Goal: Information Seeking & Learning: Learn about a topic

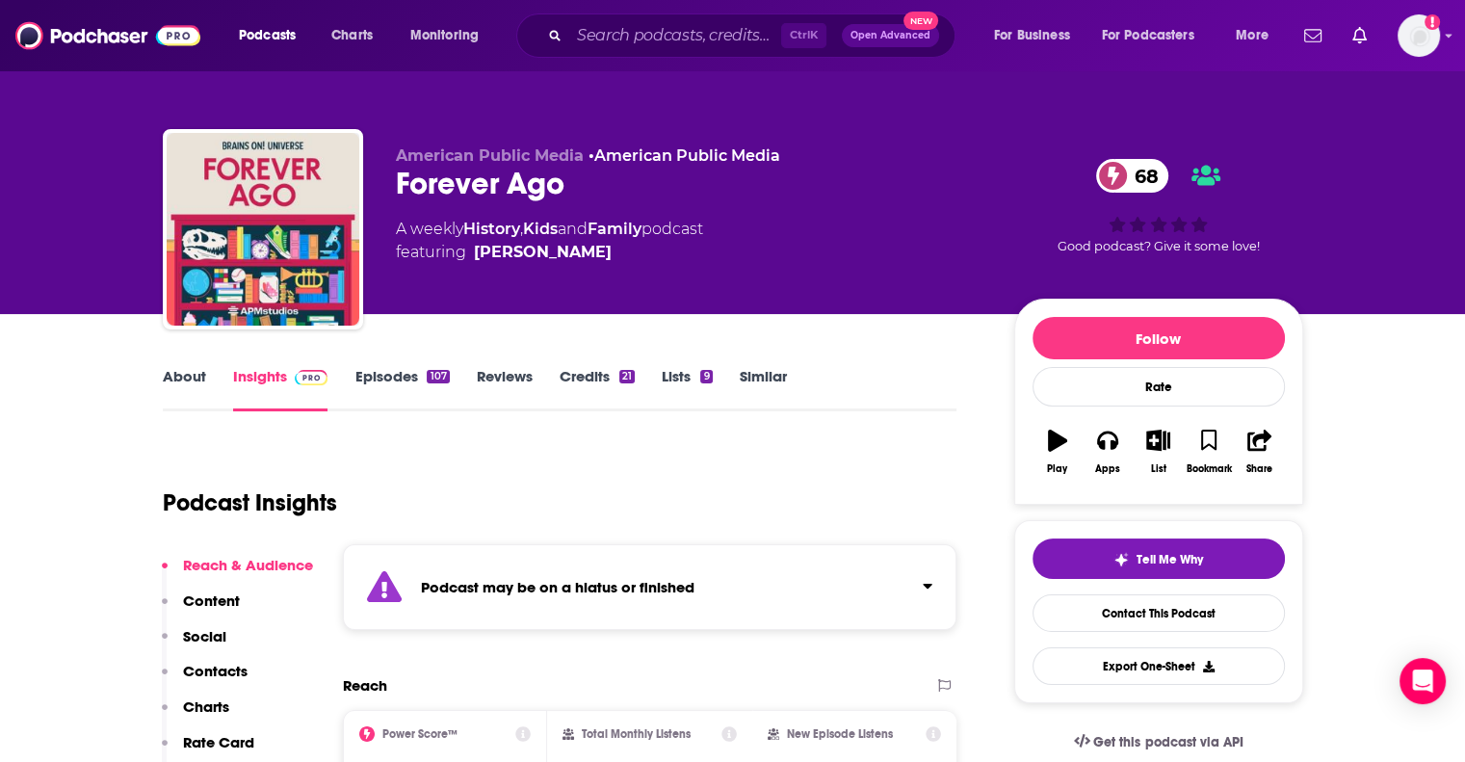
click at [677, 56] on div "Ctrl K Open Advanced New" at bounding box center [735, 35] width 439 height 44
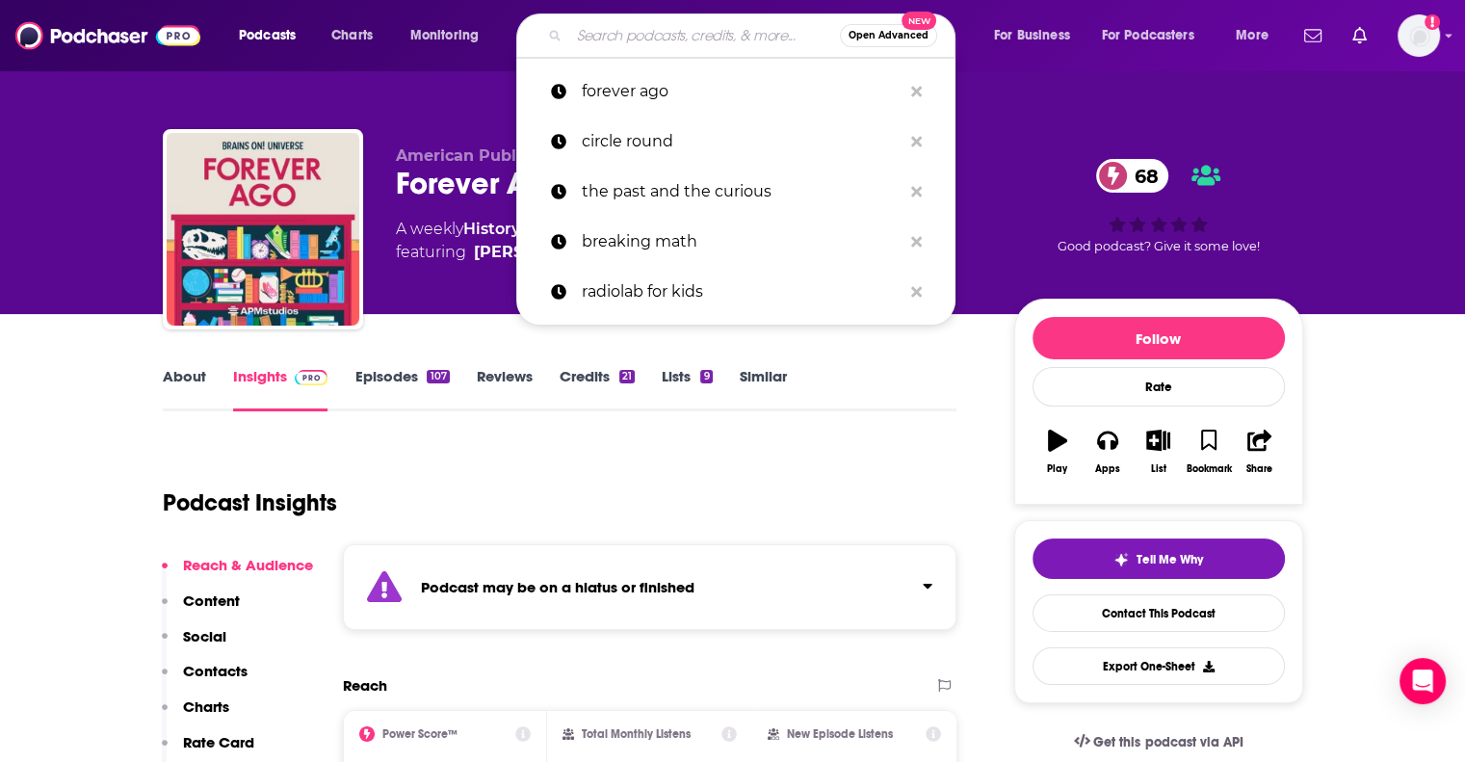
click at [682, 39] on input "Search podcasts, credits, & more..." at bounding box center [704, 35] width 271 height 31
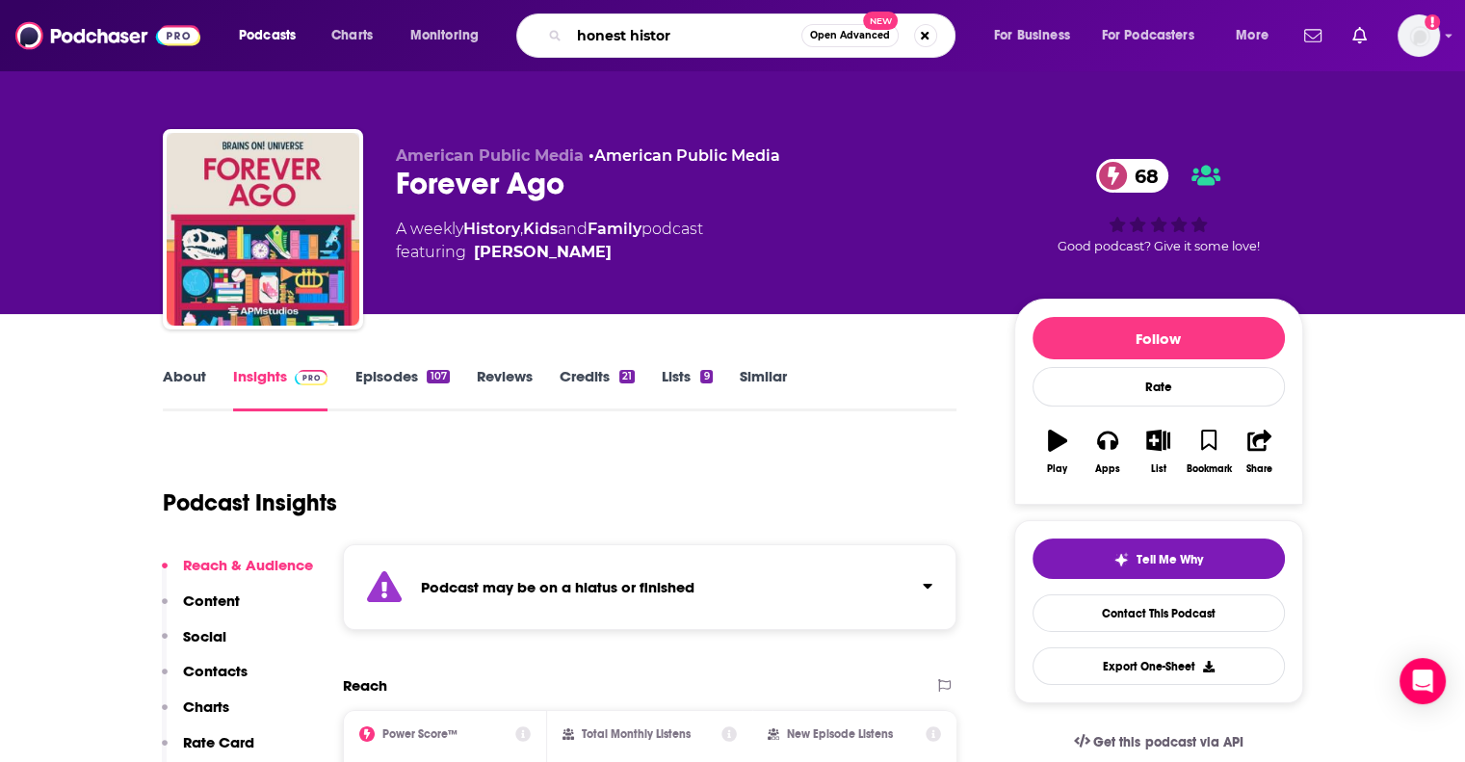
type input "honest history"
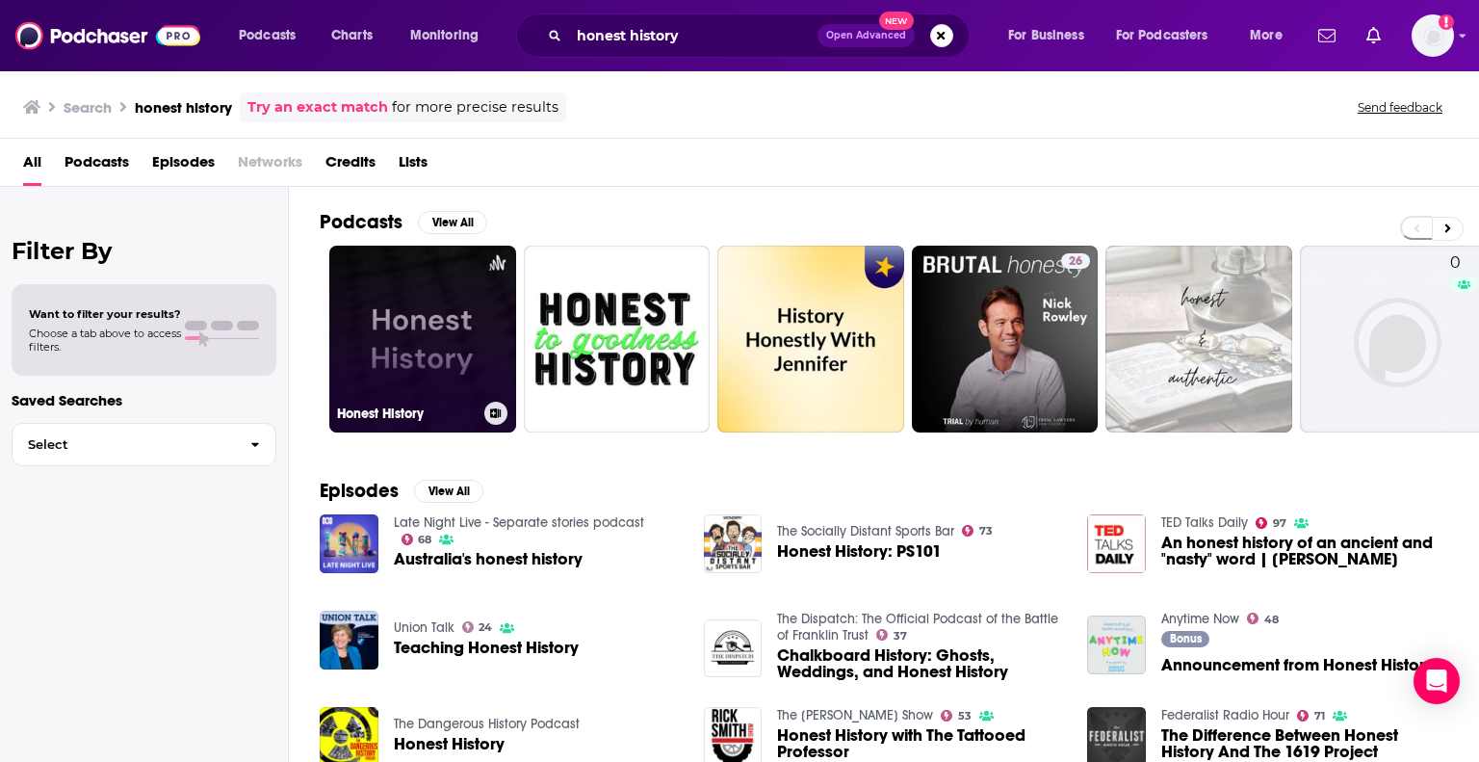
click at [497, 334] on link "Honest History" at bounding box center [422, 339] width 187 height 187
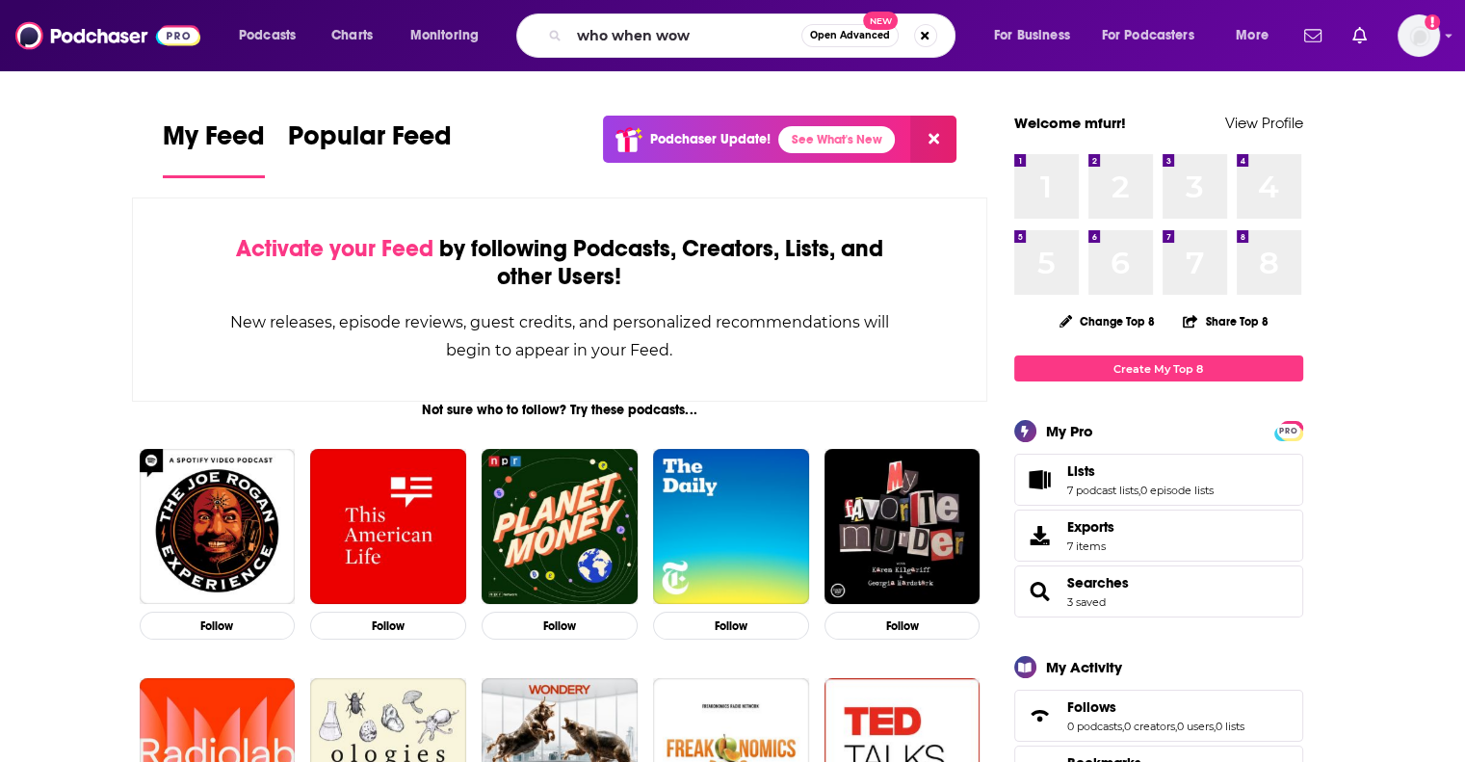
type input "who when wow"
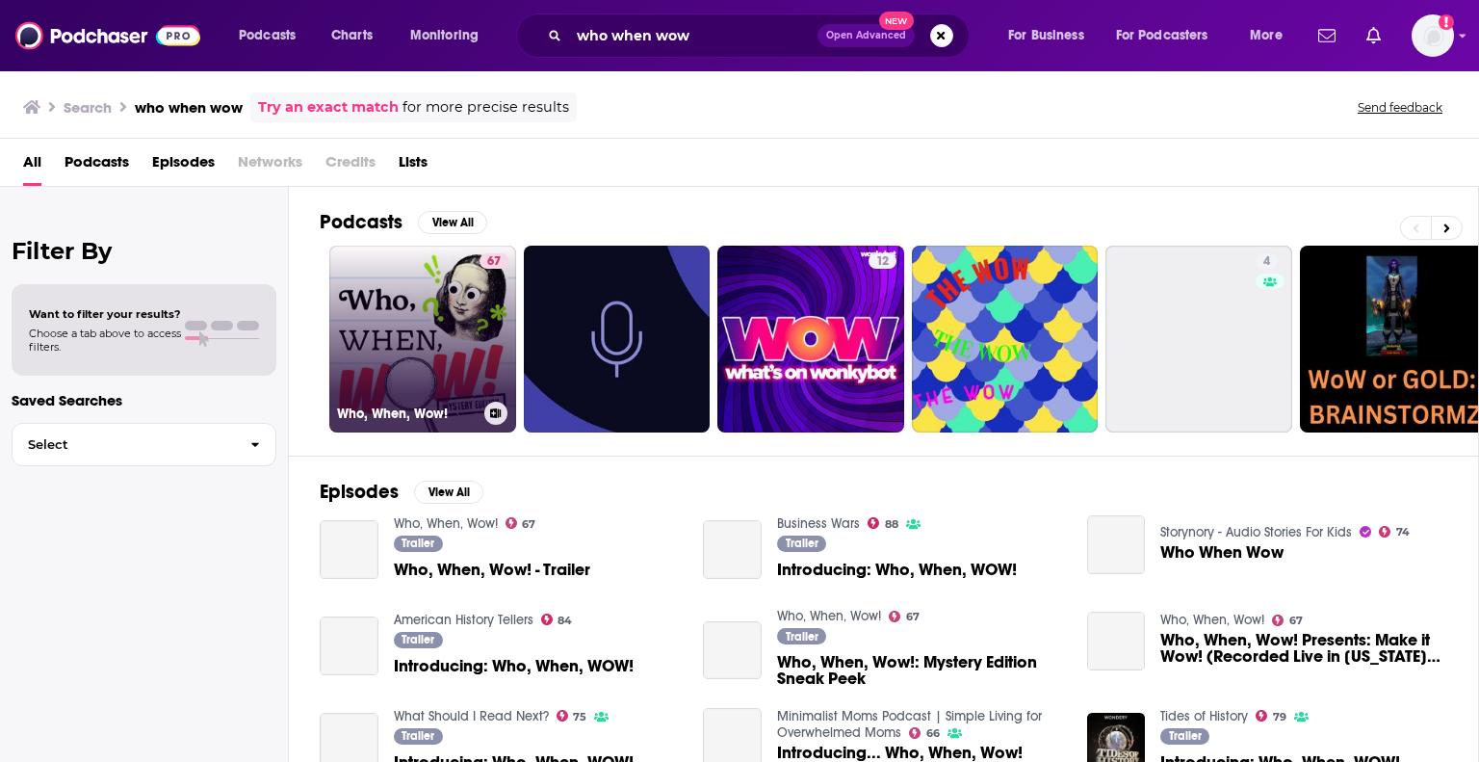
click at [488, 345] on div "67" at bounding box center [494, 327] width 29 height 148
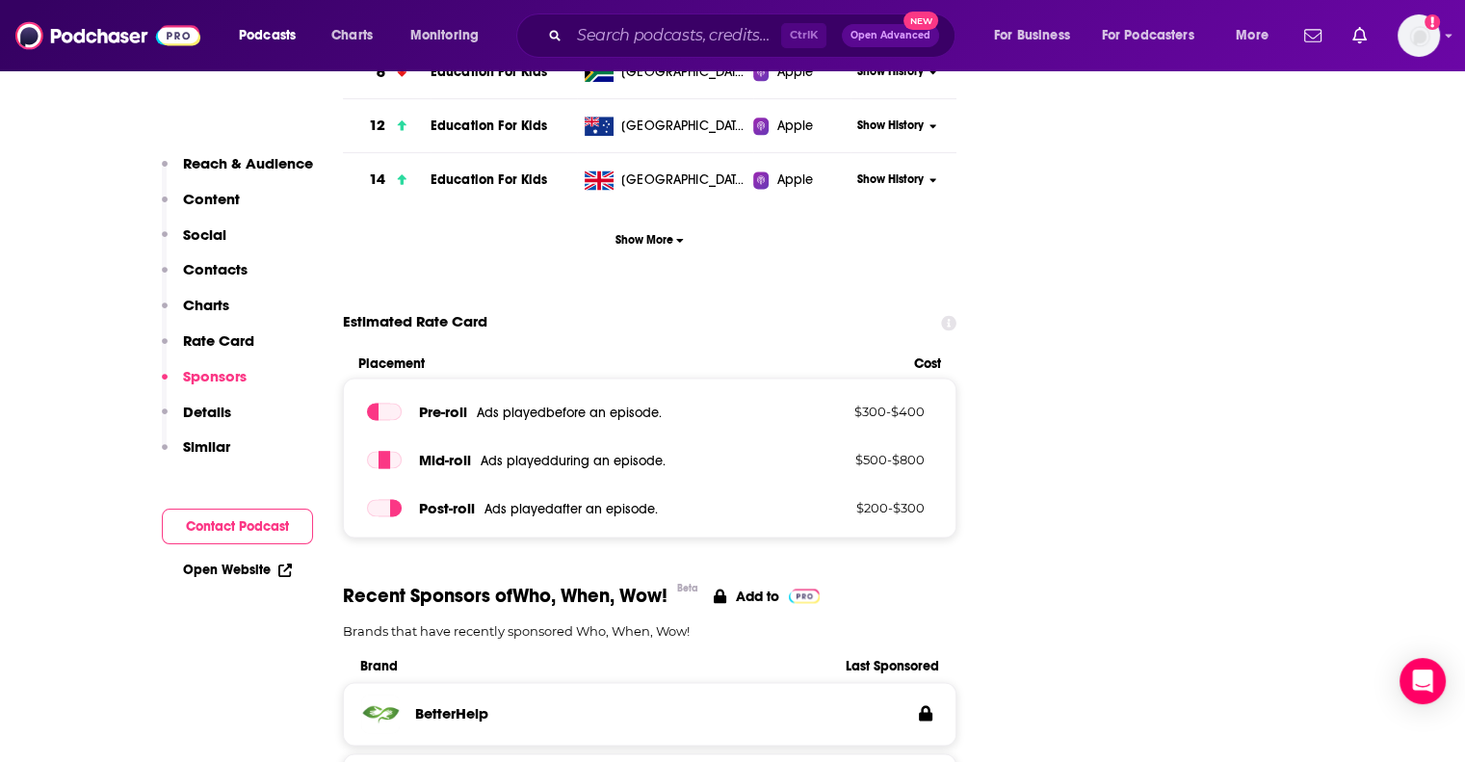
scroll to position [1721, 0]
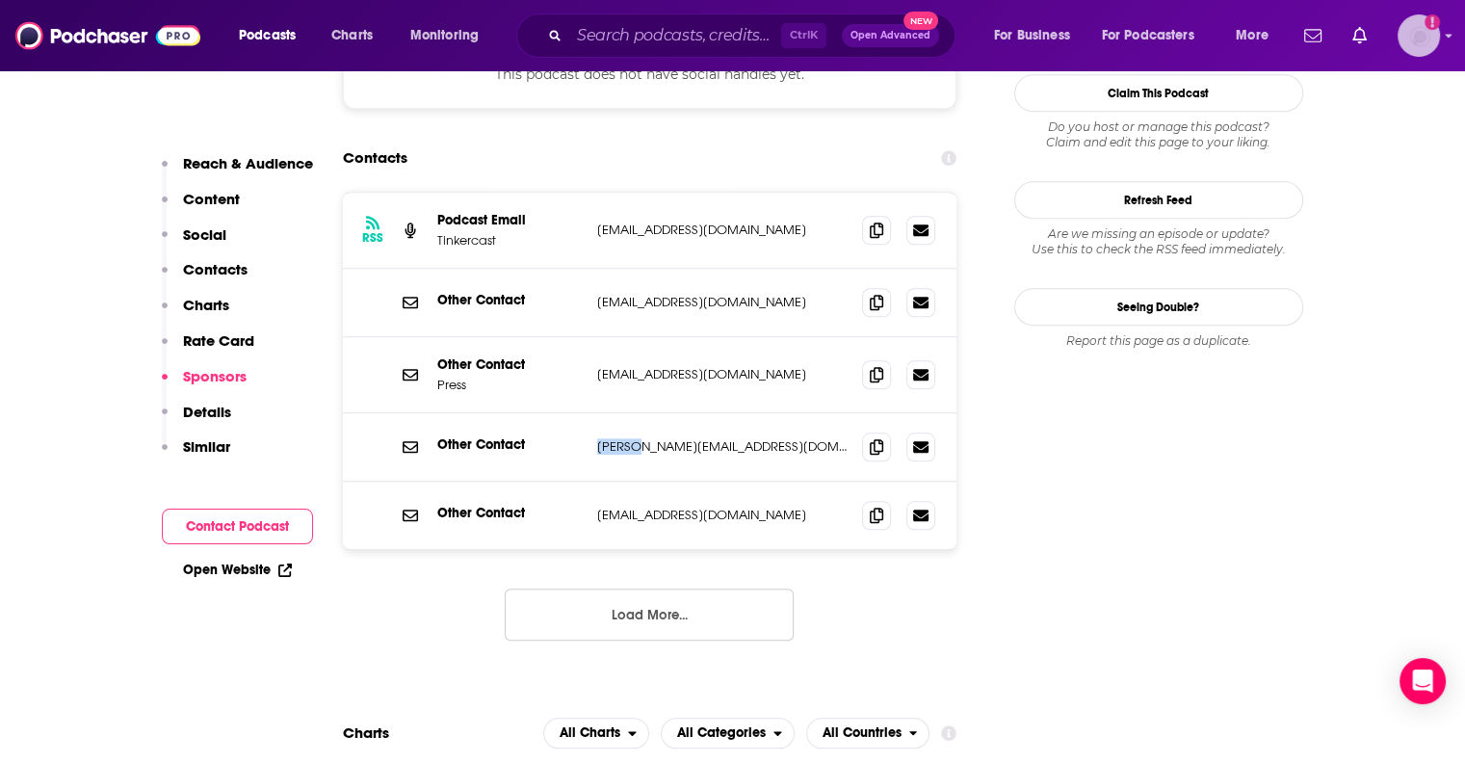
click at [1432, 39] on img "Logged in as mfurr" at bounding box center [1418, 35] width 42 height 42
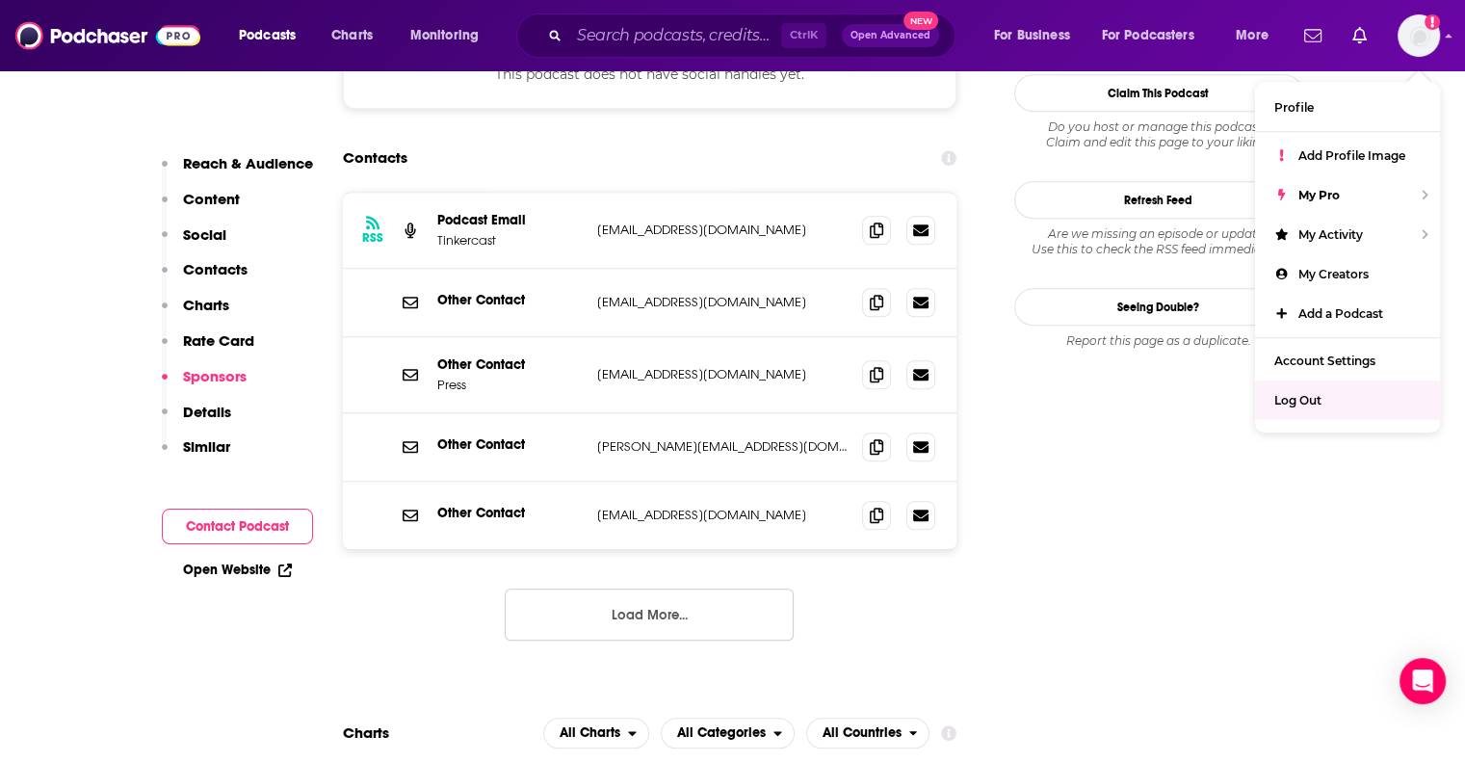
drag, startPoint x: 1044, startPoint y: 561, endPoint x: 1025, endPoint y: 584, distance: 29.4
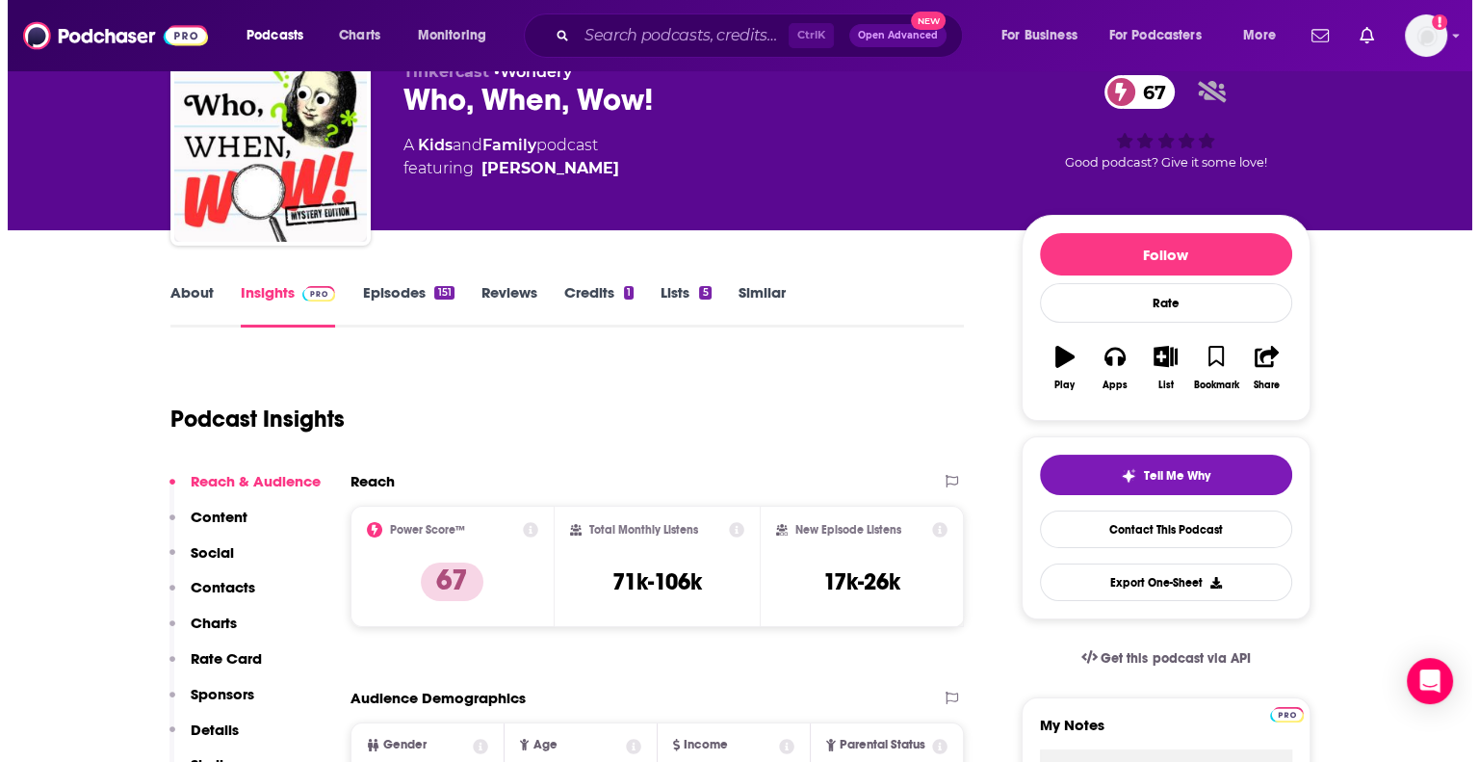
scroll to position [0, 0]
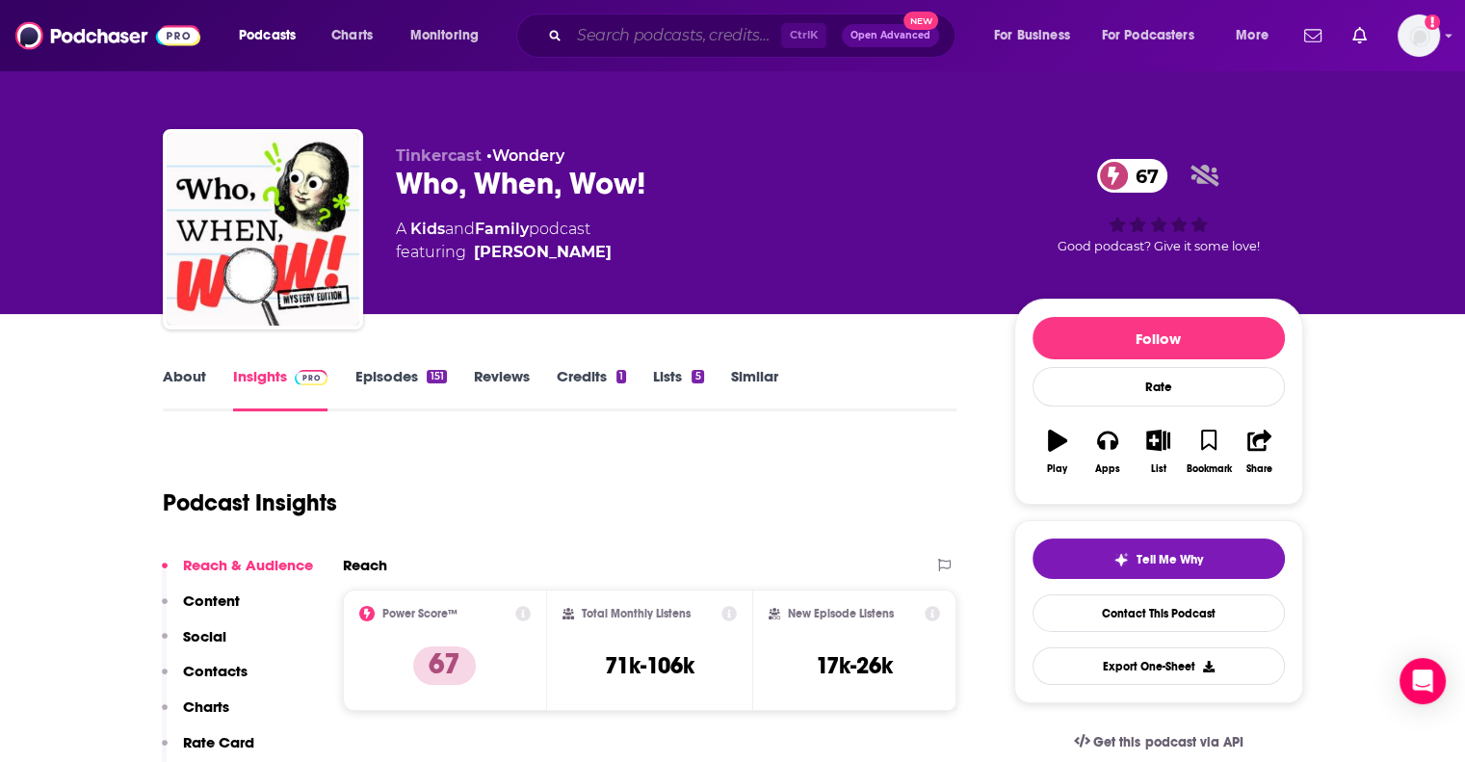
click at [656, 39] on input "Search podcasts, credits, & more..." at bounding box center [675, 35] width 212 height 31
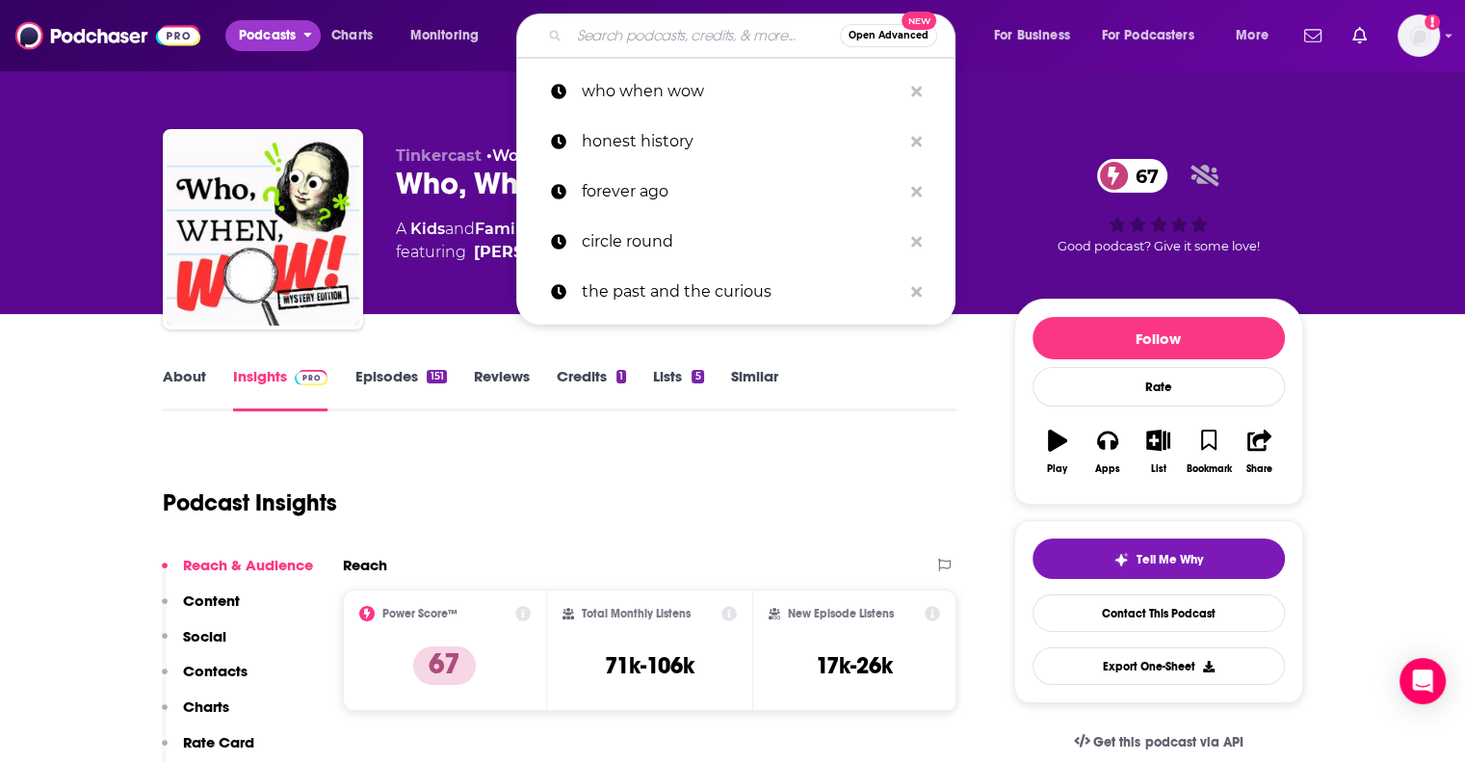
click at [270, 47] on span "Podcasts" at bounding box center [267, 35] width 57 height 27
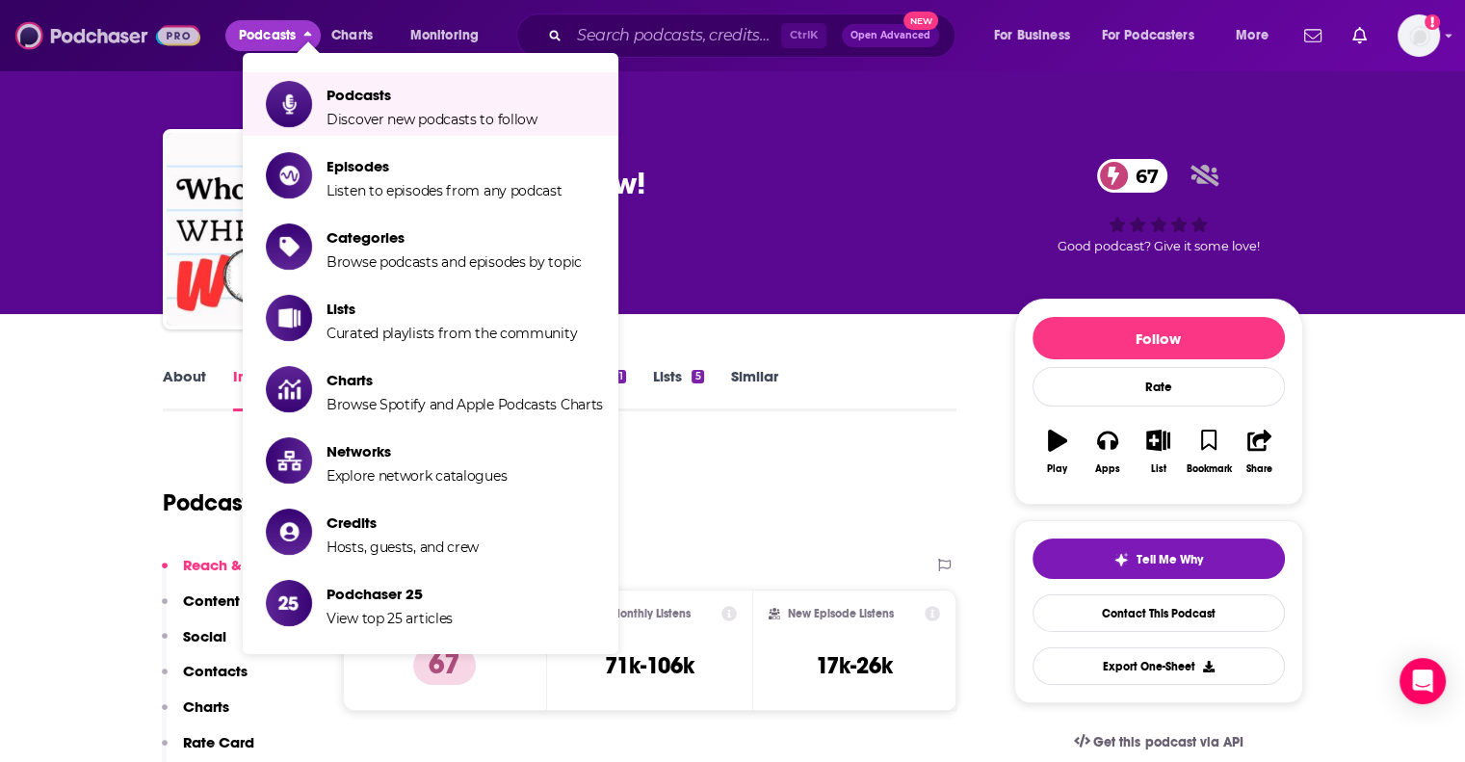
click at [120, 38] on img at bounding box center [107, 35] width 185 height 37
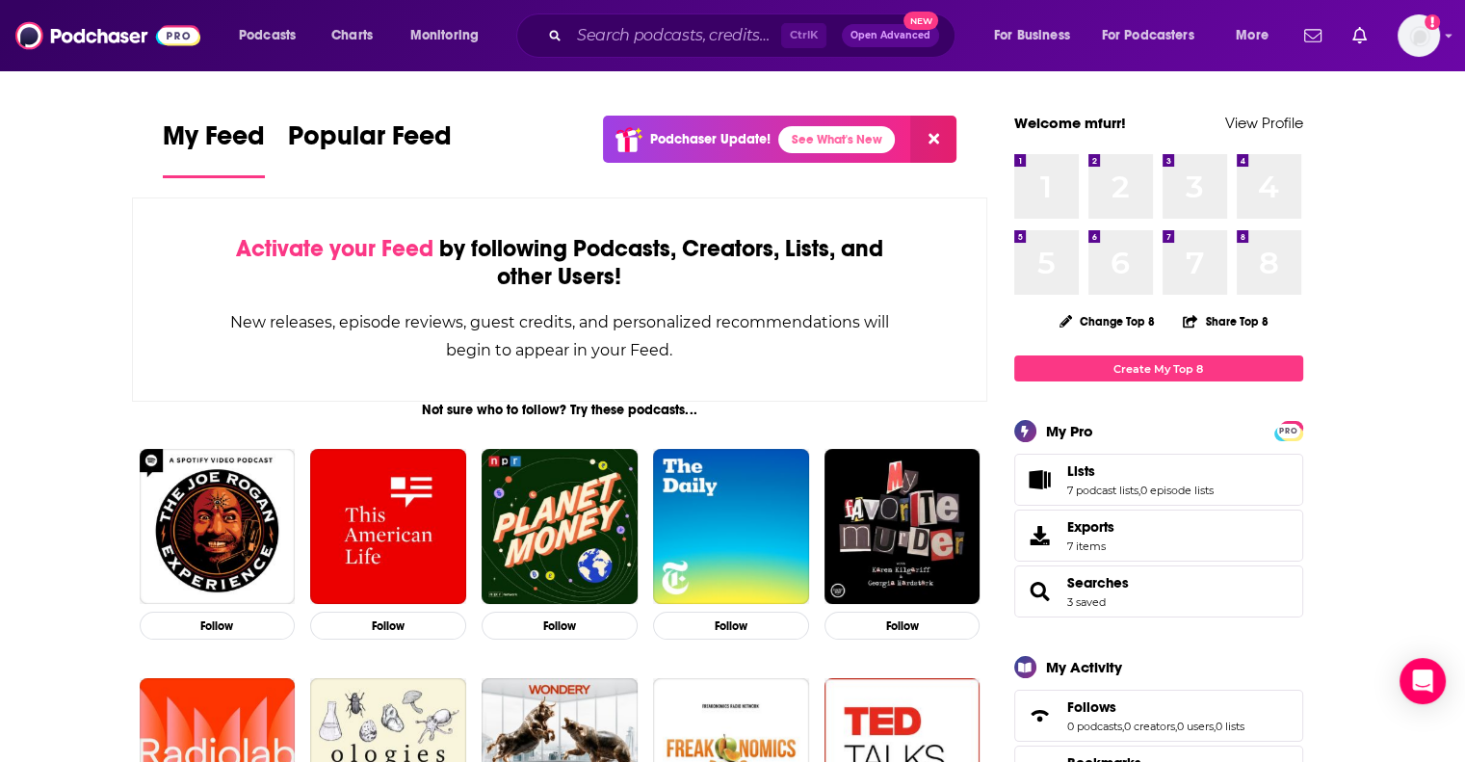
click at [860, 33] on span "Open Advanced" at bounding box center [890, 36] width 80 height 10
click at [252, 377] on div "Activate your Feed by following Podcasts, Creators, Lists, and other Users! New…" at bounding box center [560, 299] width 856 height 204
click at [284, 32] on span "Podcasts" at bounding box center [267, 35] width 57 height 27
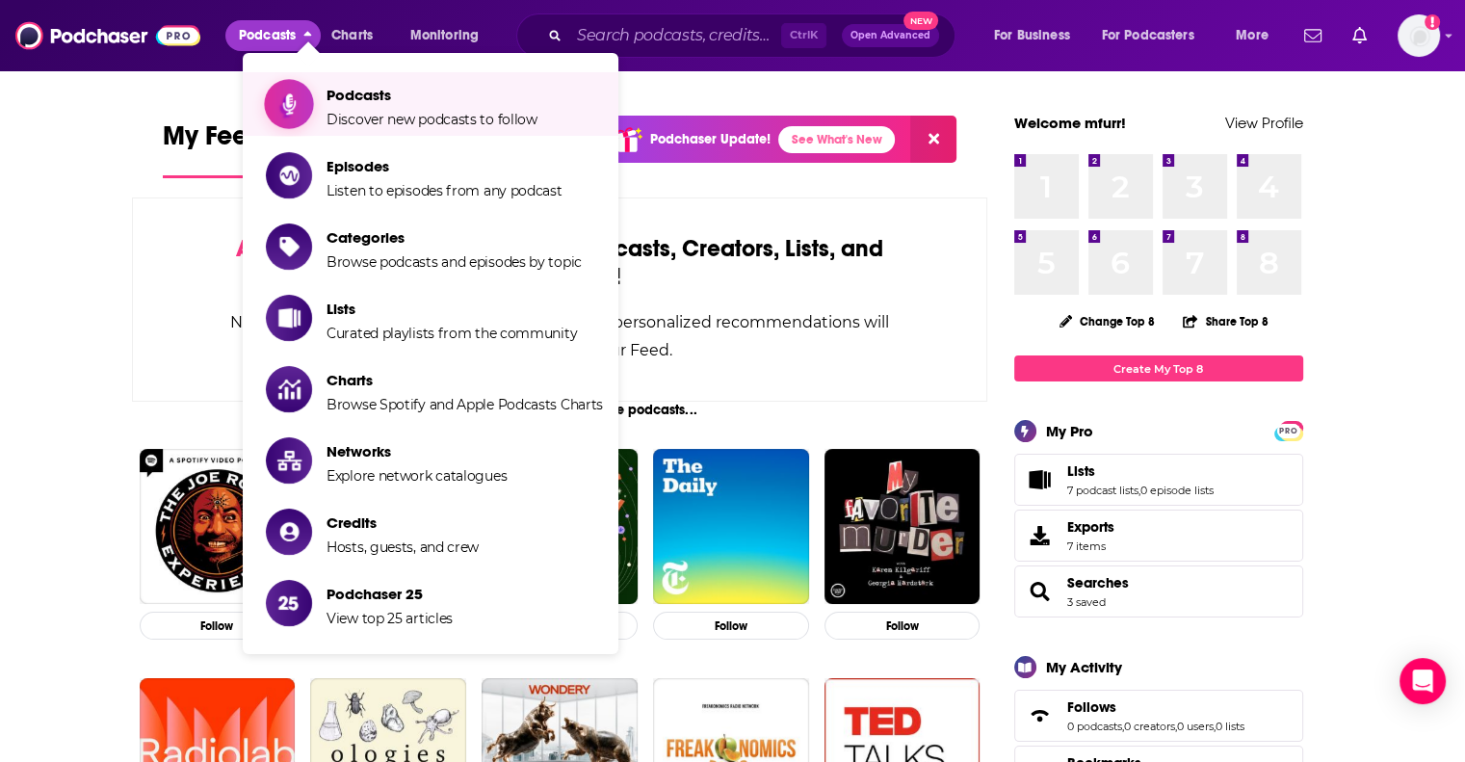
click at [366, 106] on span "Podcasts Discover new podcasts to follow" at bounding box center [431, 104] width 211 height 48
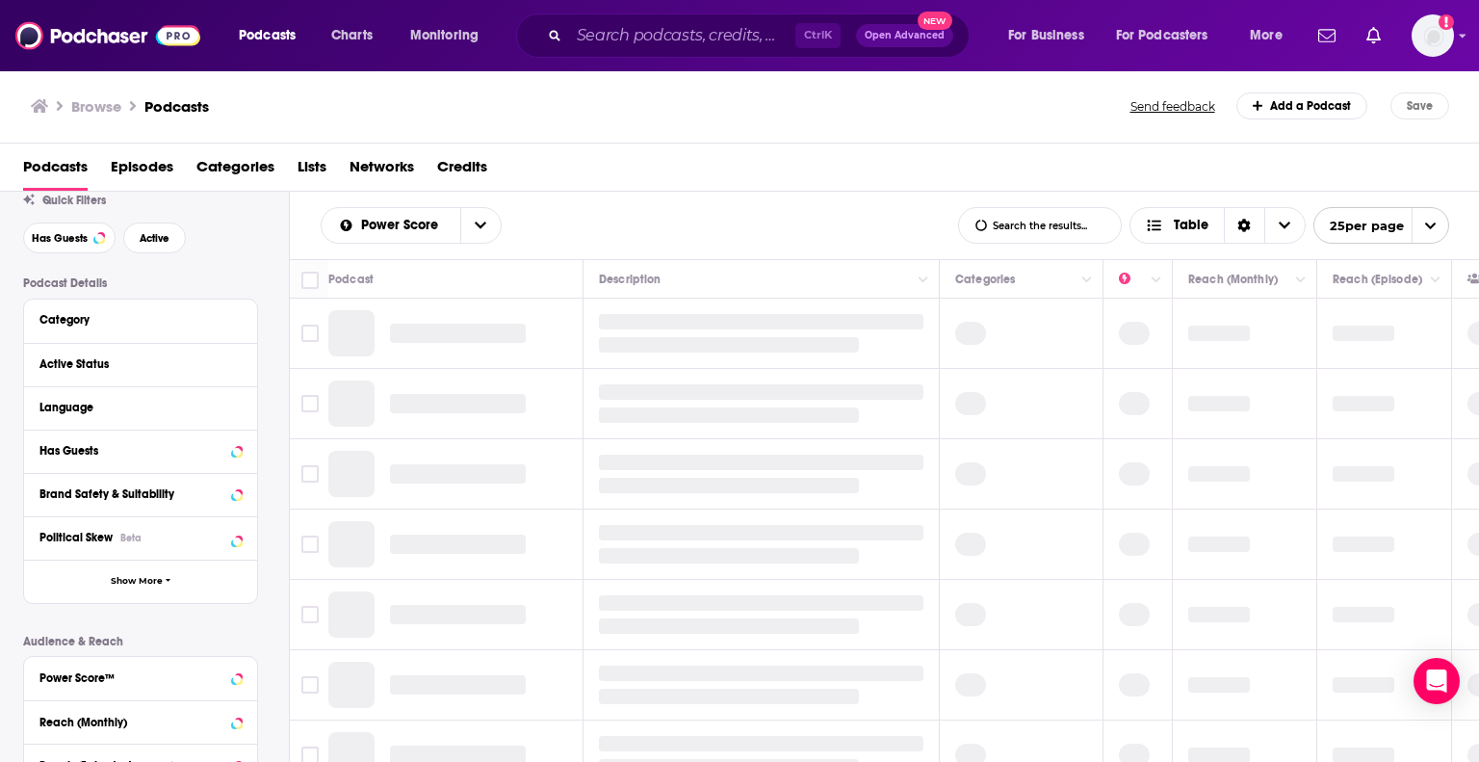
scroll to position [96, 0]
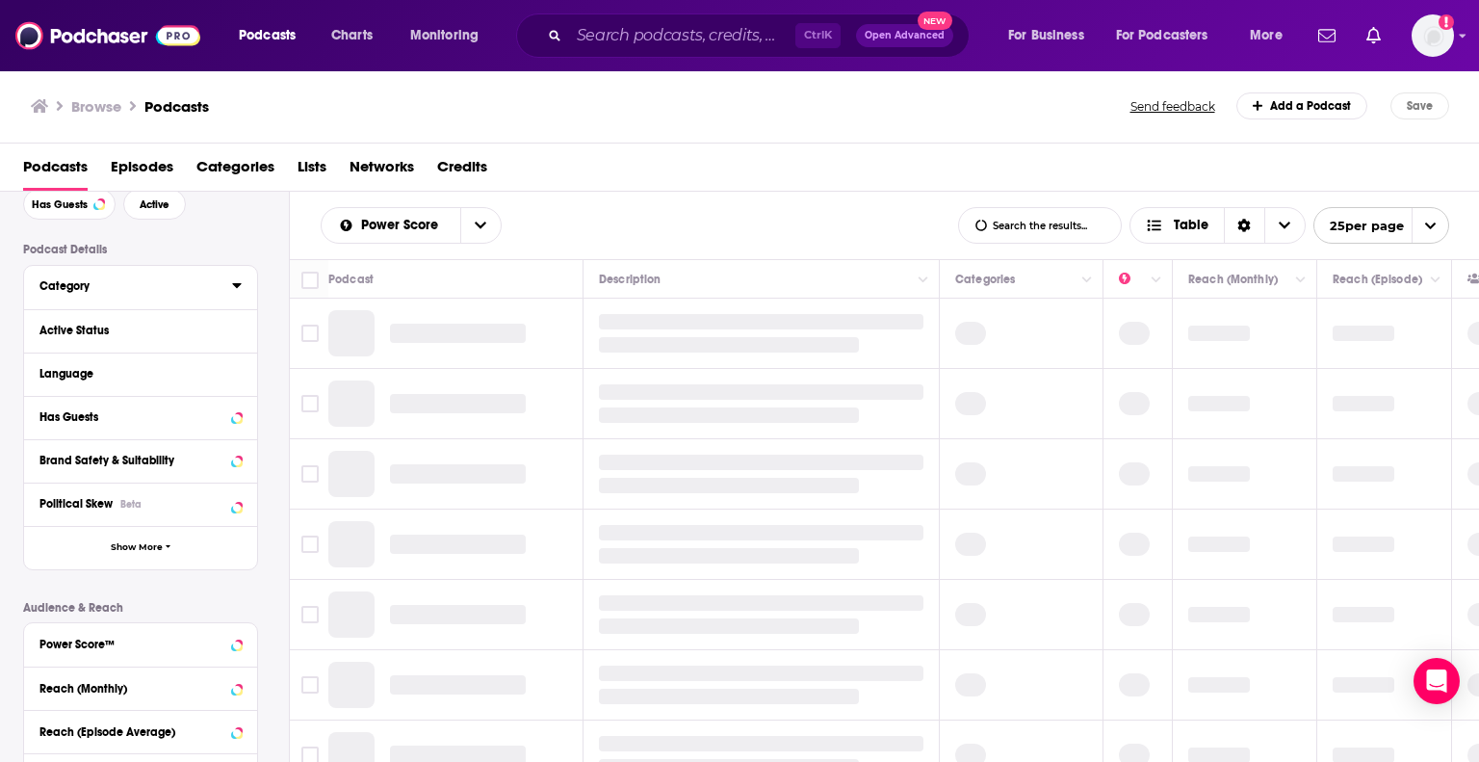
drag, startPoint x: 240, startPoint y: 287, endPoint x: 250, endPoint y: 327, distance: 41.8
click at [240, 286] on icon at bounding box center [237, 284] width 10 height 15
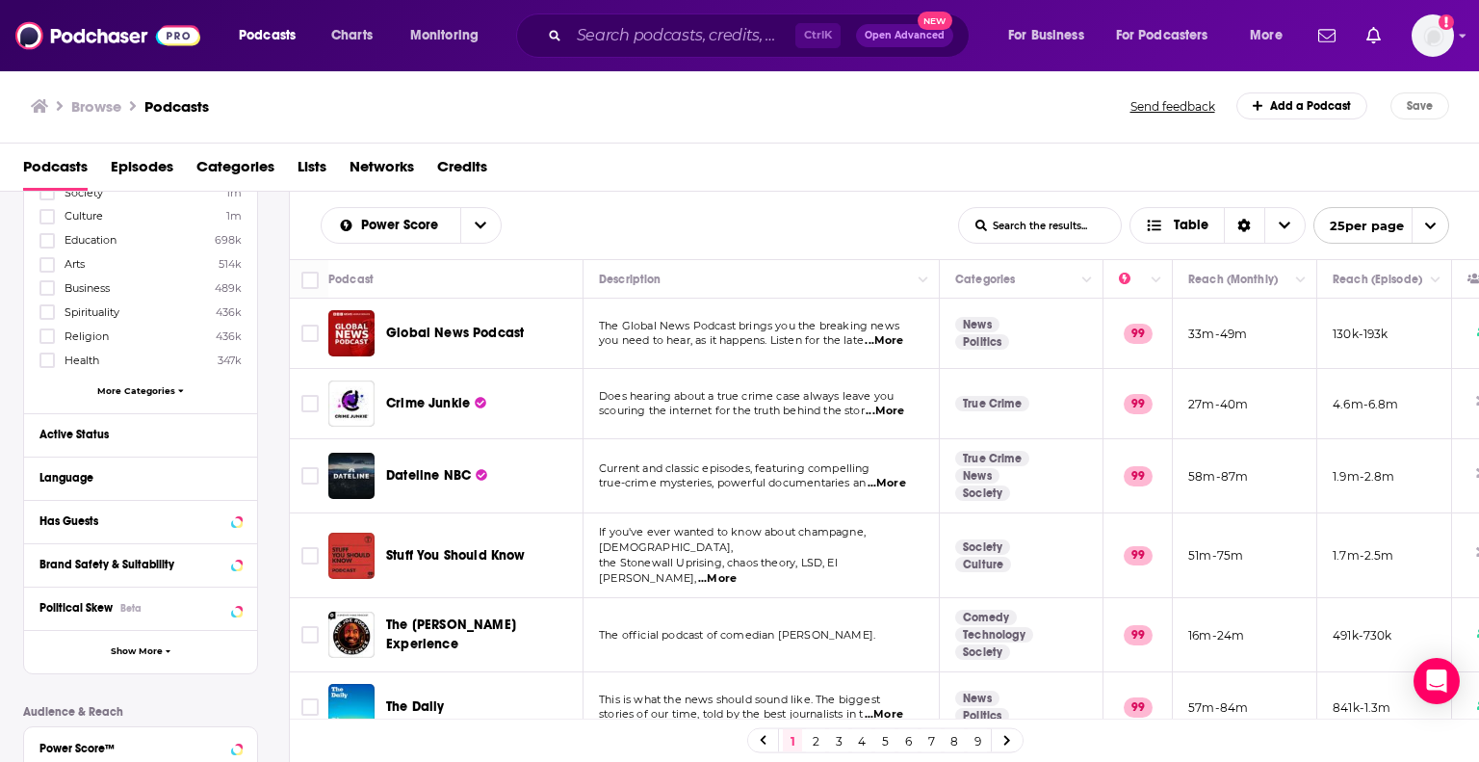
scroll to position [0, 0]
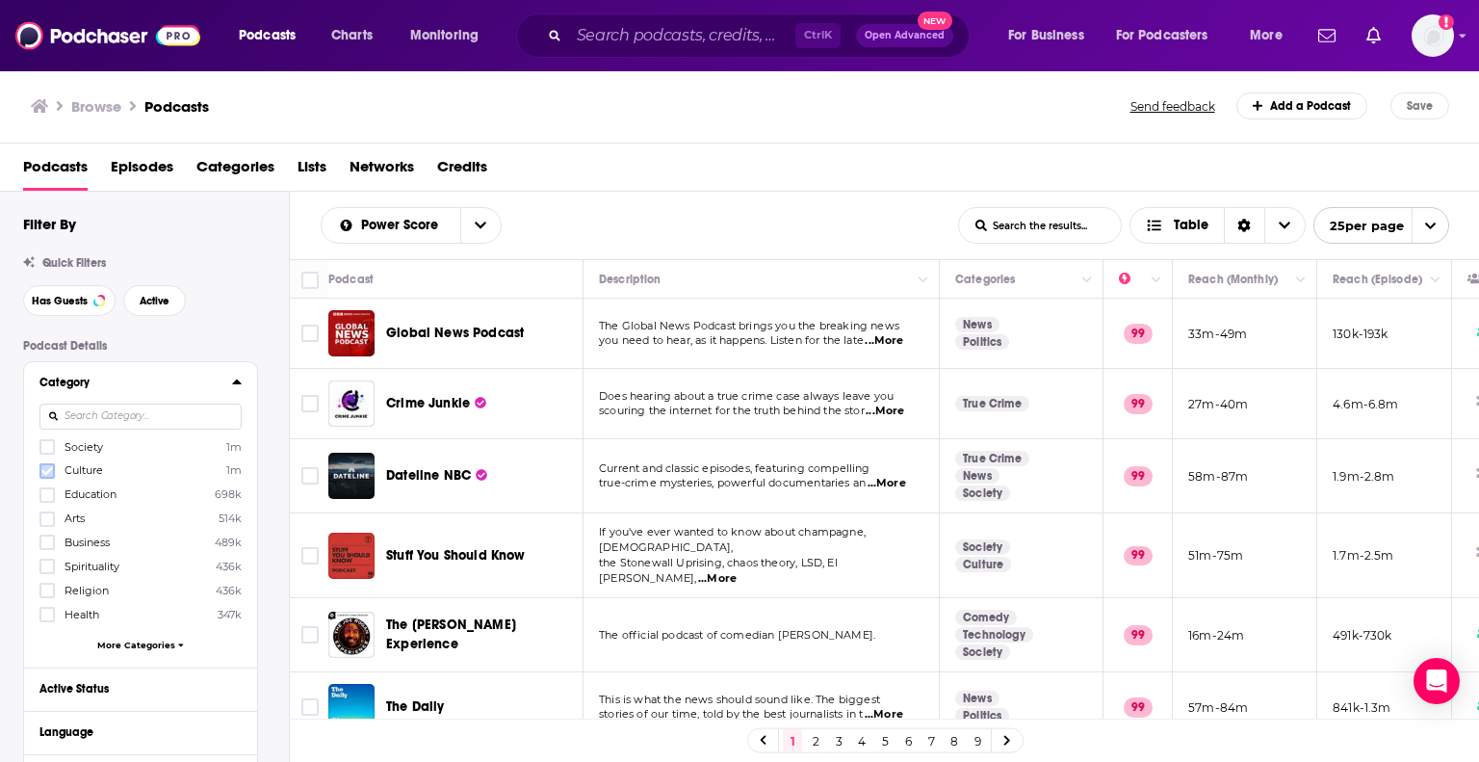
click at [52, 472] on icon at bounding box center [47, 471] width 12 height 12
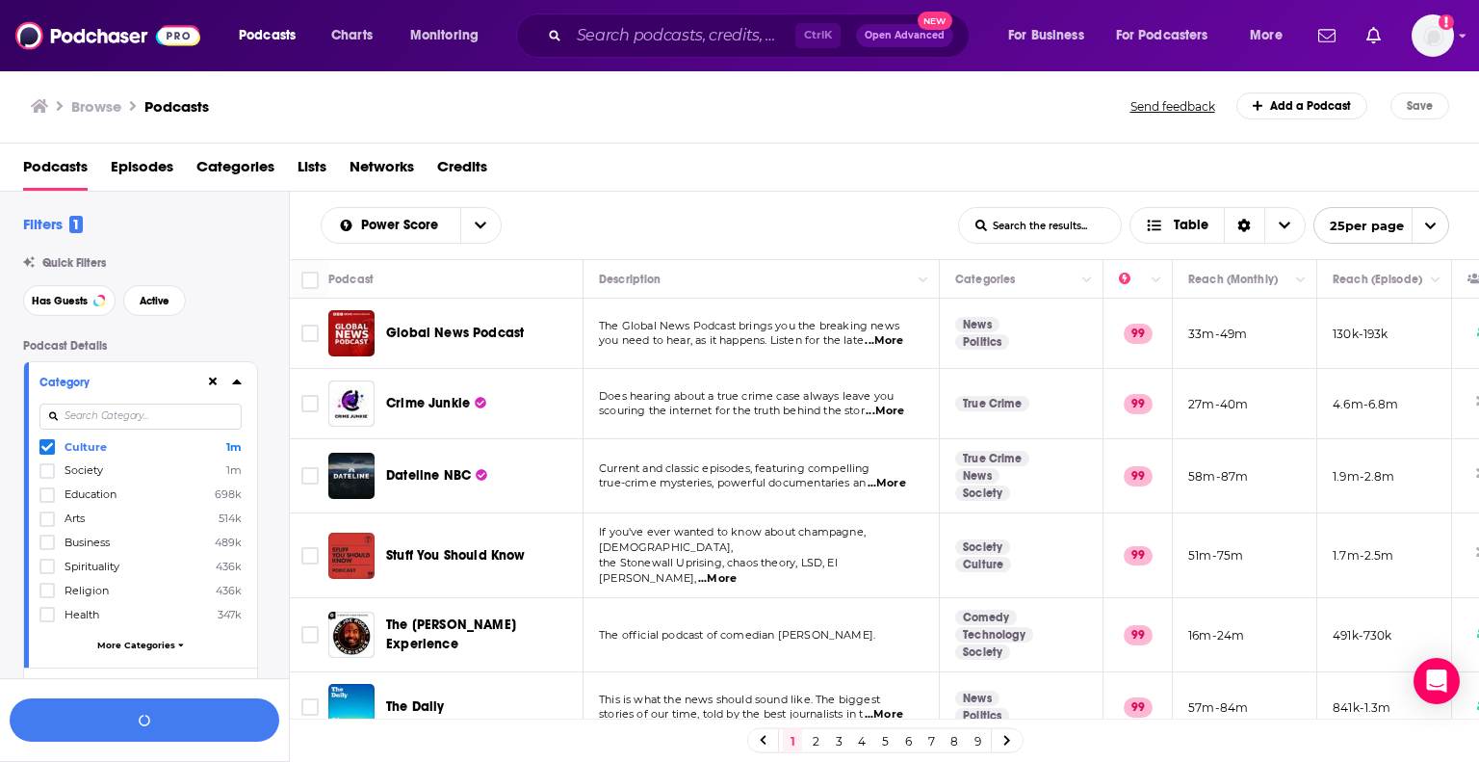
click at [48, 447] on icon at bounding box center [47, 447] width 12 height 9
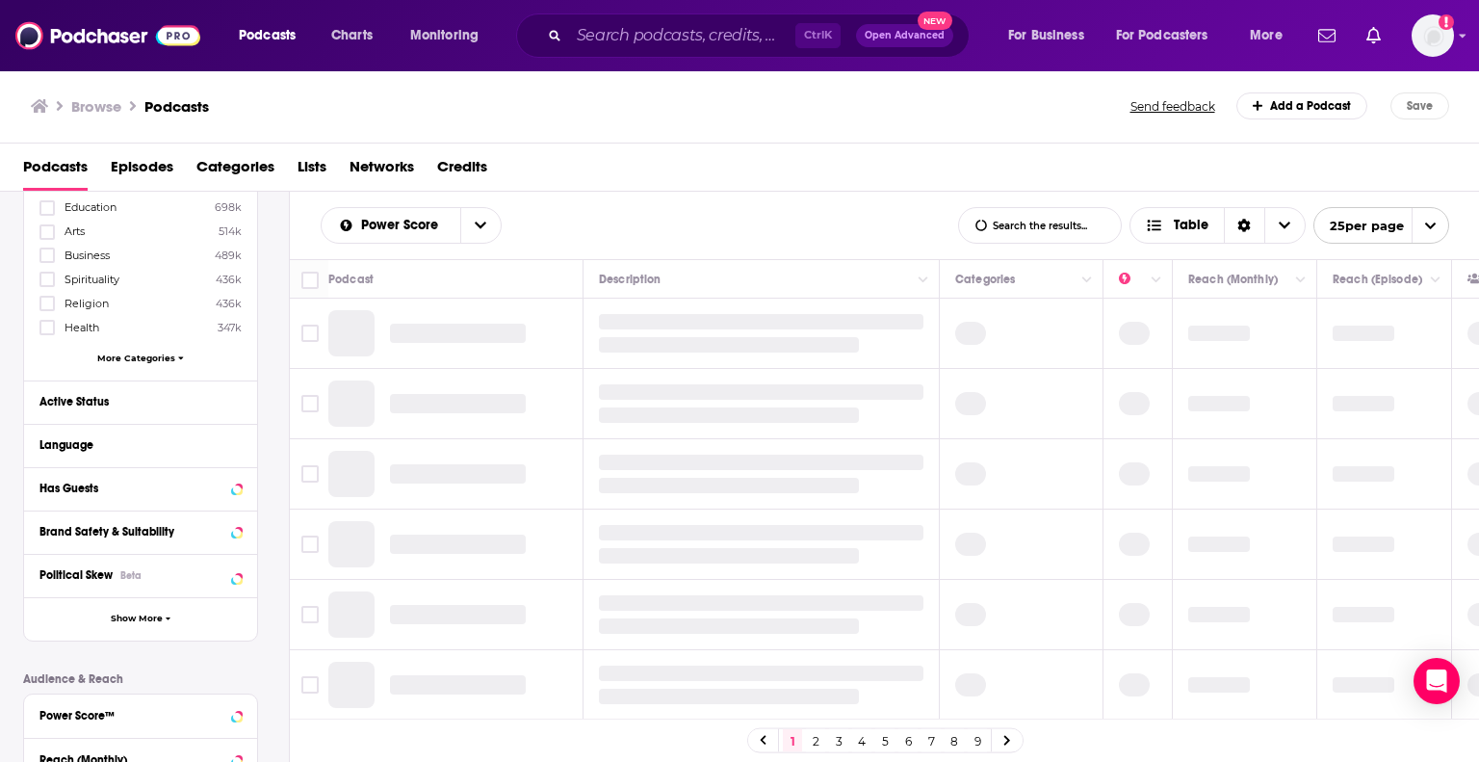
scroll to position [289, 0]
click at [125, 443] on div "Language" at bounding box center [129, 442] width 180 height 13
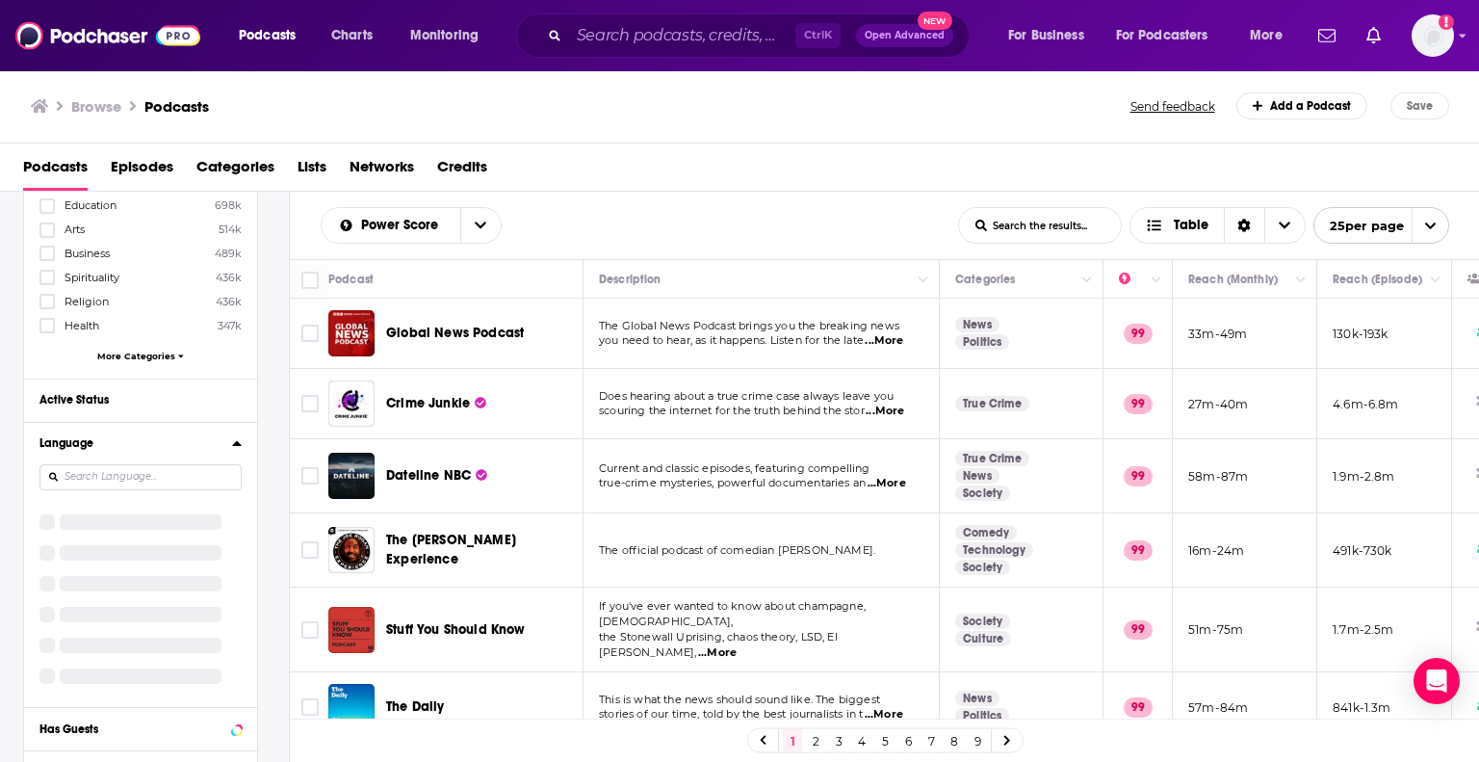
click at [175, 481] on input at bounding box center [140, 477] width 202 height 26
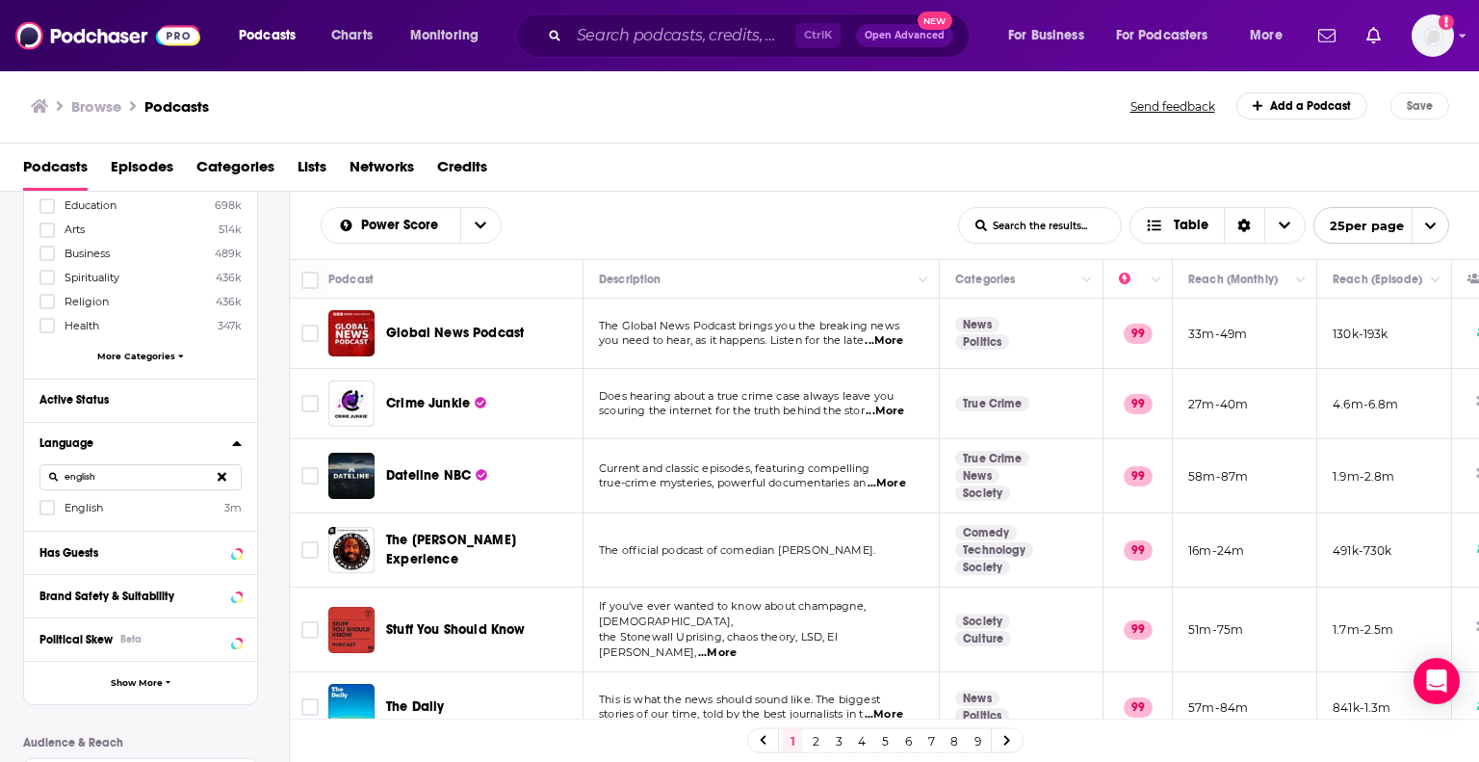
type input "english"
click at [55, 510] on div at bounding box center [48, 507] width 19 height 16
click at [47, 513] on input "multiSelectOption-en-0" at bounding box center [47, 513] width 0 height 0
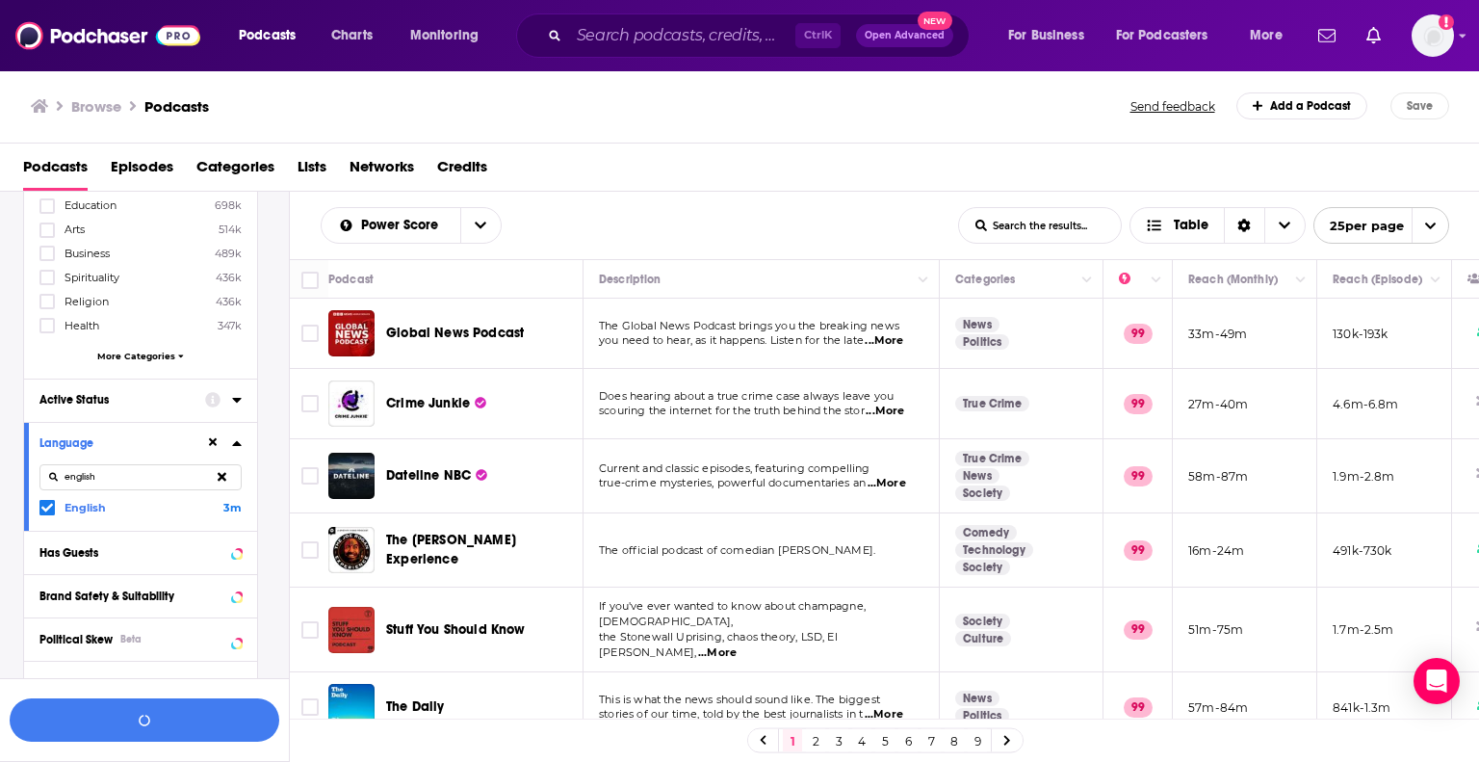
drag, startPoint x: 188, startPoint y: 395, endPoint x: 228, endPoint y: 405, distance: 41.8
click at [189, 395] on div "Active Status" at bounding box center [115, 399] width 153 height 13
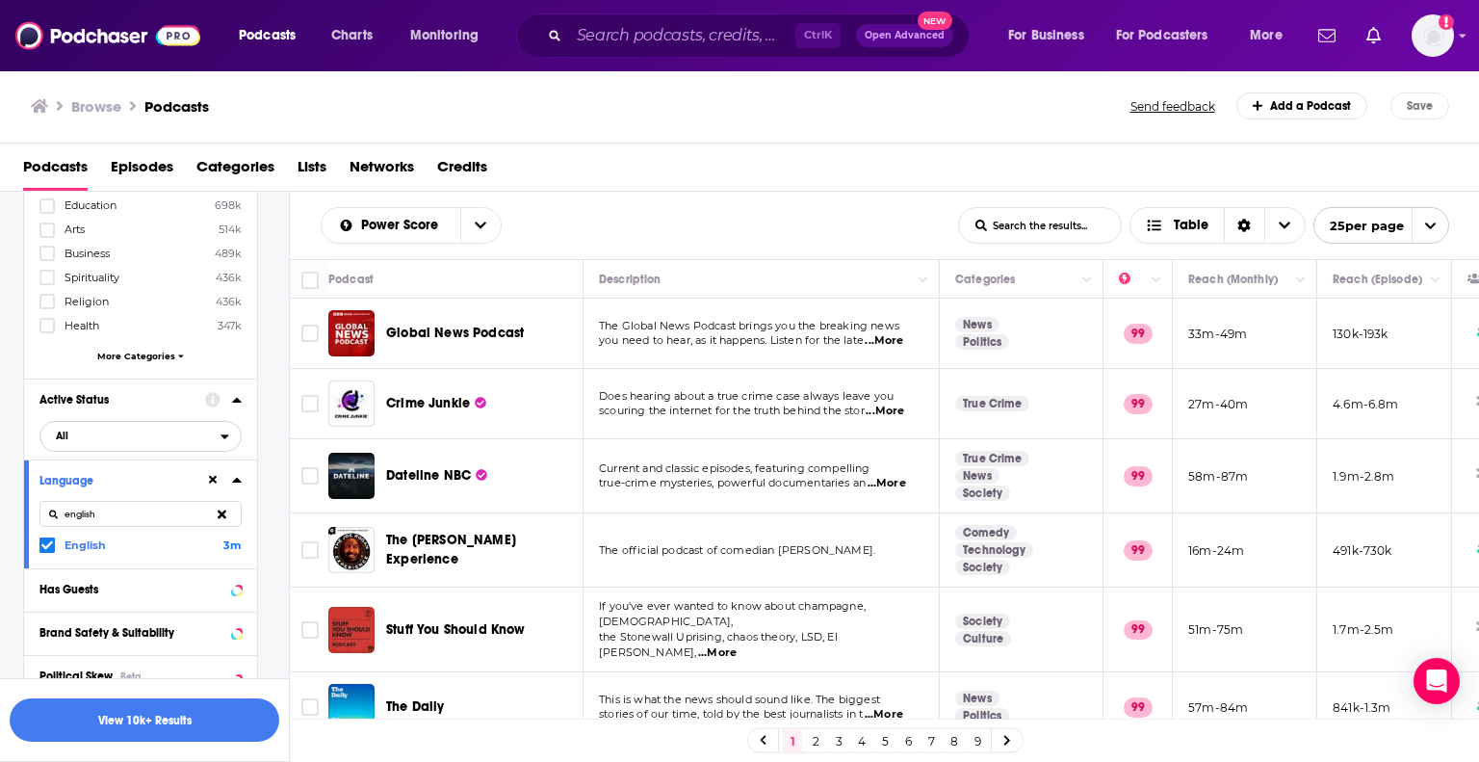
click at [167, 429] on span "All" at bounding box center [130, 435] width 180 height 25
click at [125, 496] on span "Active" at bounding box center [98, 499] width 99 height 11
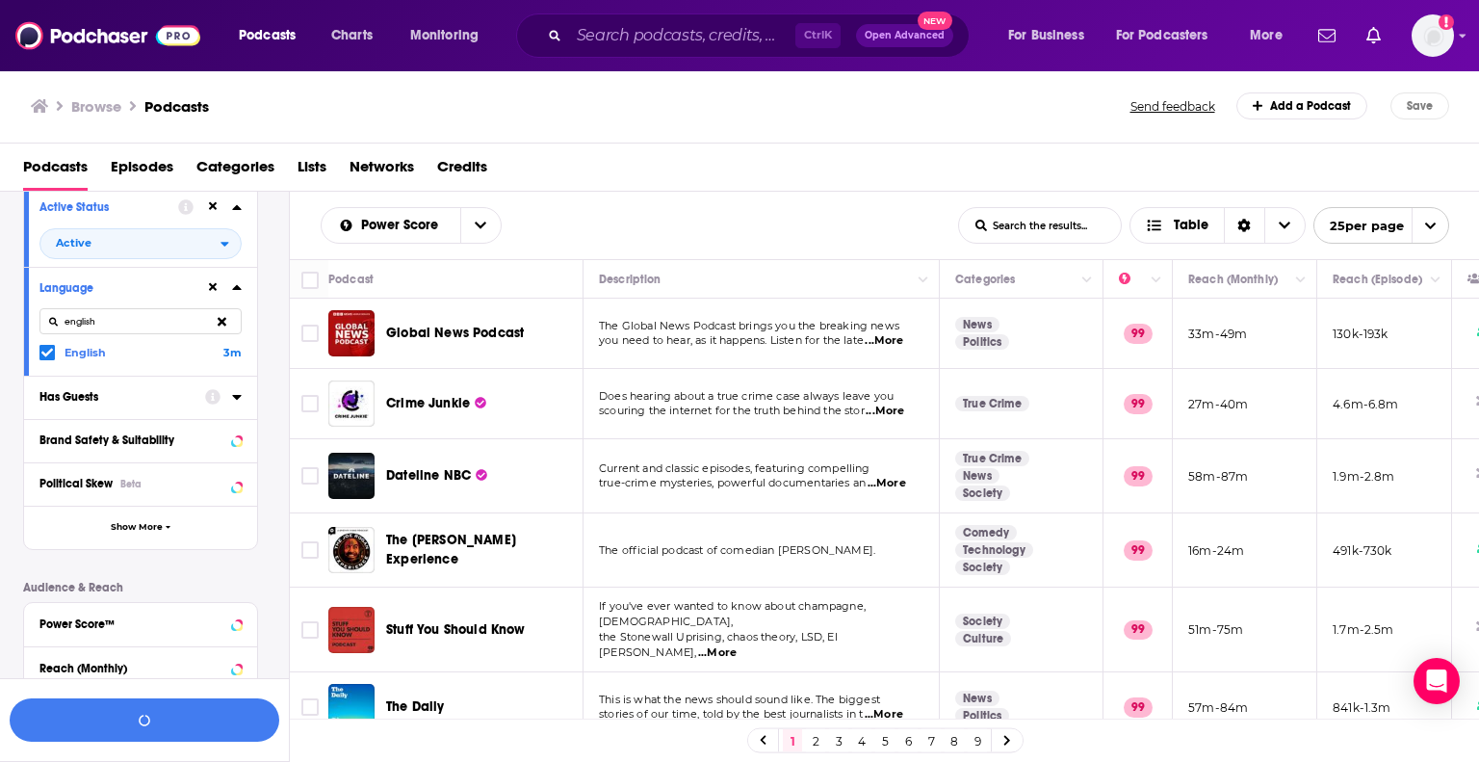
click at [239, 403] on icon at bounding box center [237, 396] width 10 height 15
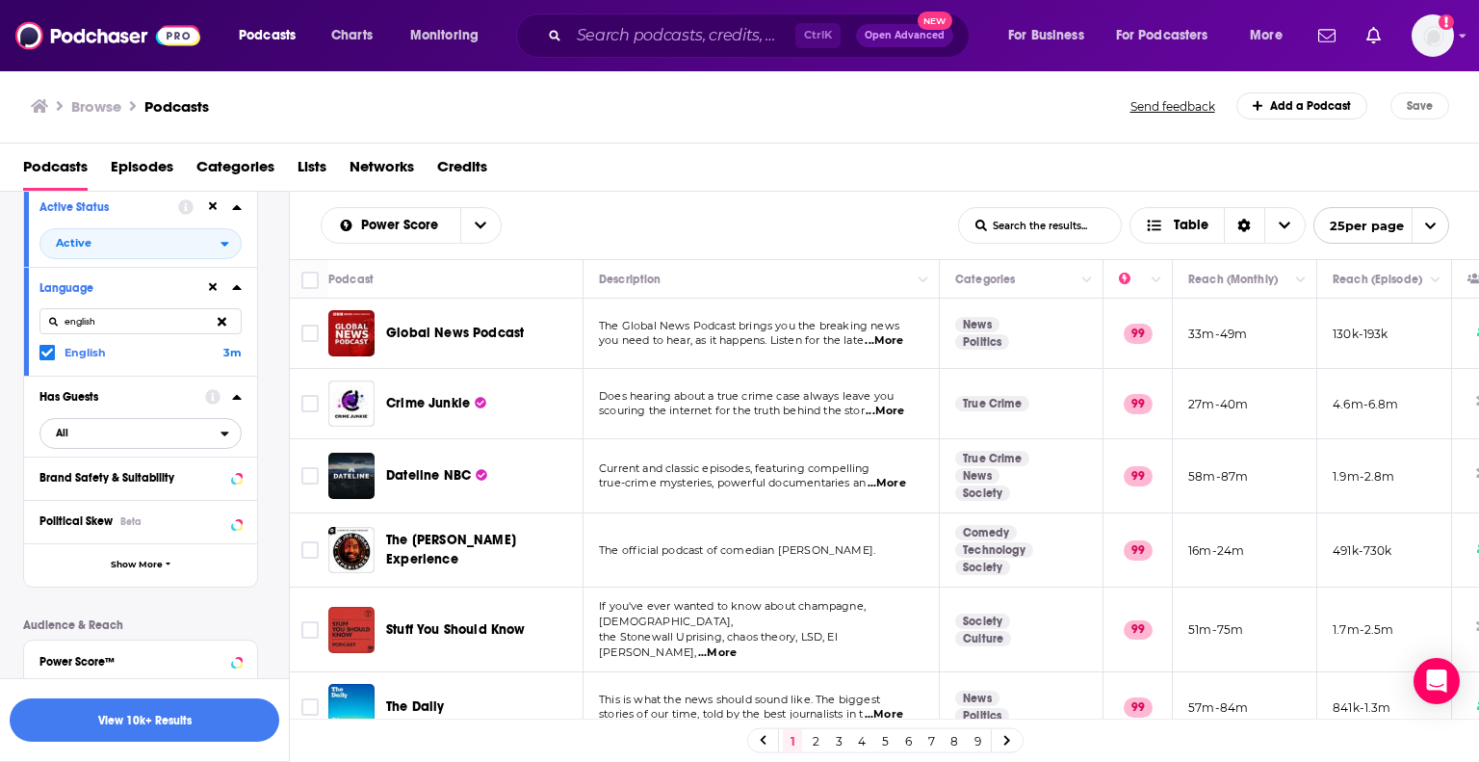
click at [114, 430] on span "All" at bounding box center [130, 432] width 180 height 25
click at [100, 496] on span "Has guests" at bounding box center [103, 496] width 108 height 11
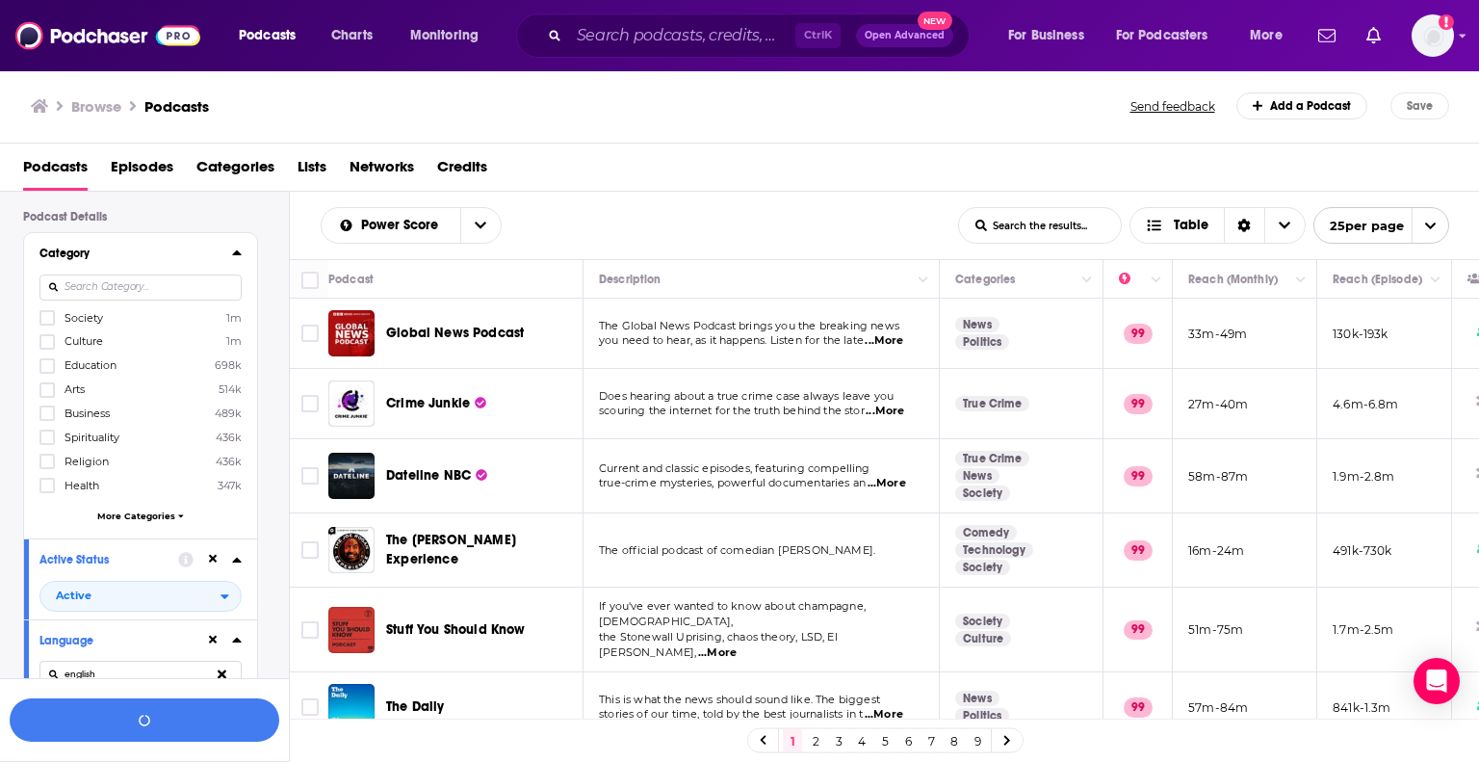
scroll to position [96, 0]
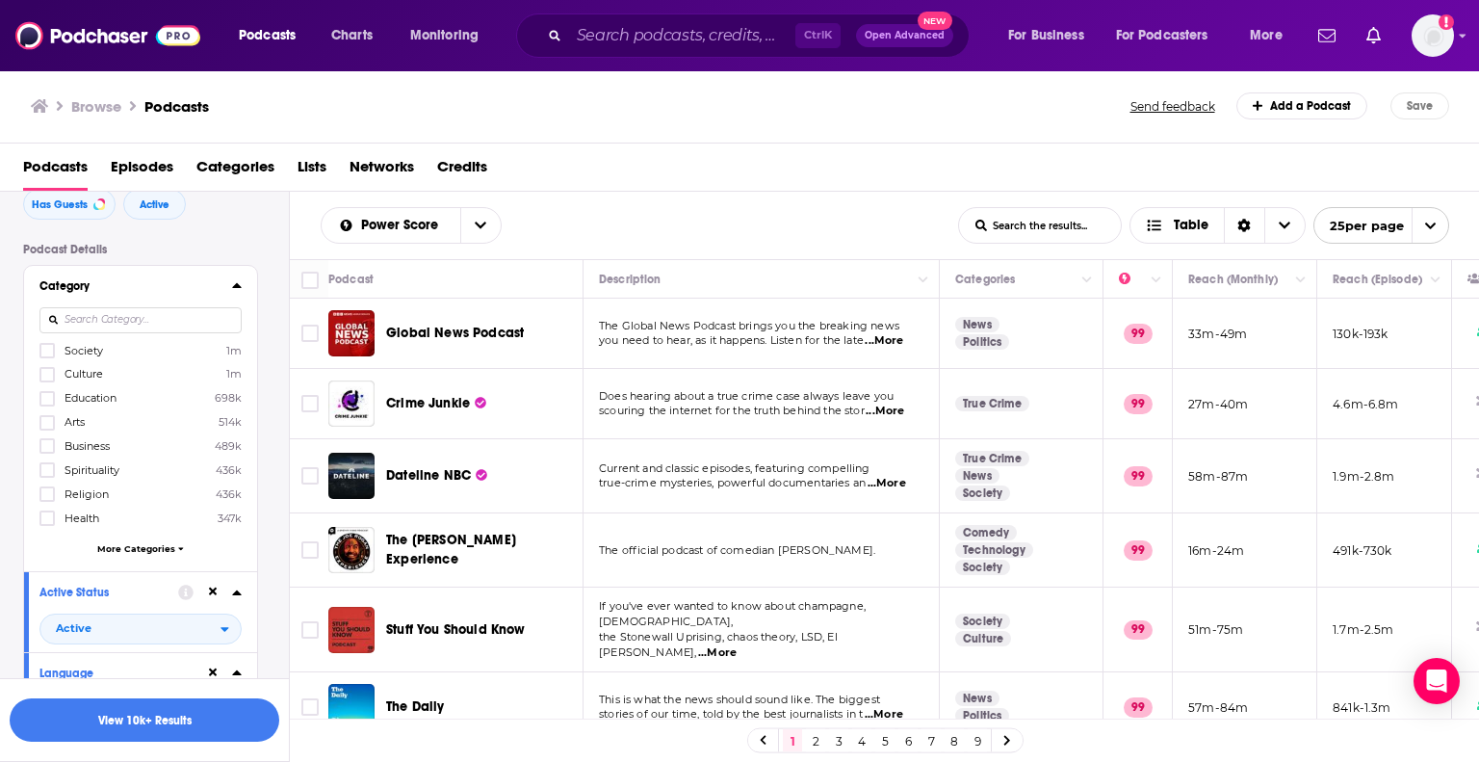
click at [181, 542] on div "Society 1m Culture 1m Education 698k Arts 514k Business 489k Spirituality 436k …" at bounding box center [140, 452] width 202 height 221
click at [179, 550] on icon at bounding box center [180, 548] width 5 height 3
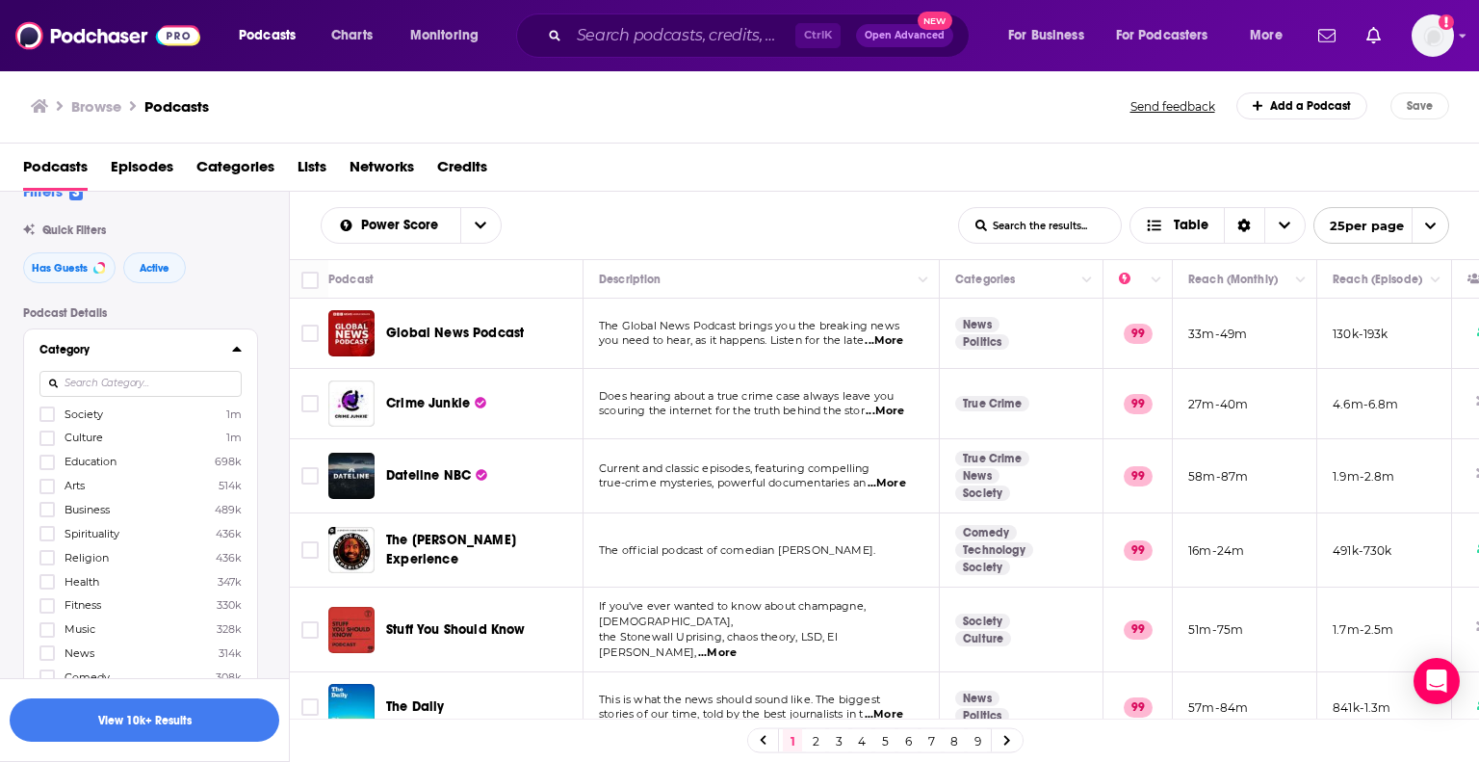
scroll to position [0, 0]
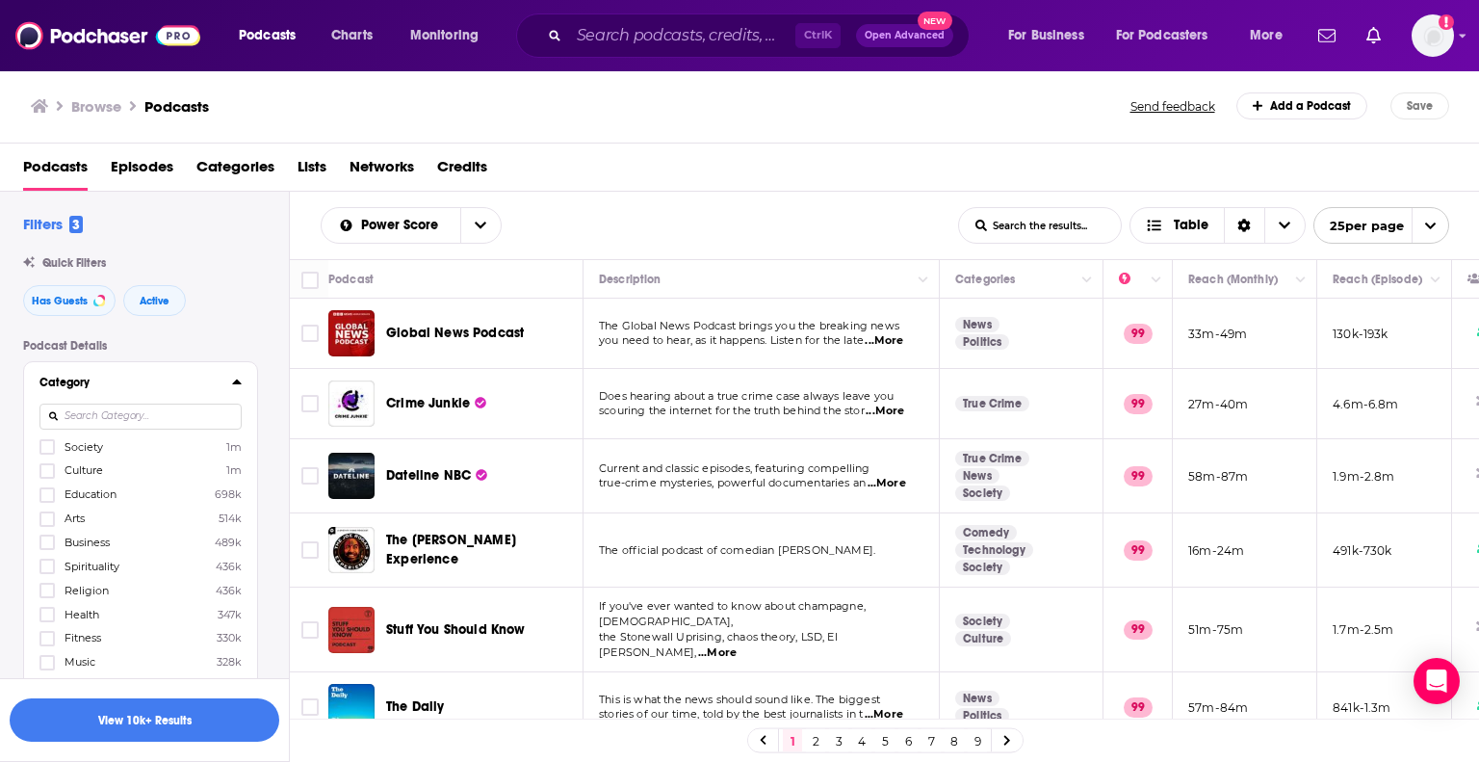
click at [108, 417] on input at bounding box center [140, 416] width 202 height 26
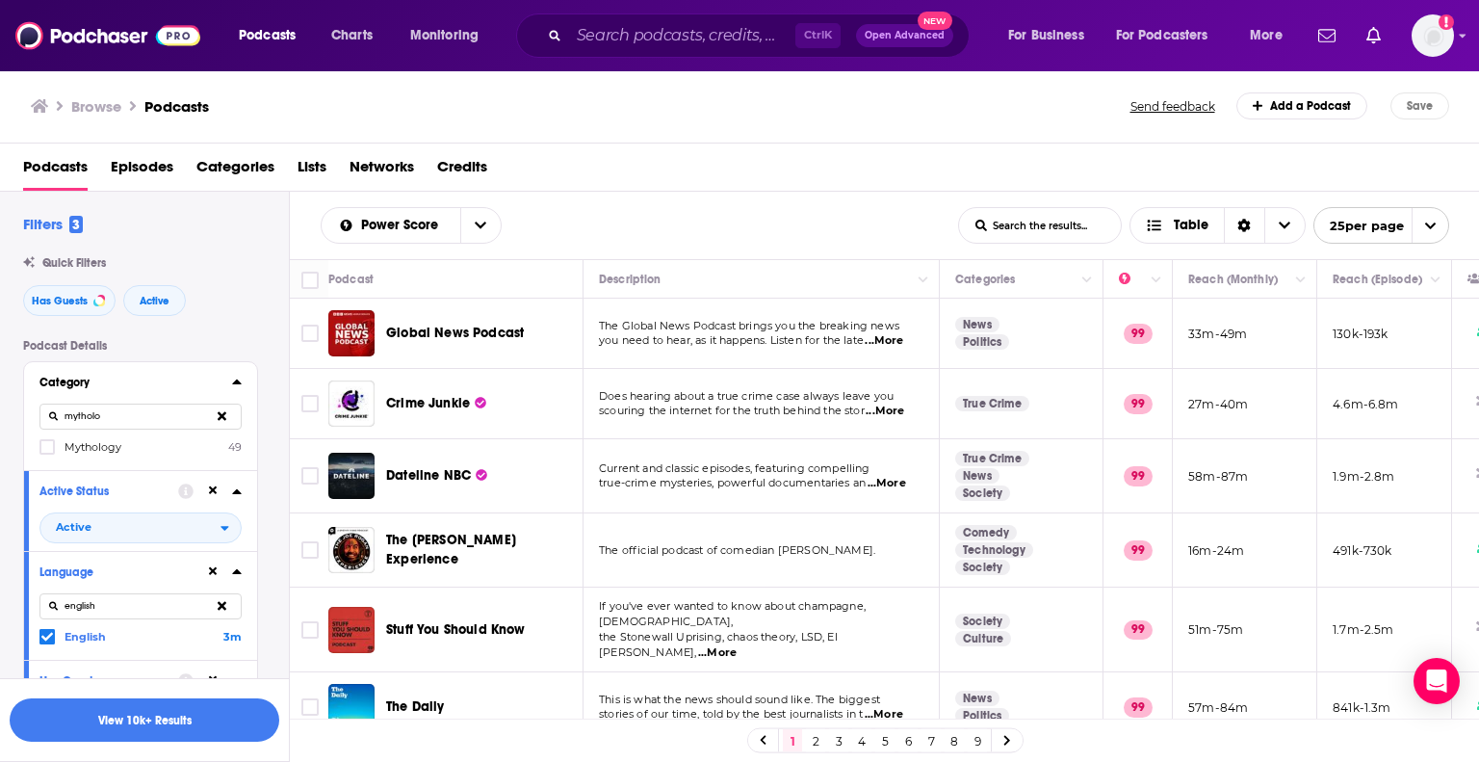
click at [59, 450] on label "Mythology 49" at bounding box center [140, 446] width 202 height 16
click at [47, 453] on input "multiSelectOption-mythology-category-0" at bounding box center [47, 453] width 0 height 0
click at [46, 450] on icon at bounding box center [47, 447] width 12 height 9
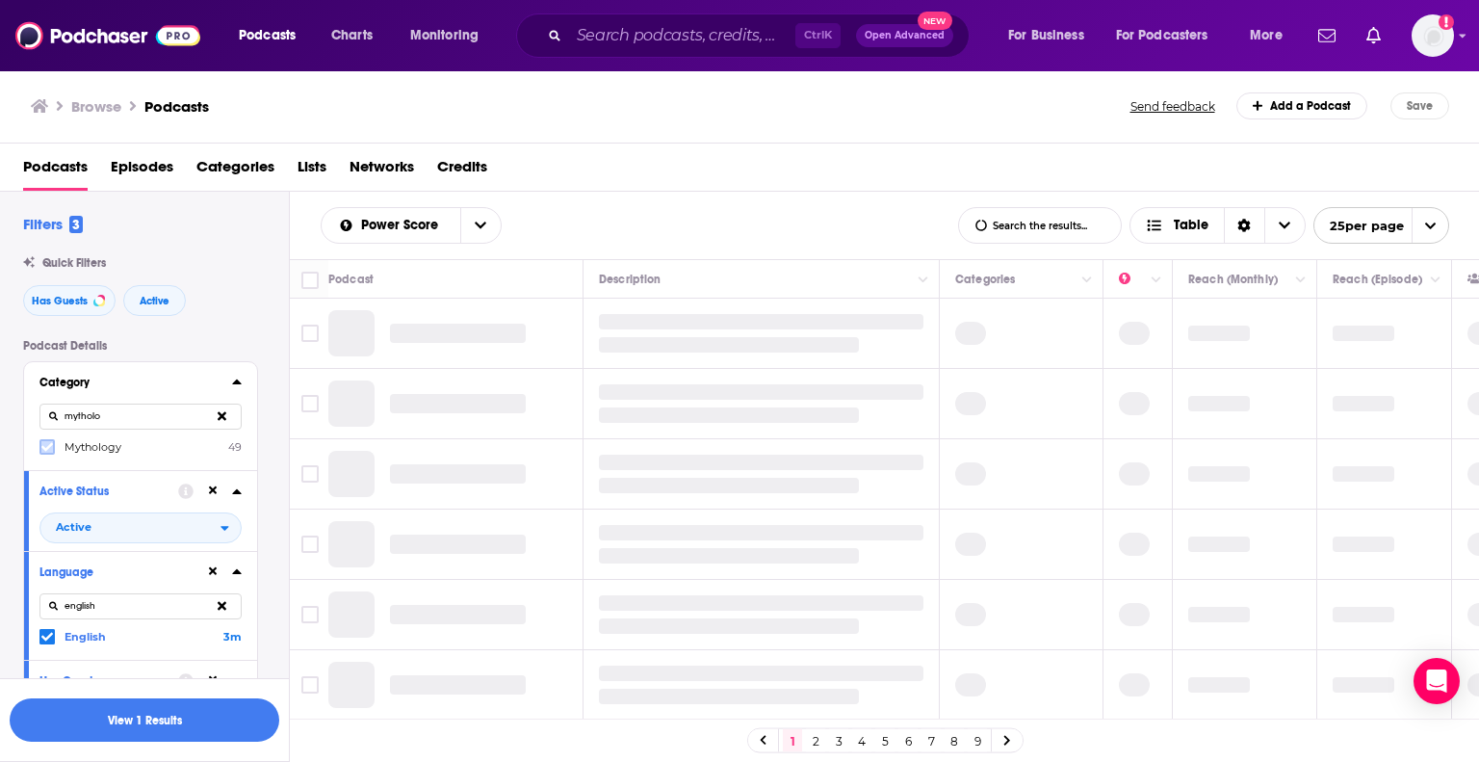
click at [50, 454] on label at bounding box center [46, 446] width 15 height 15
click at [181, 721] on button "View 10k+ Results" at bounding box center [145, 719] width 270 height 43
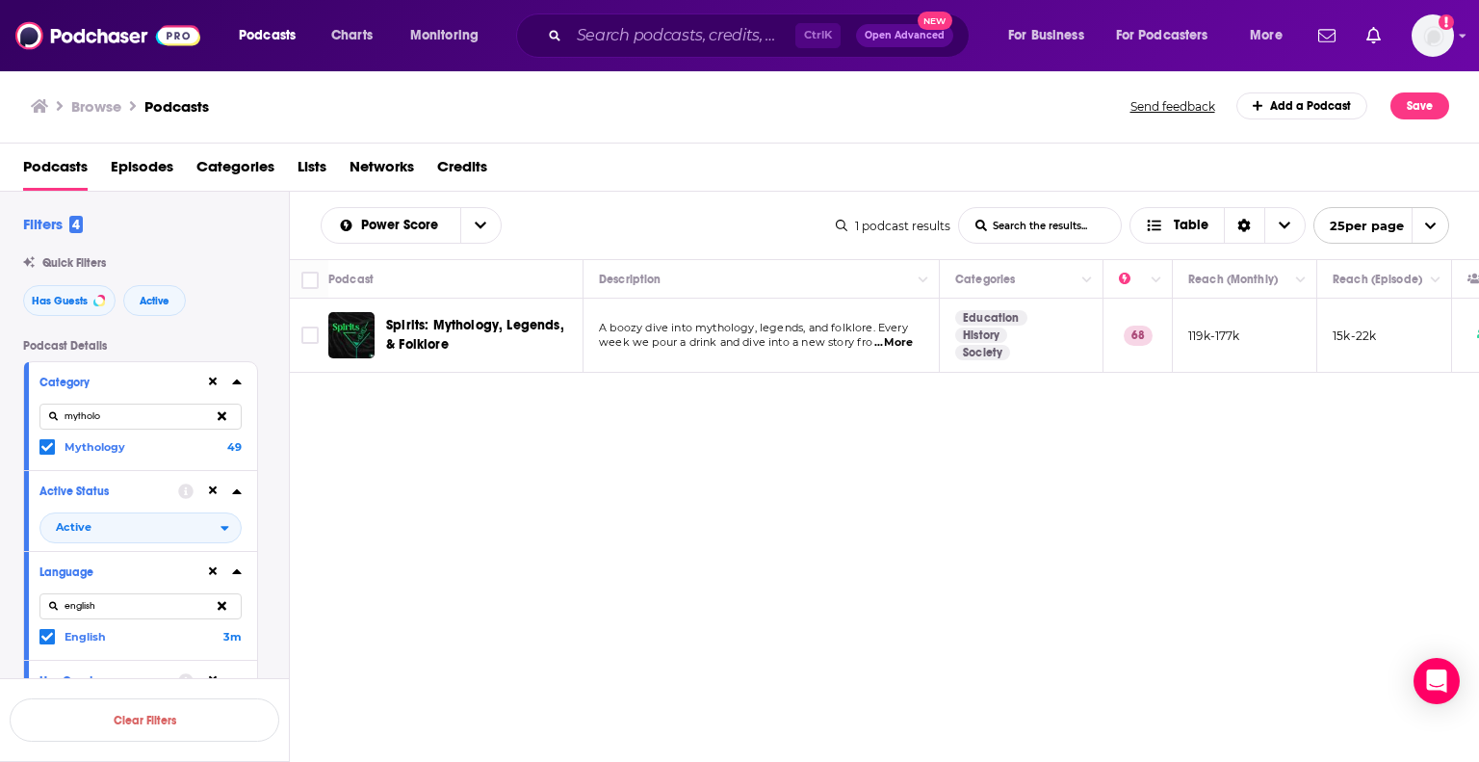
click at [133, 414] on input "mytholo" at bounding box center [140, 416] width 202 height 26
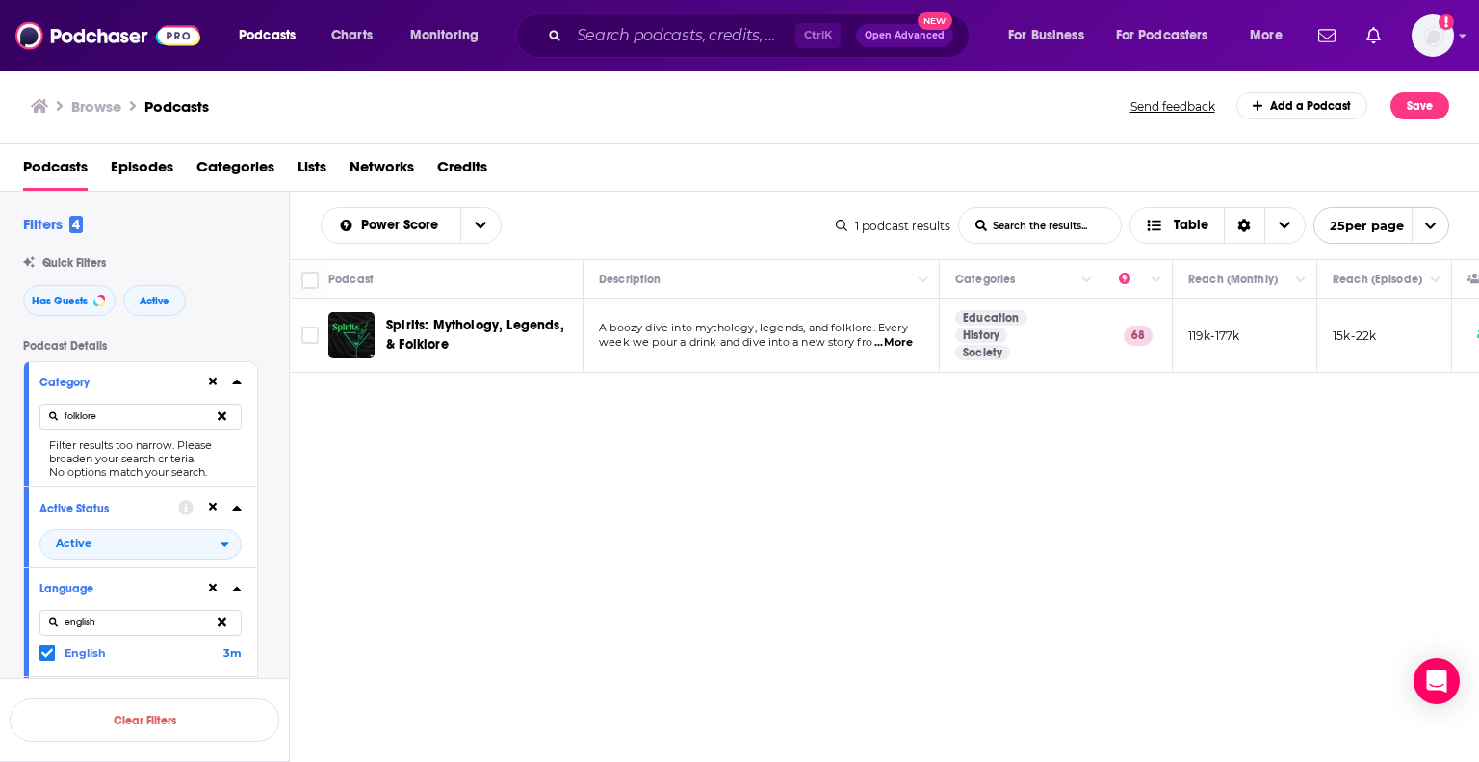
type input "folklore"
drag, startPoint x: 139, startPoint y: 418, endPoint x: 58, endPoint y: 402, distance: 82.5
click at [58, 402] on div "folklore" at bounding box center [140, 416] width 202 height 44
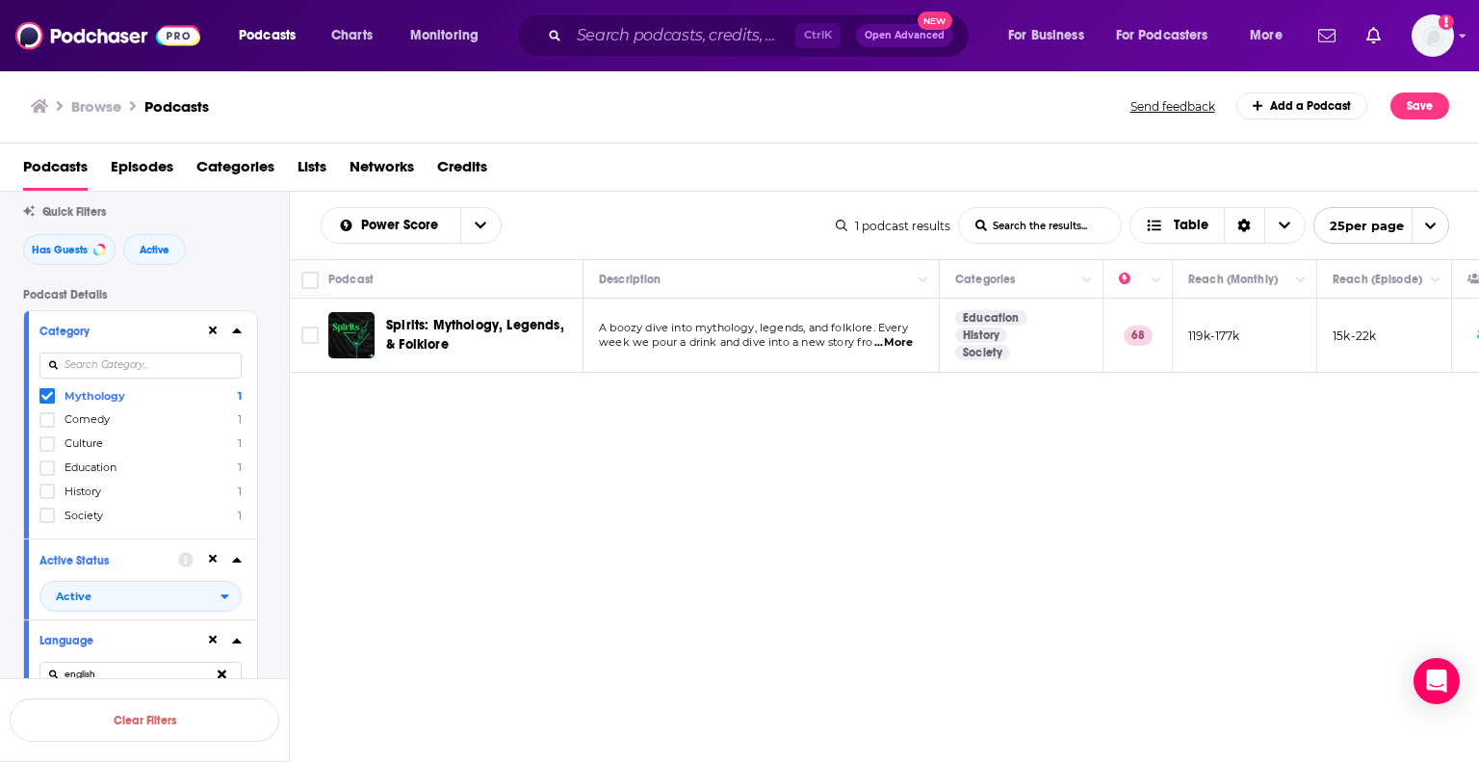
scroll to position [96, 0]
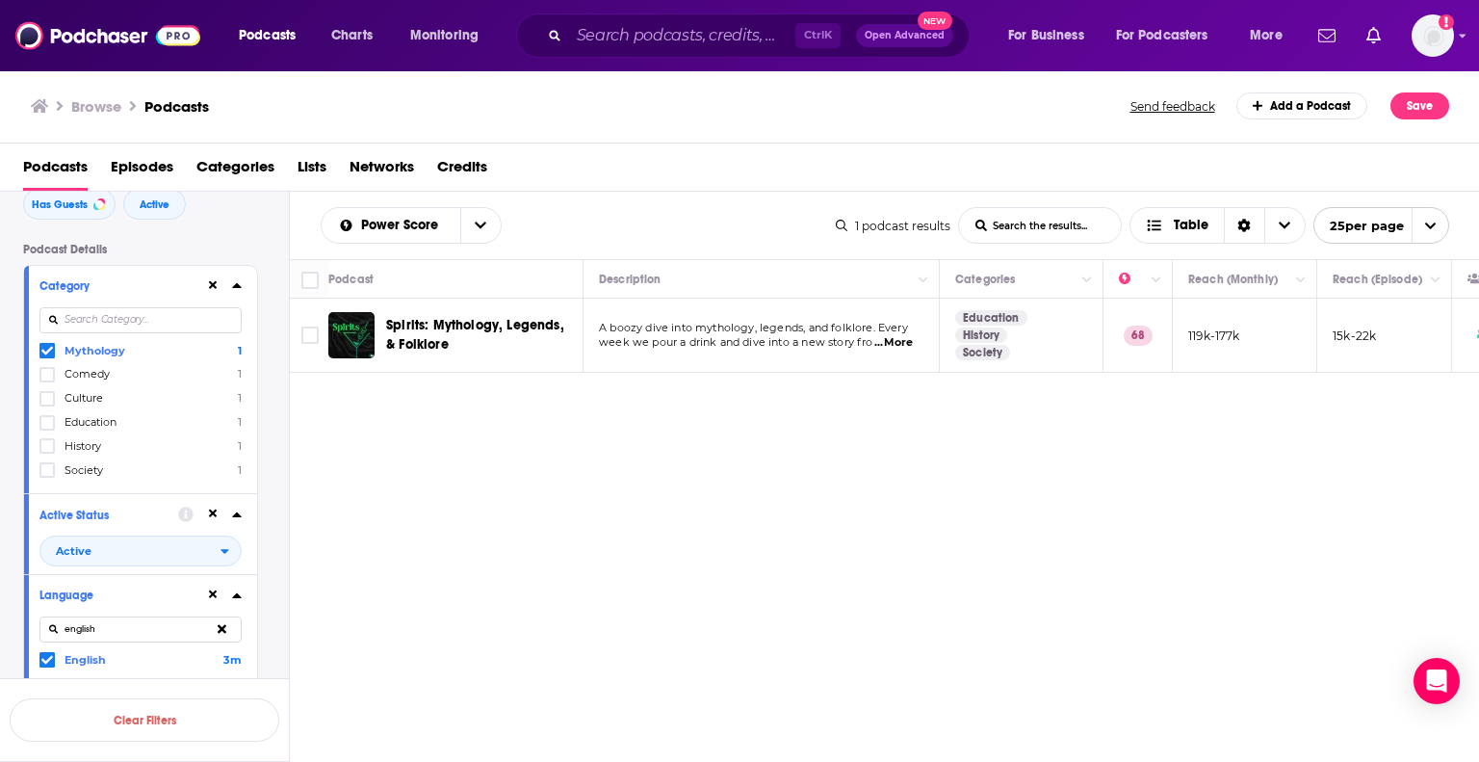
click at [446, 567] on div "Power Score List Search Input Search the results... Table 1 podcast results Lis…" at bounding box center [885, 538] width 1190 height 693
click at [233, 552] on div "open menu" at bounding box center [231, 550] width 20 height 13
click at [489, 551] on div "Power Score List Search Input Search the results... Table 1 podcast results Lis…" at bounding box center [885, 538] width 1190 height 693
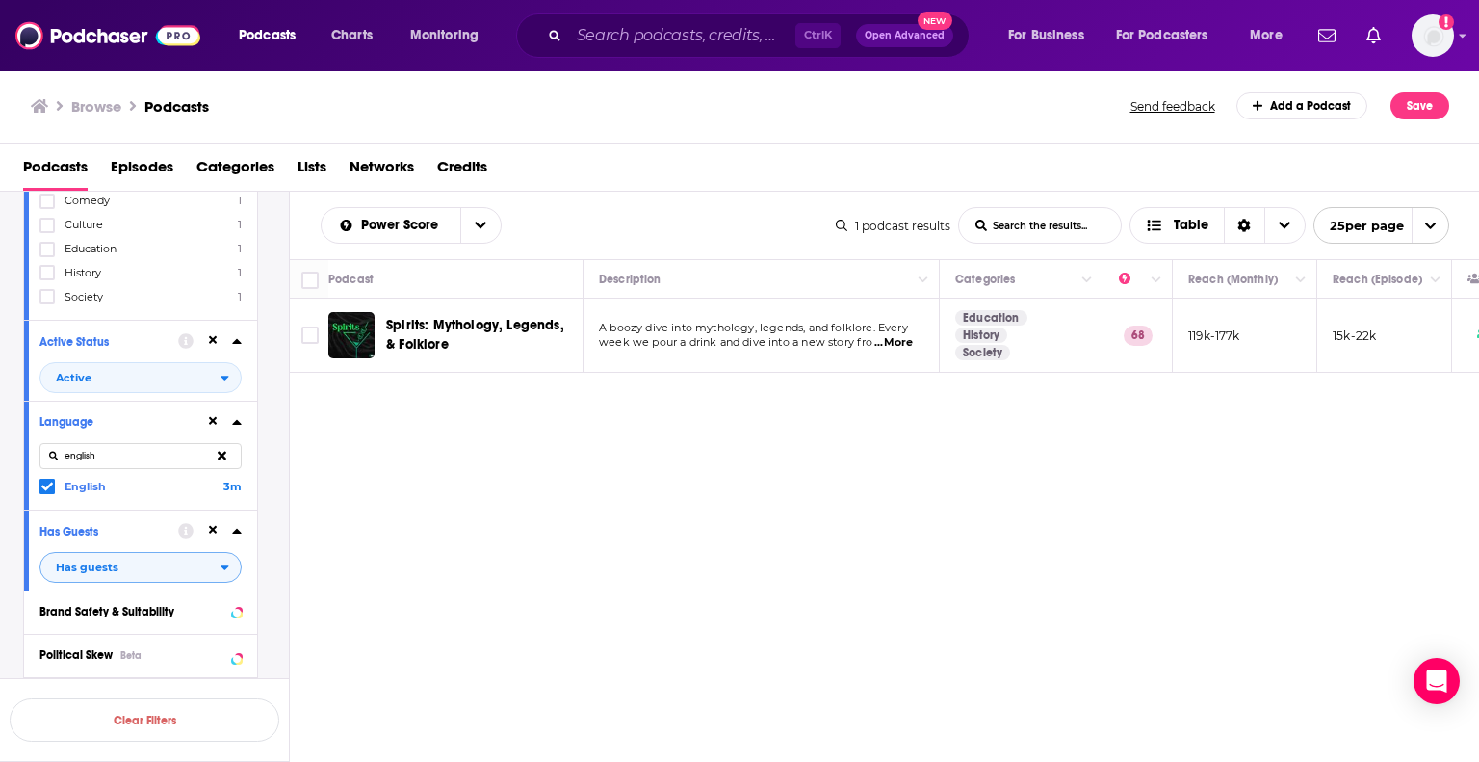
scroll to position [289, 0]
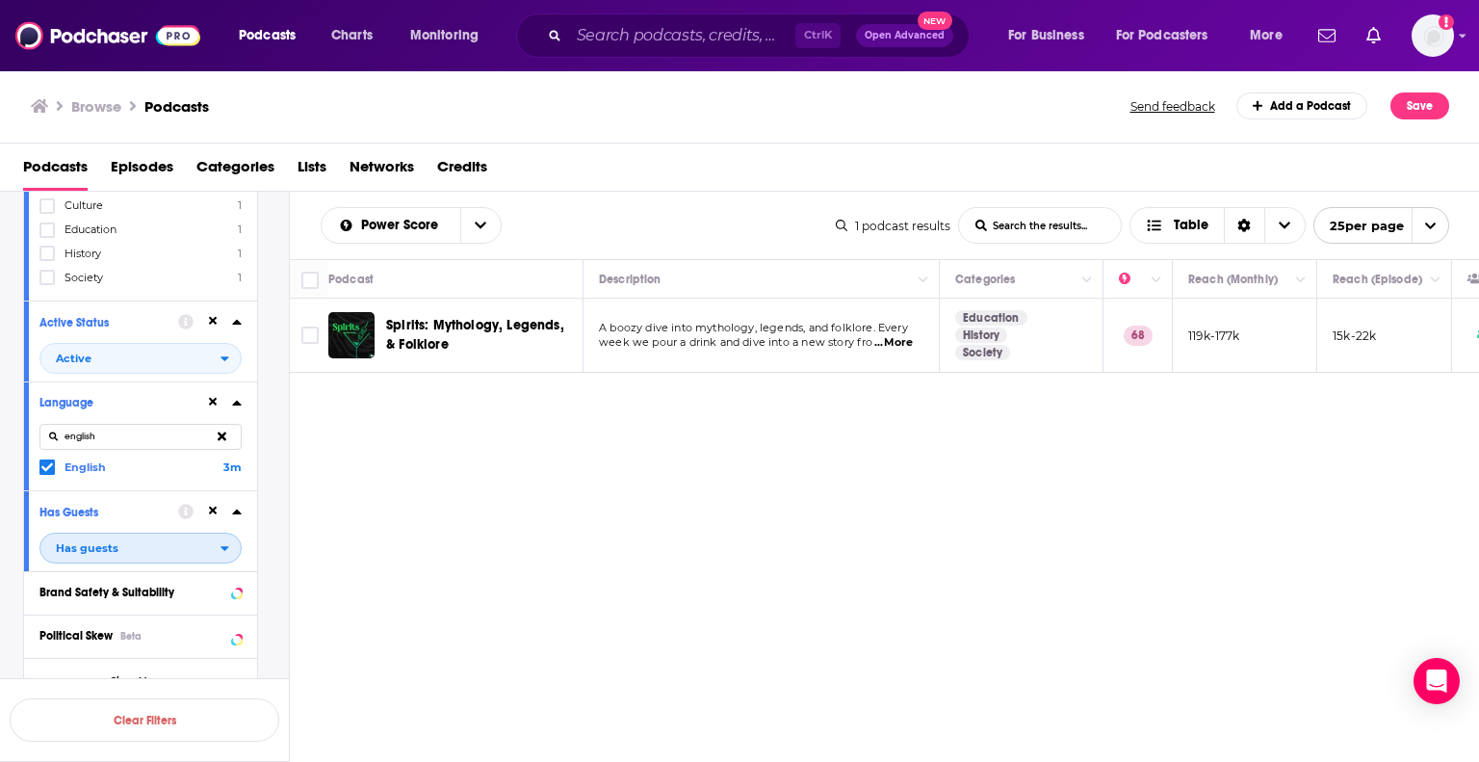
click at [195, 550] on span "Has guests" at bounding box center [130, 547] width 180 height 25
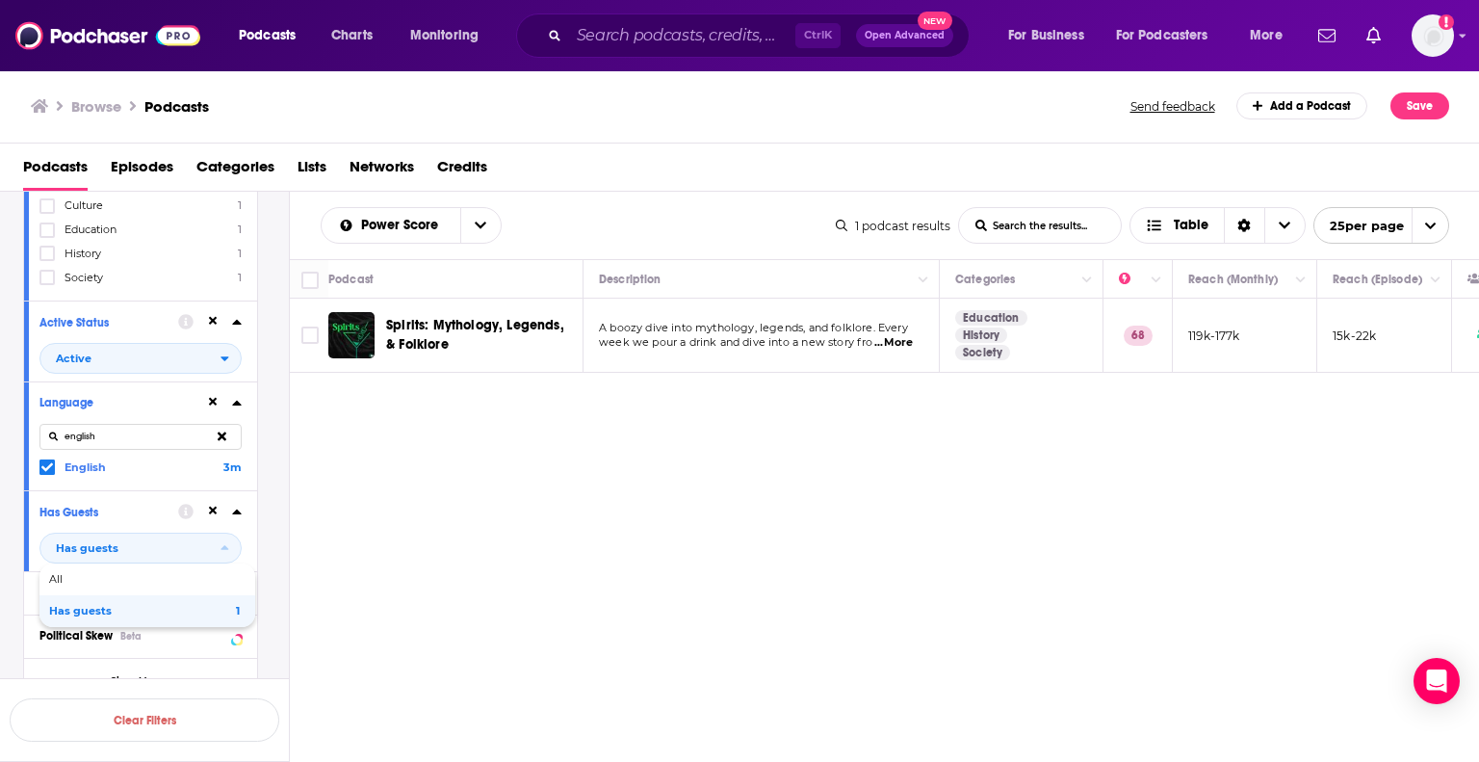
click at [212, 517] on icon at bounding box center [213, 511] width 9 height 13
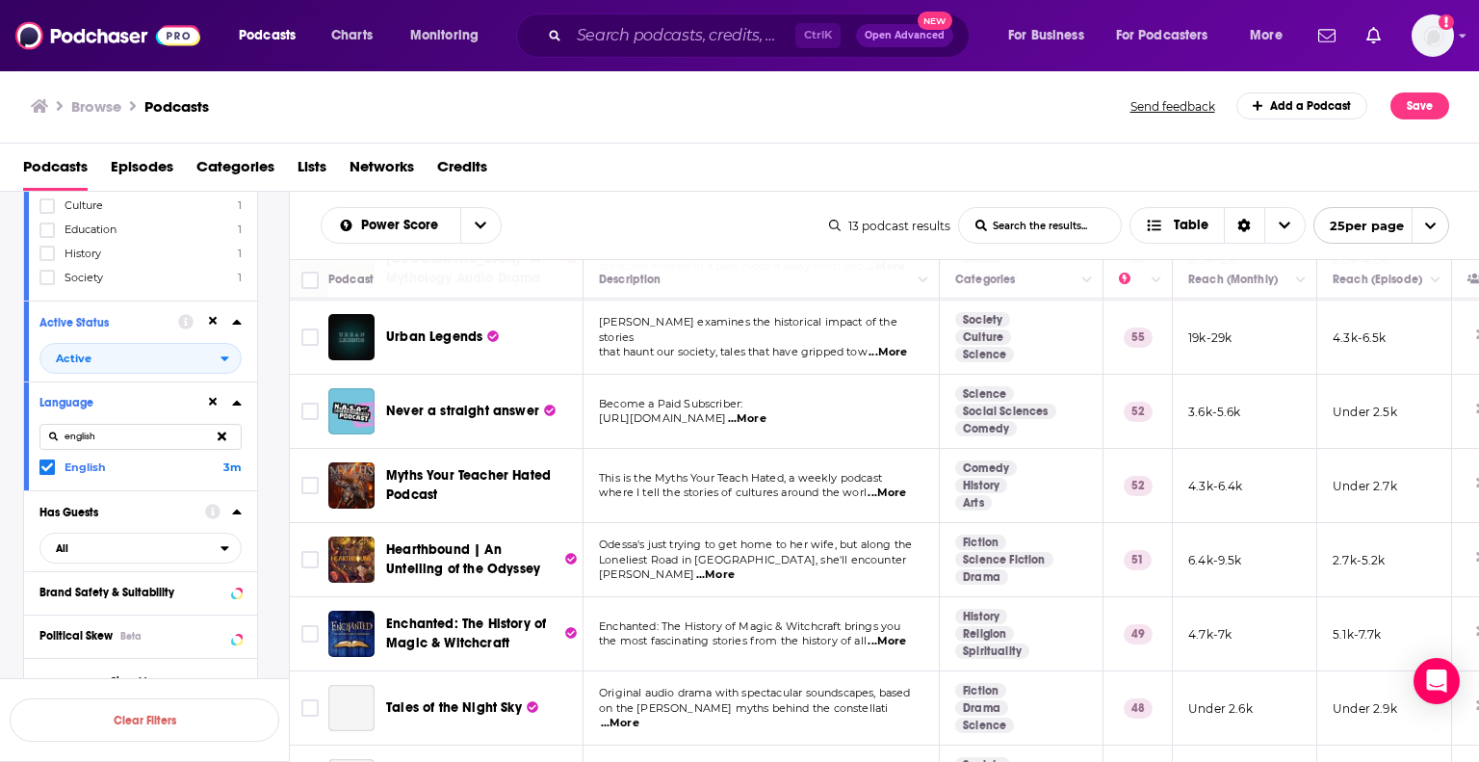
scroll to position [385, 0]
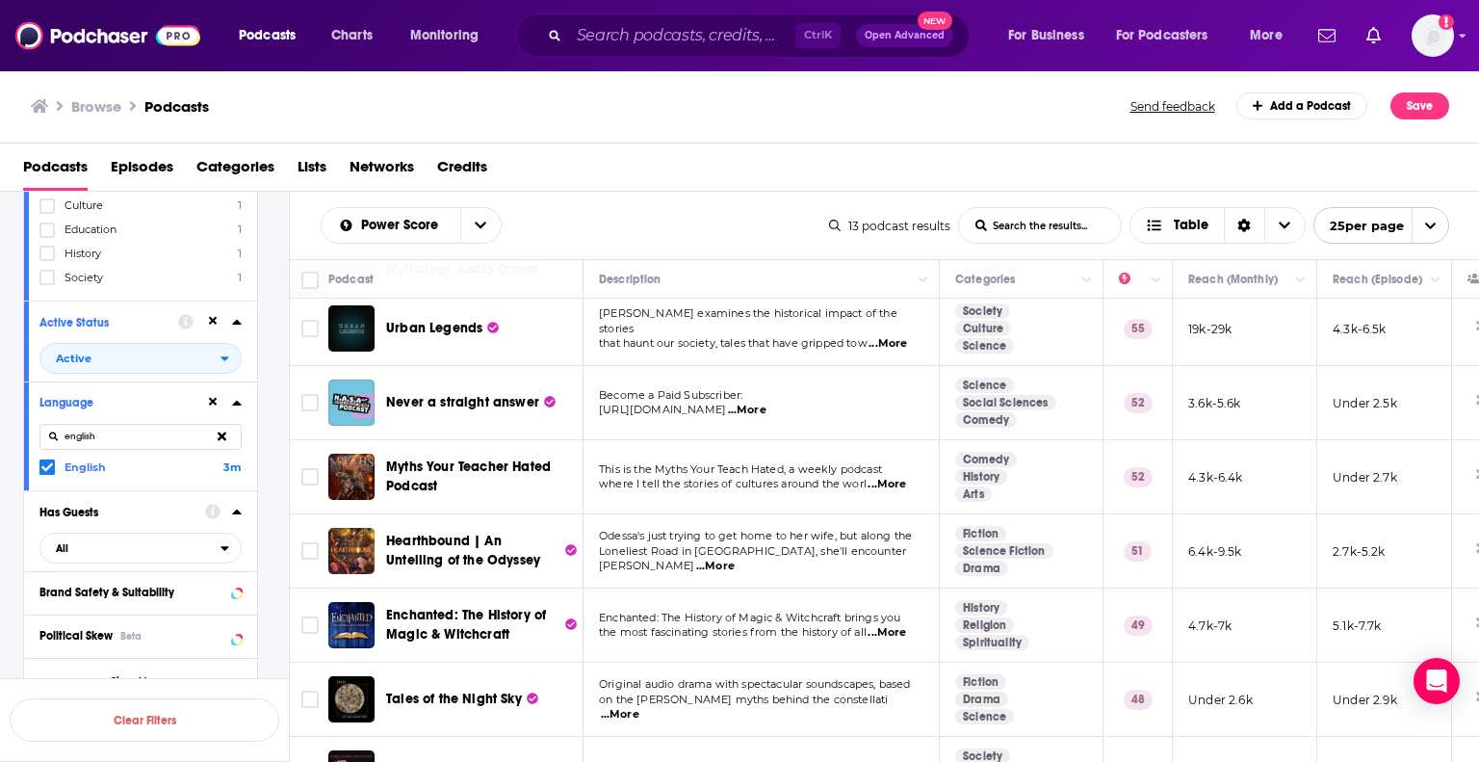
click at [901, 480] on span "...More" at bounding box center [887, 484] width 39 height 15
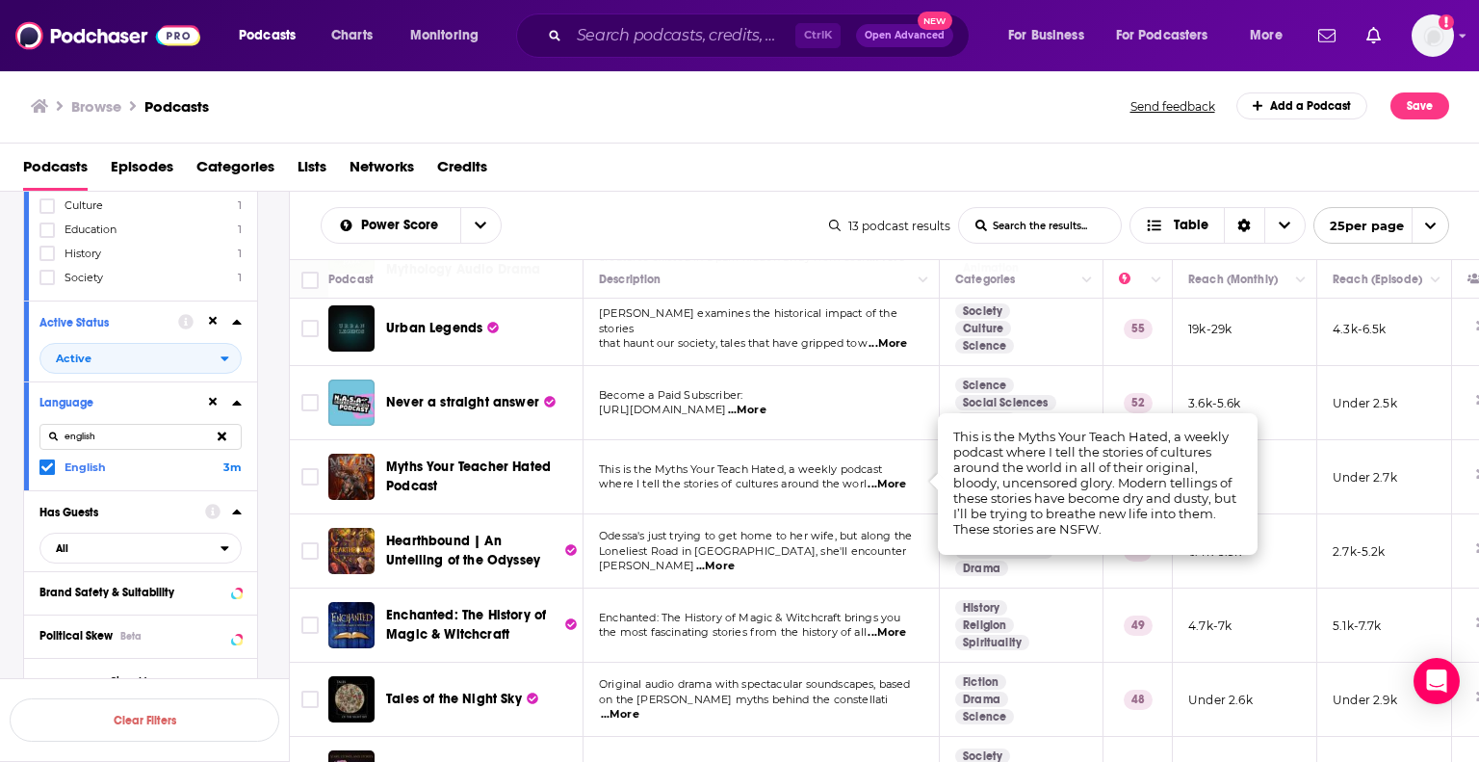
click at [635, 496] on td "This is the Myths Your Teach Hated, a weekly podcast where I tell the stories o…" at bounding box center [762, 477] width 356 height 74
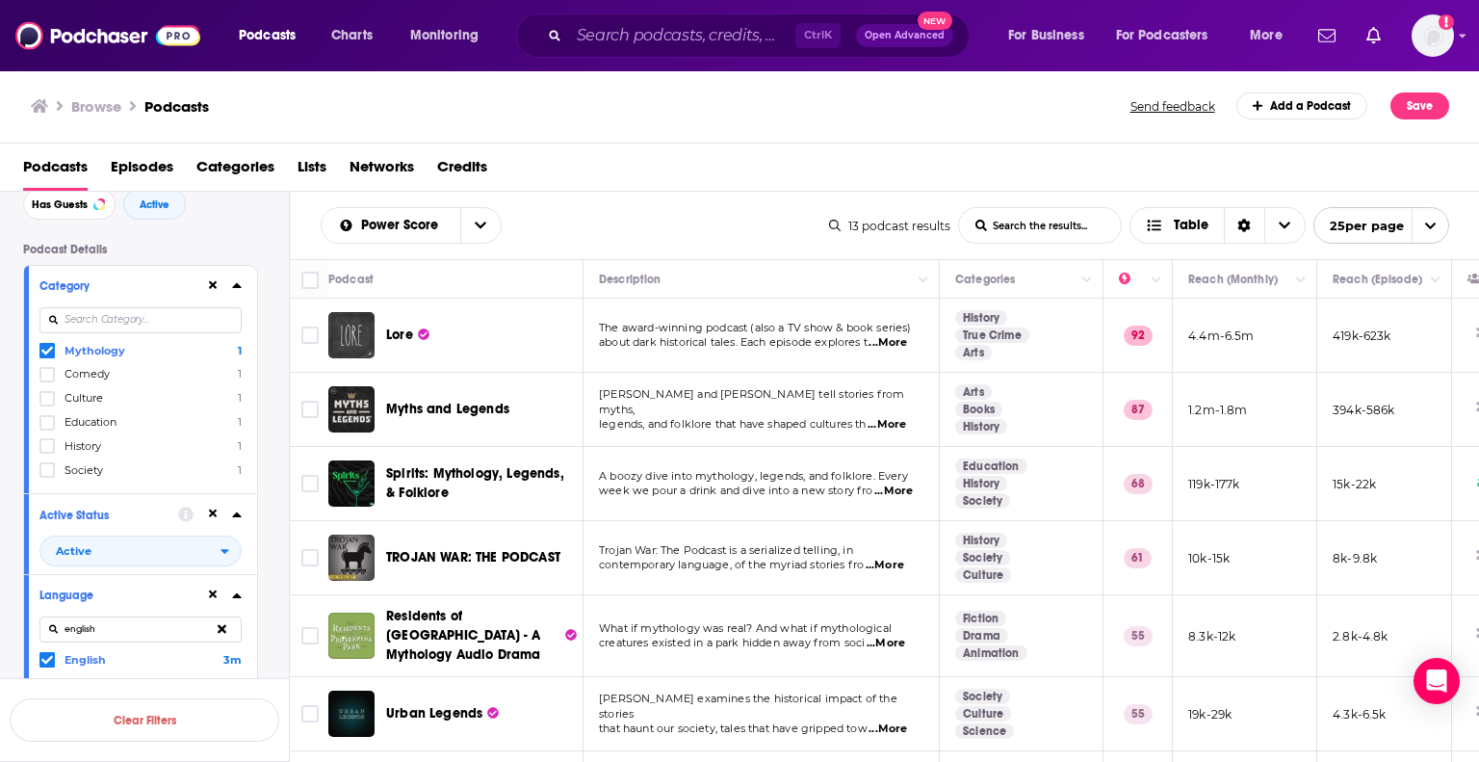
scroll to position [96, 0]
click at [148, 322] on input at bounding box center [140, 320] width 202 height 26
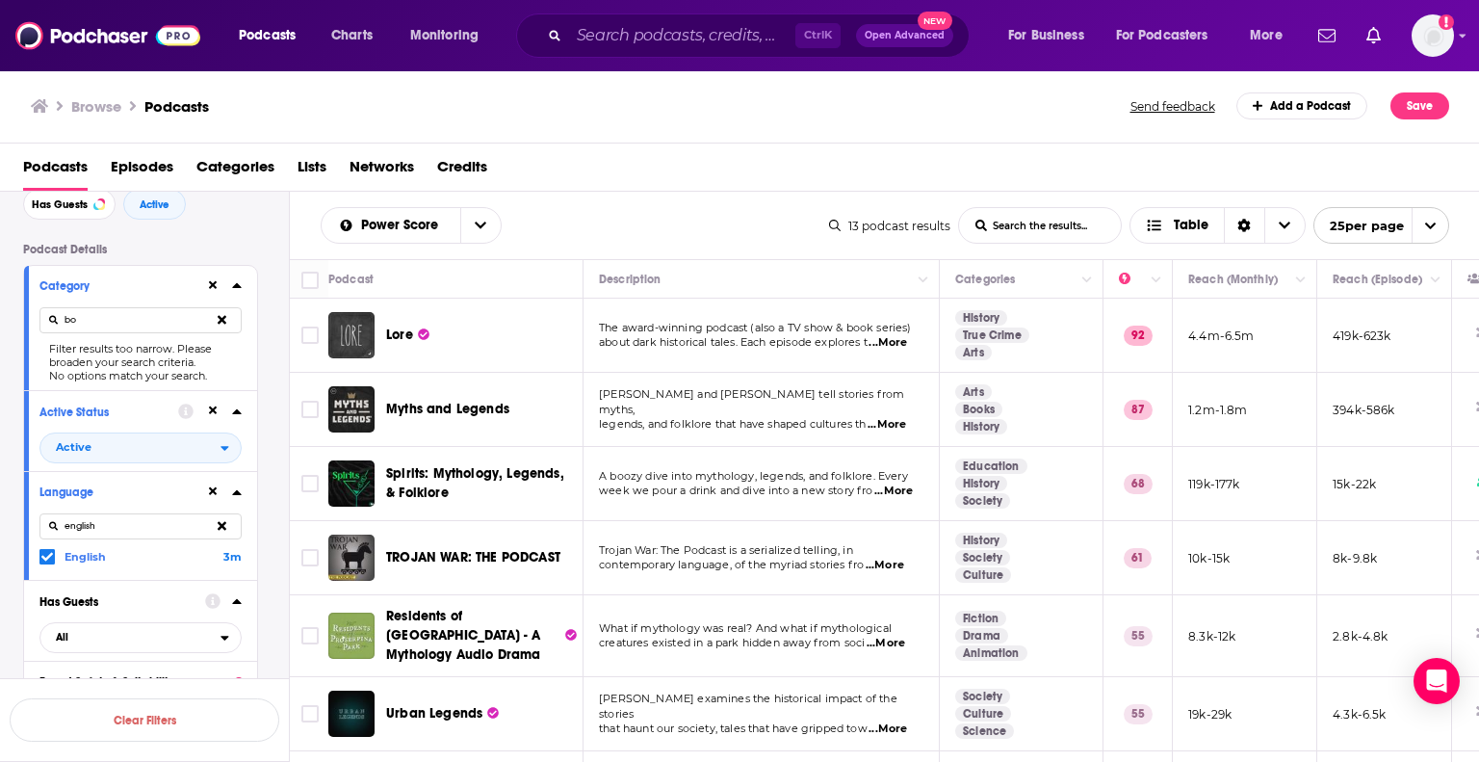
type input "b"
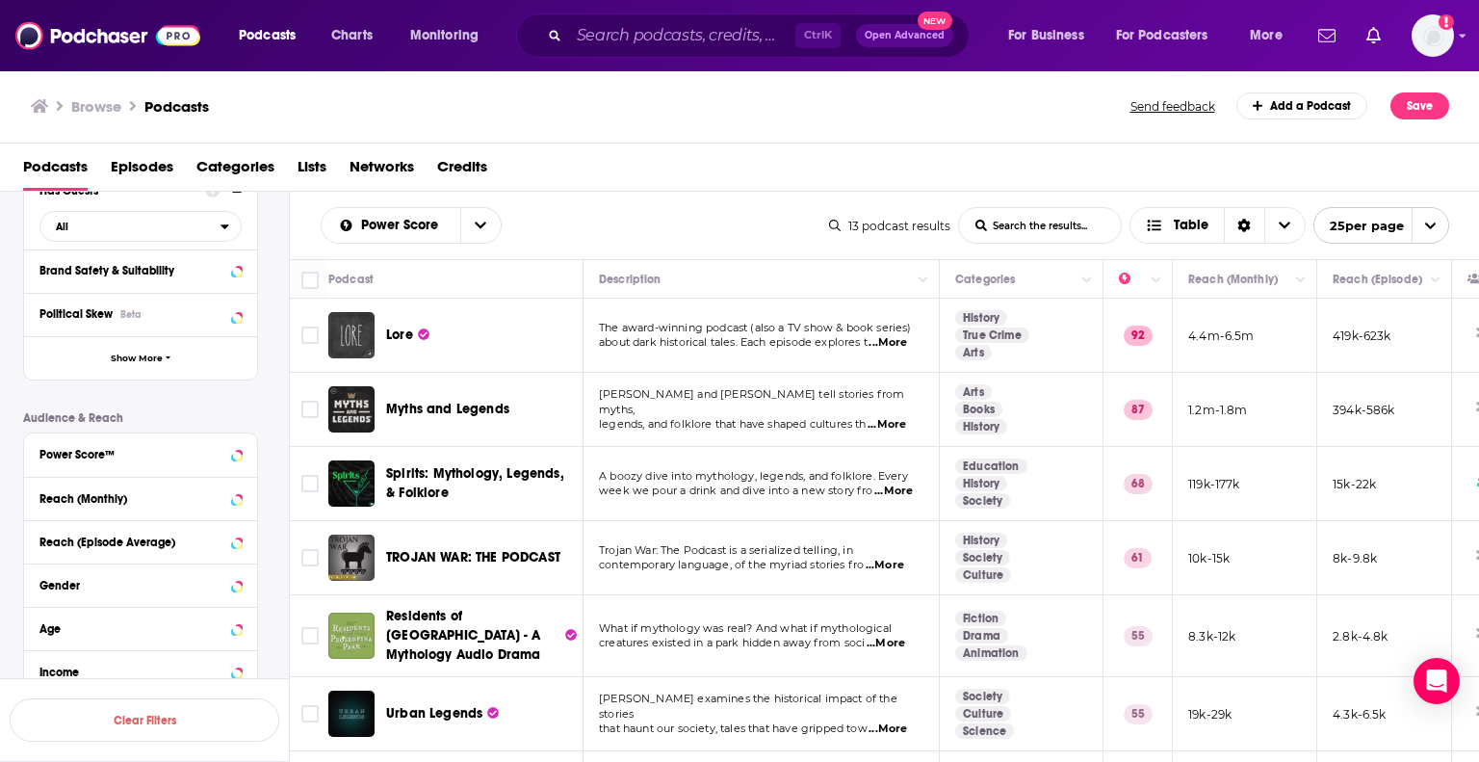
scroll to position [578, 0]
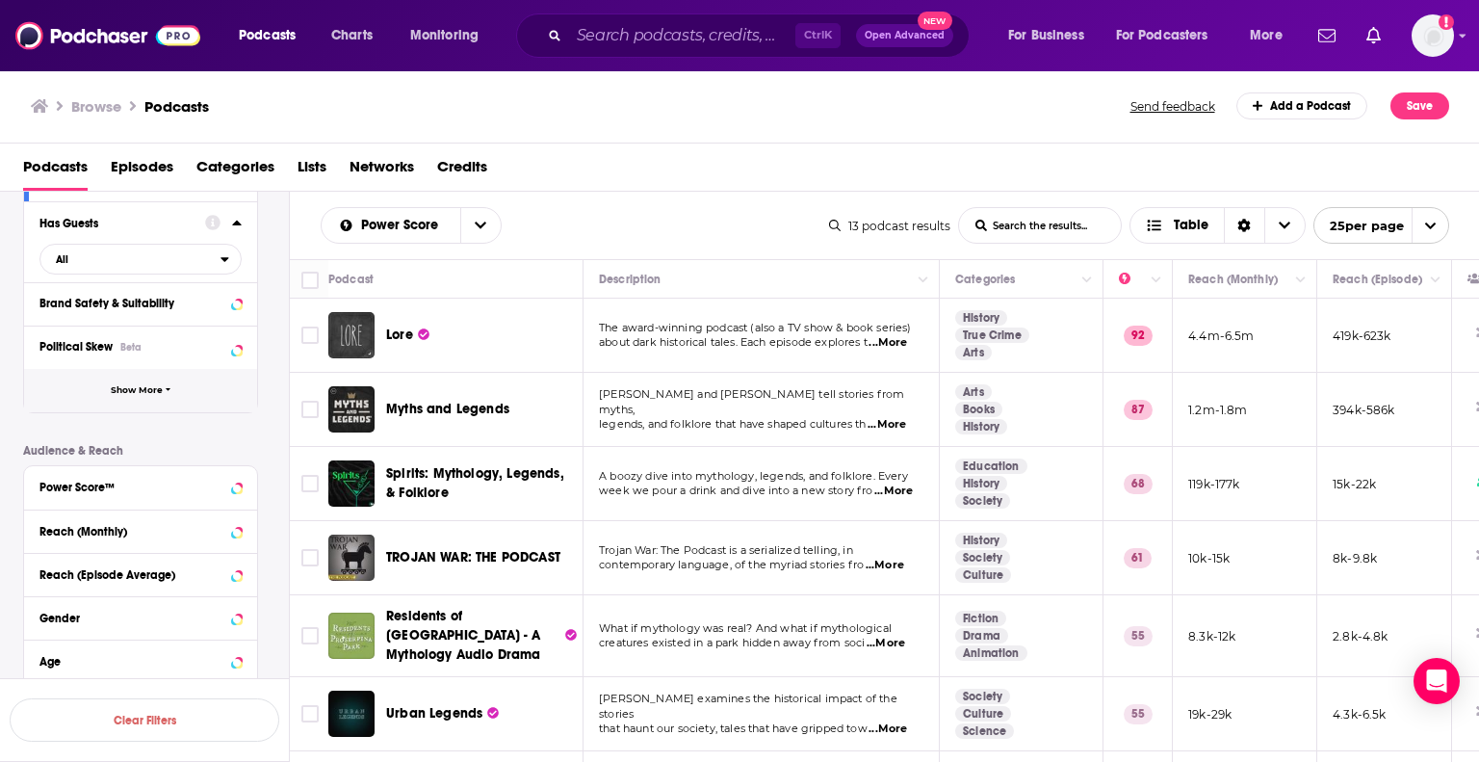
click at [180, 381] on button "Show More" at bounding box center [140, 390] width 233 height 43
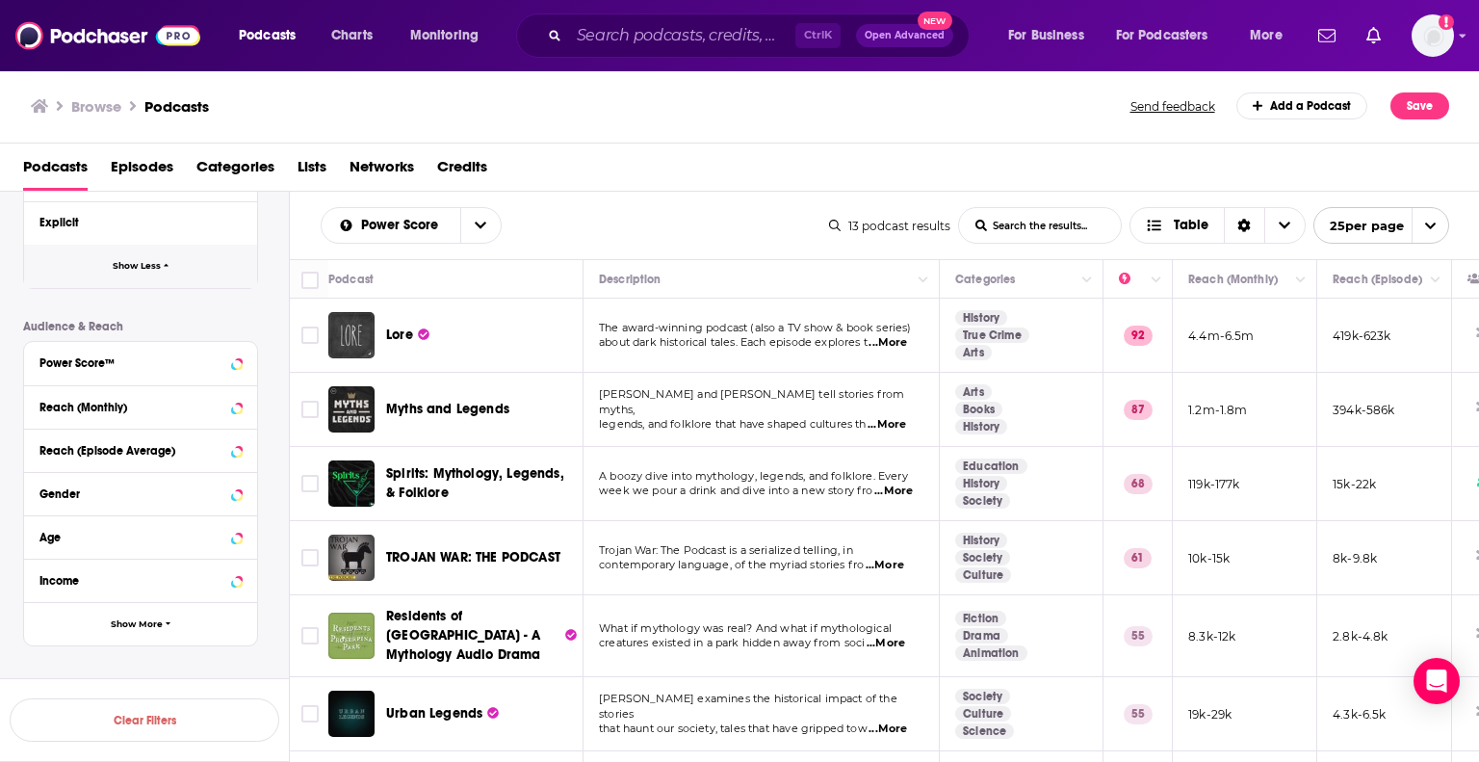
scroll to position [1120, 0]
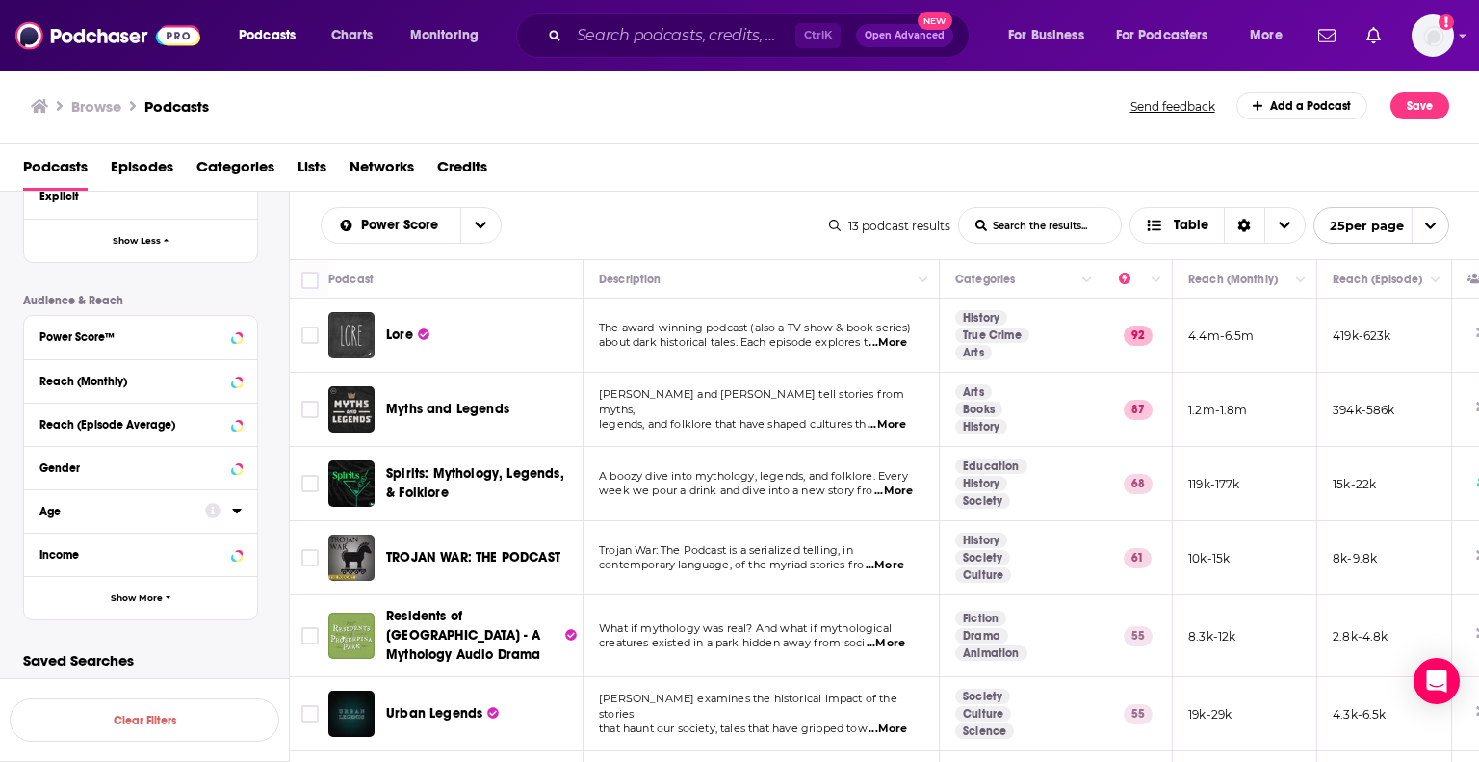
click at [198, 505] on button "Age" at bounding box center [122, 510] width 166 height 24
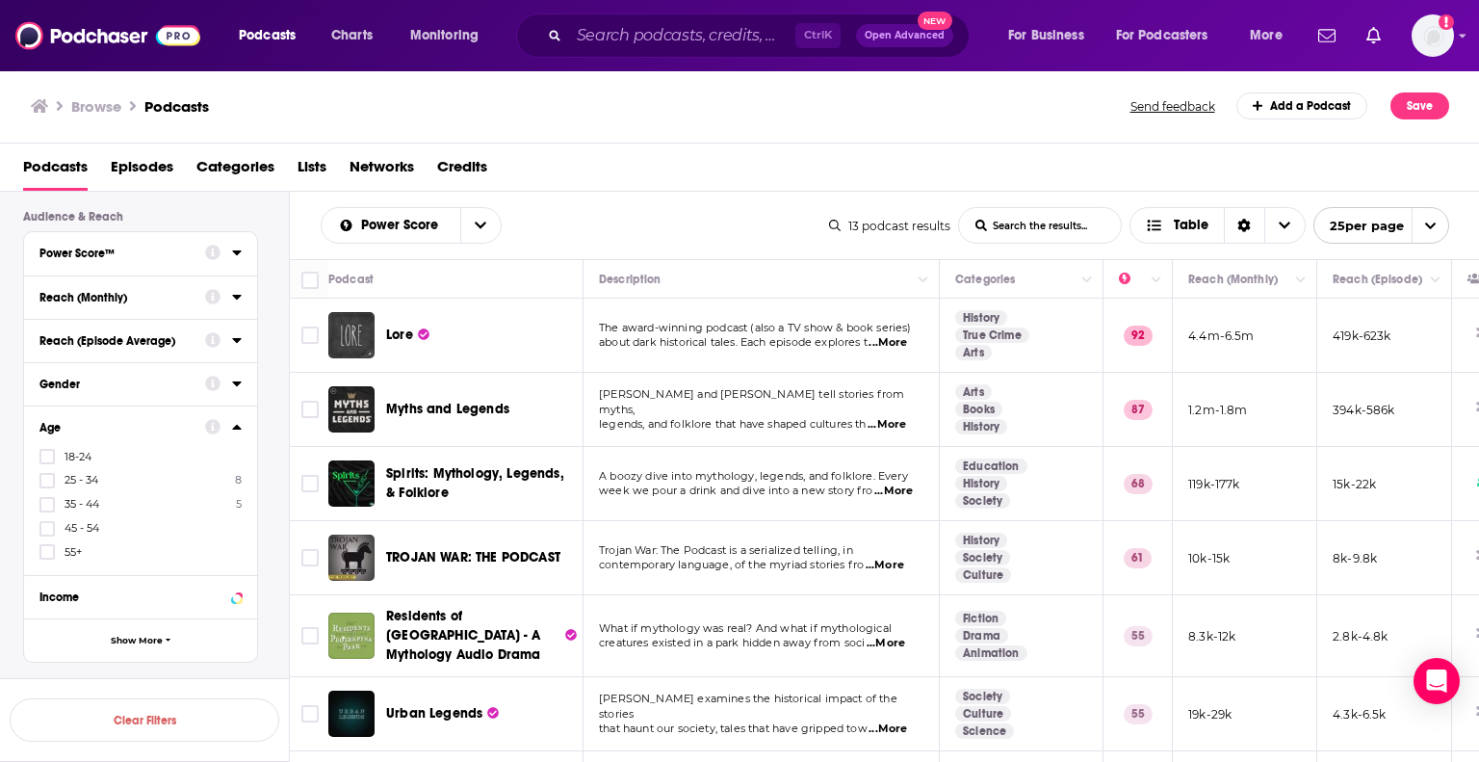
scroll to position [1247, 0]
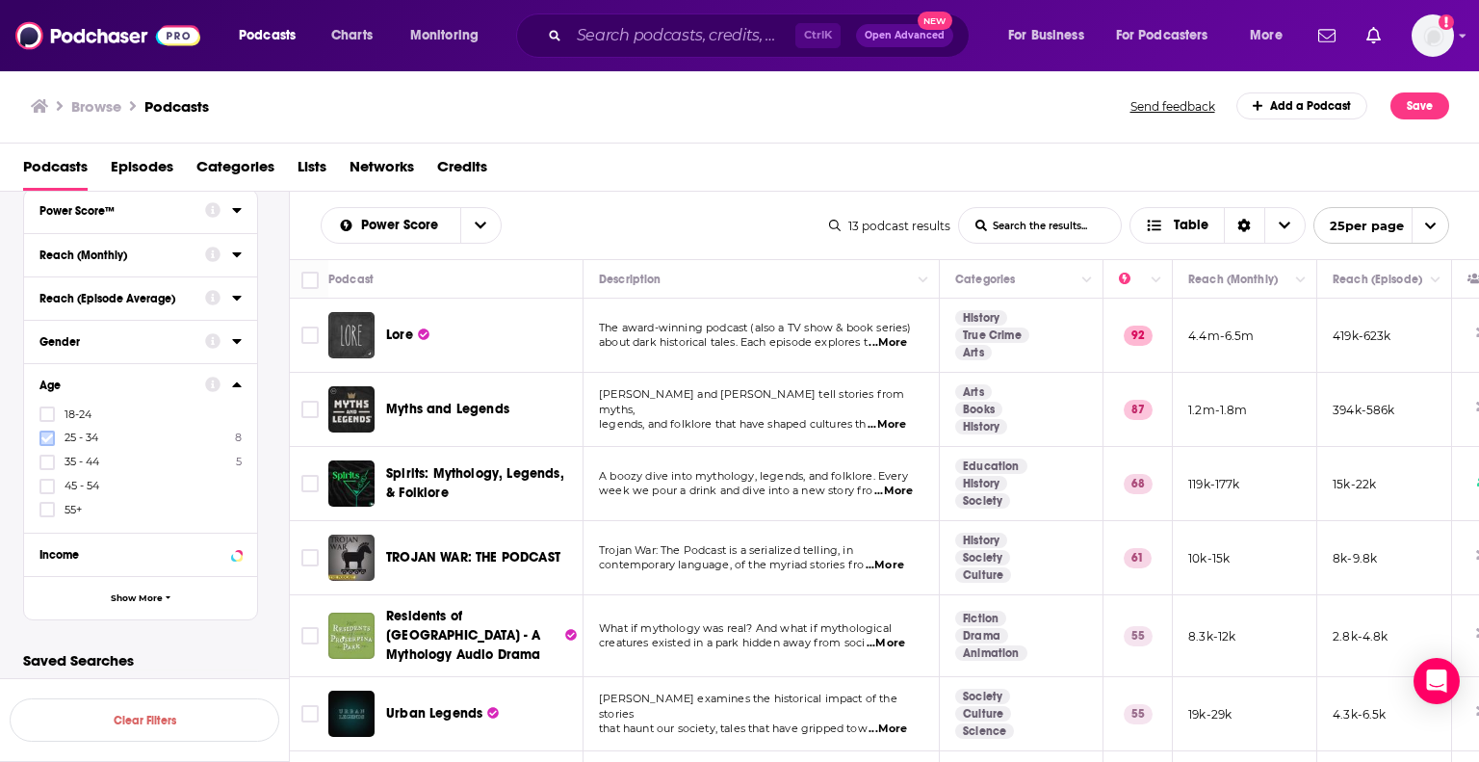
click at [50, 433] on icon at bounding box center [47, 437] width 12 height 9
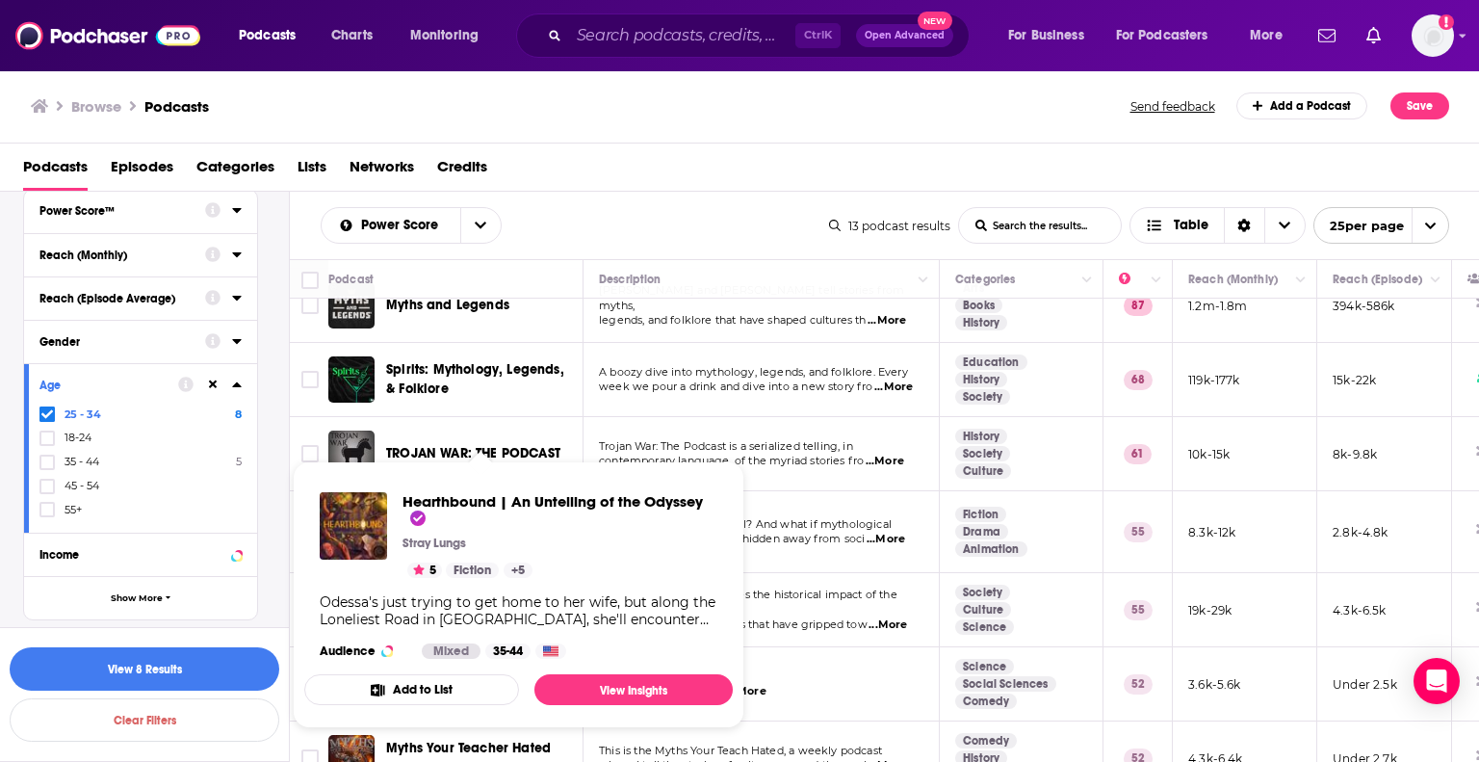
scroll to position [35, 0]
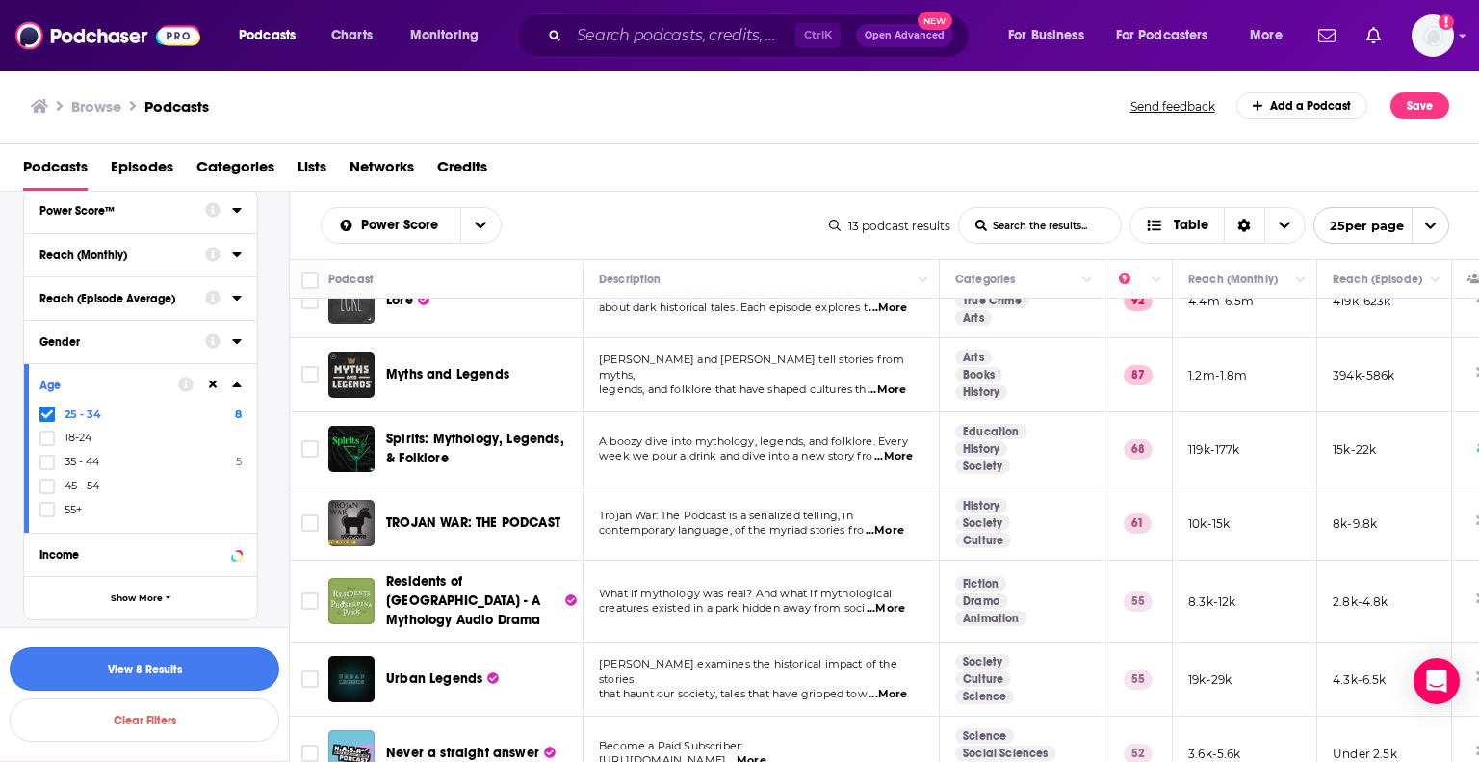
click at [227, 658] on button "View 8 Results" at bounding box center [145, 668] width 270 height 43
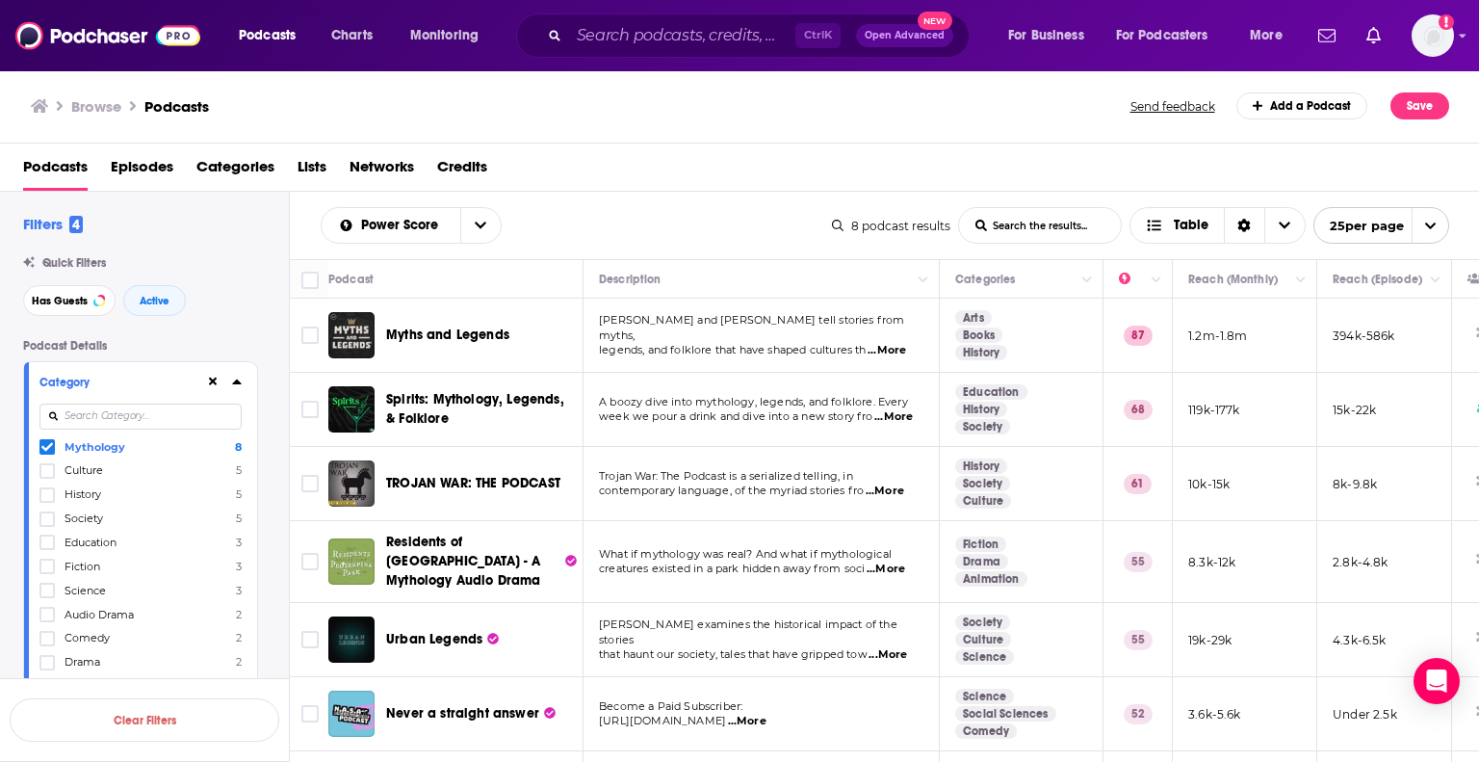
click at [39, 442] on span at bounding box center [46, 446] width 15 height 15
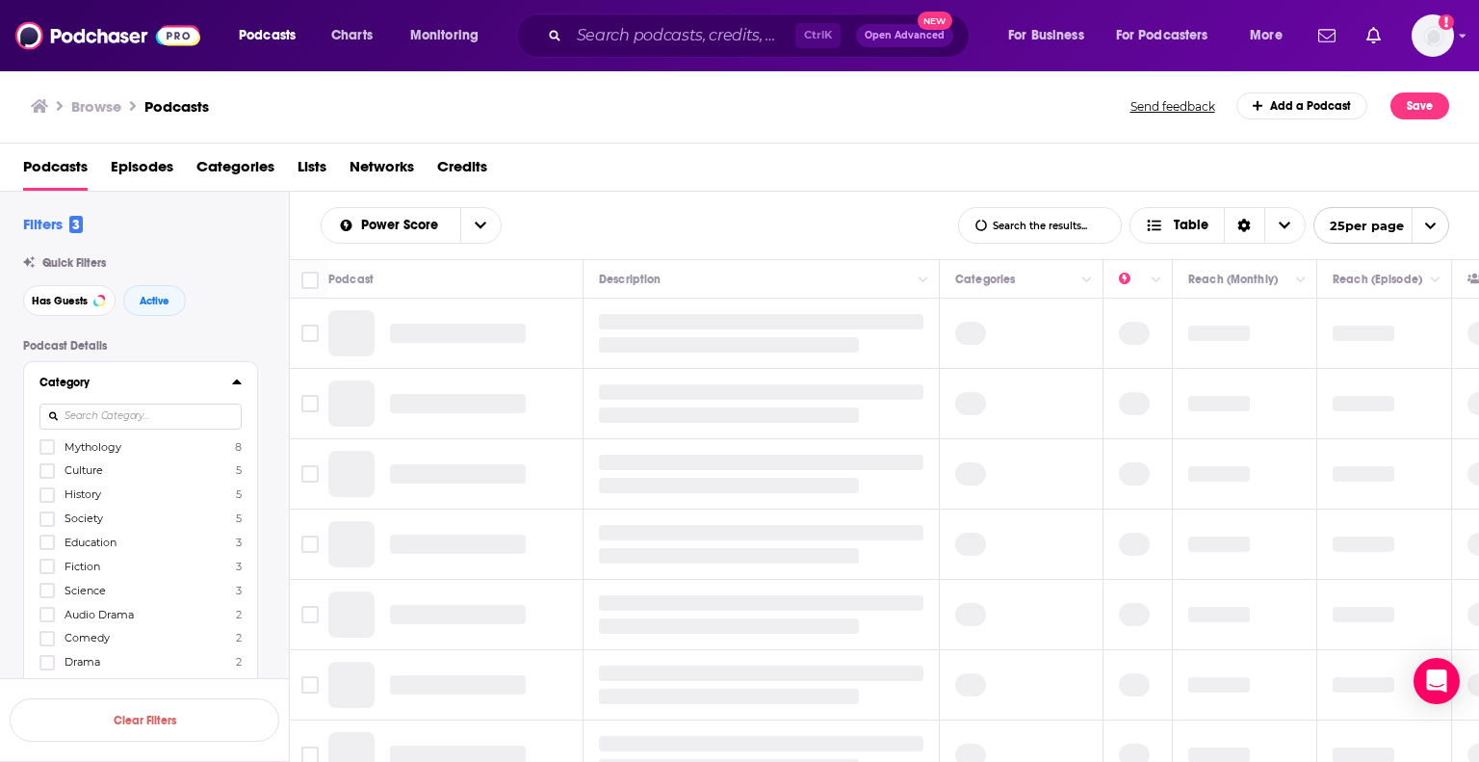
click at [92, 417] on input at bounding box center [140, 416] width 202 height 26
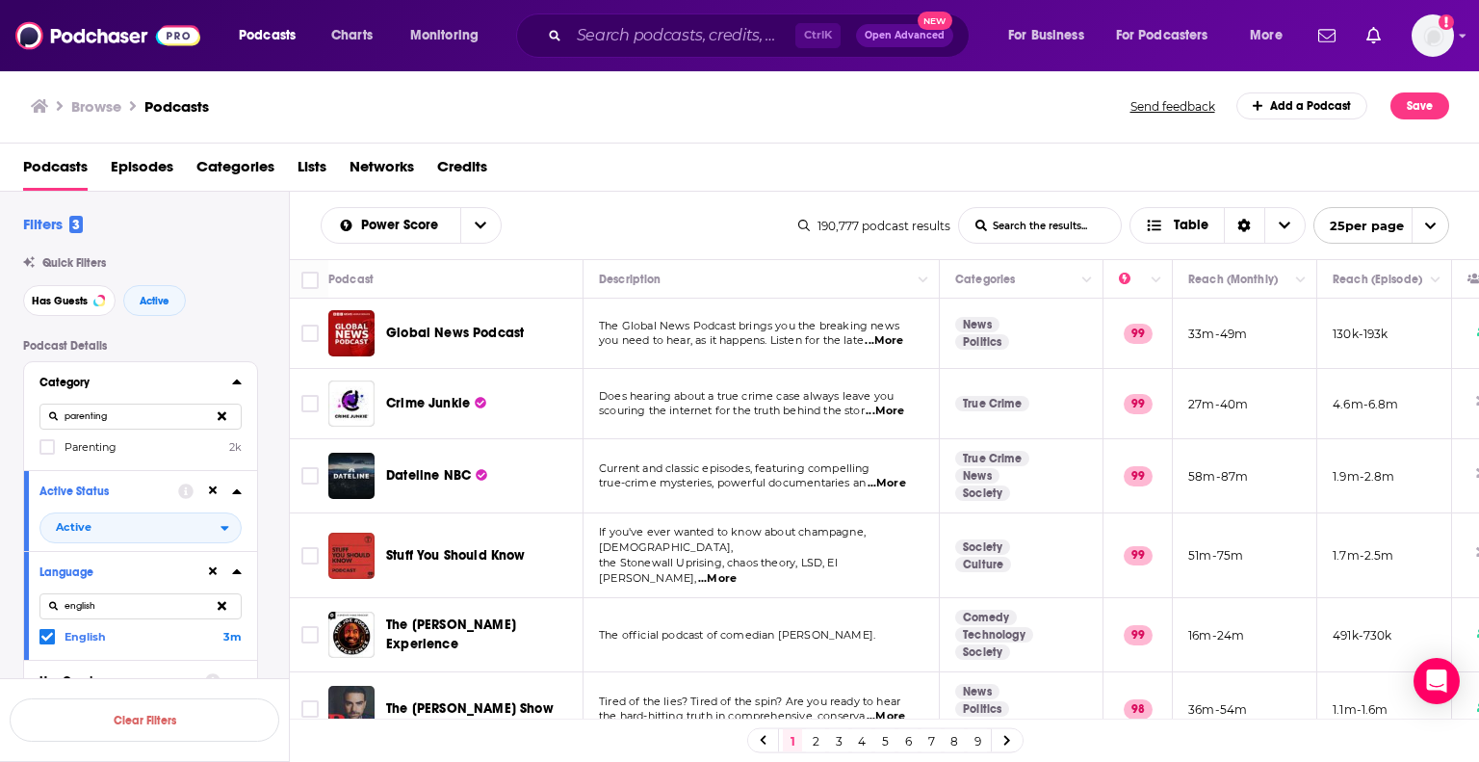
click at [73, 456] on div "Category parenting Parenting 2k" at bounding box center [140, 416] width 233 height 108
click at [41, 449] on icon at bounding box center [47, 447] width 12 height 12
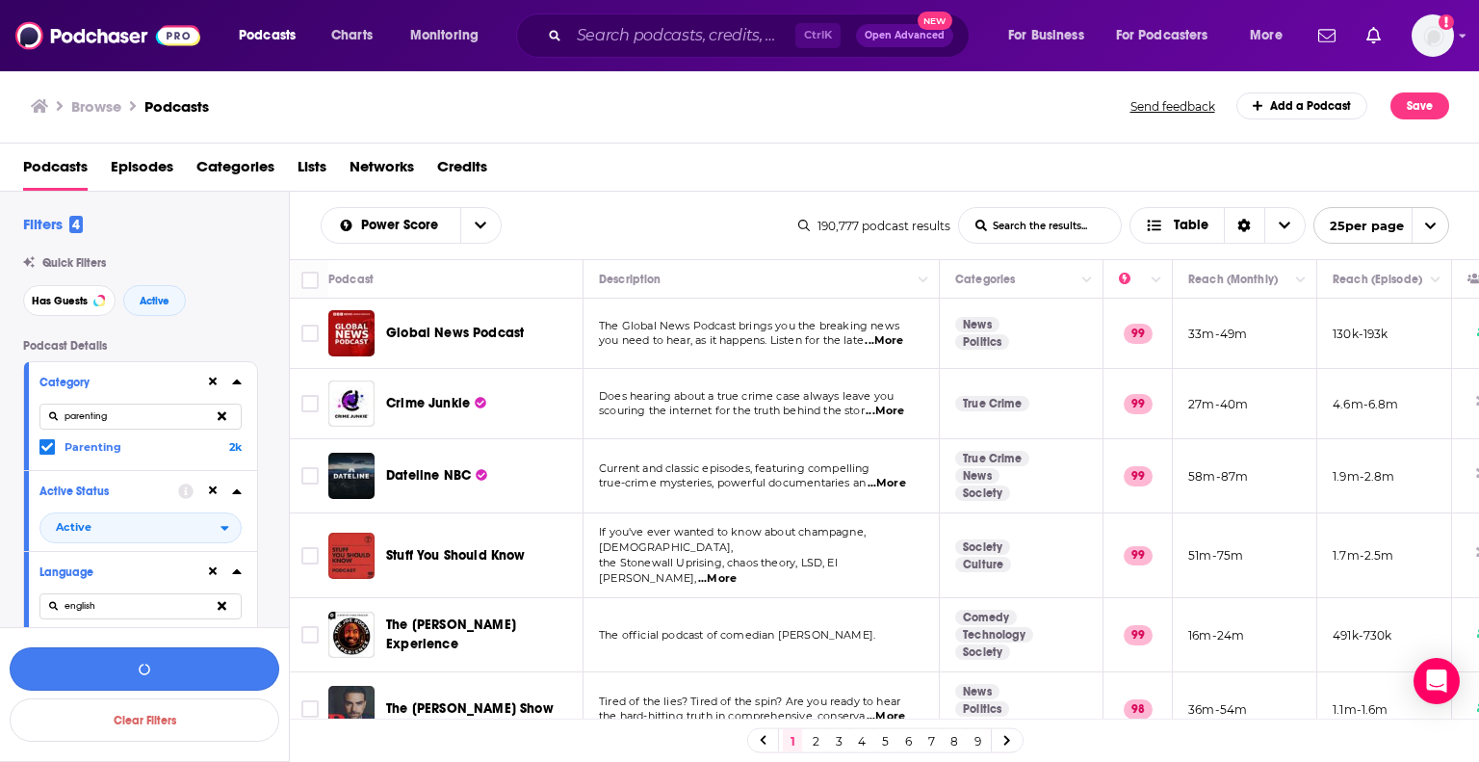
click at [193, 654] on button "button" at bounding box center [145, 668] width 270 height 43
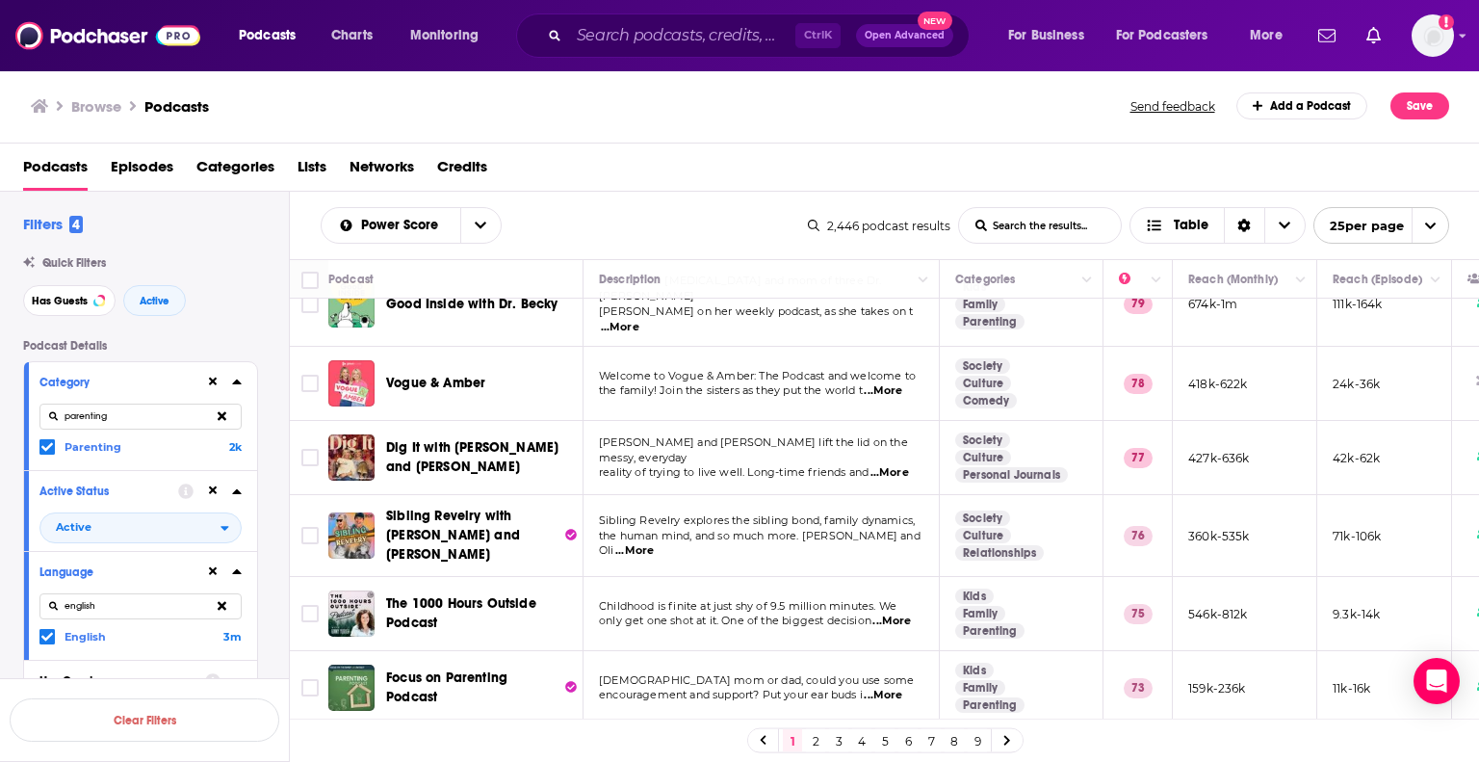
scroll to position [674, 0]
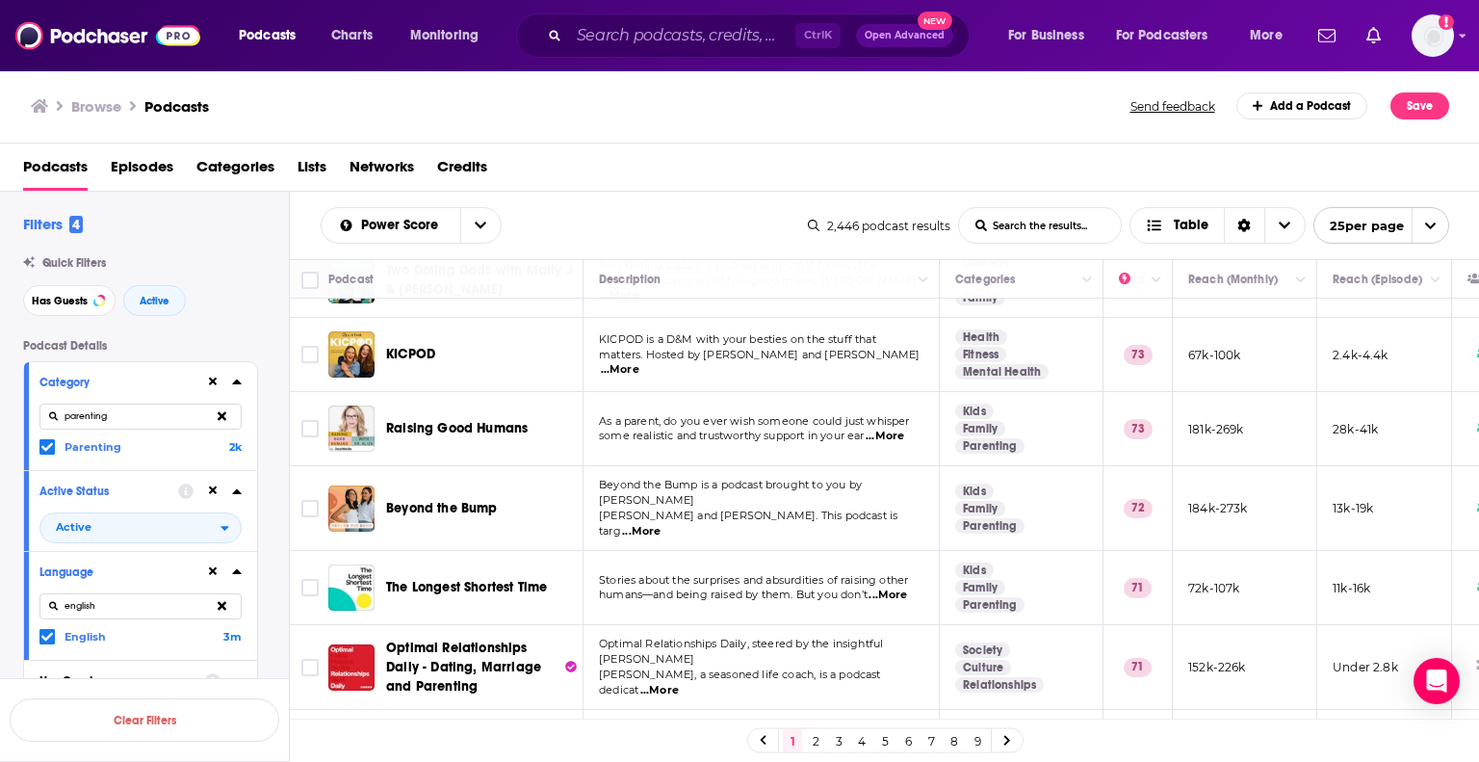
click at [122, 407] on input "parenting" at bounding box center [140, 416] width 202 height 26
click at [125, 403] on input "parenting" at bounding box center [140, 416] width 202 height 26
type input "children"
click at [68, 445] on span "Children" at bounding box center [87, 446] width 44 height 13
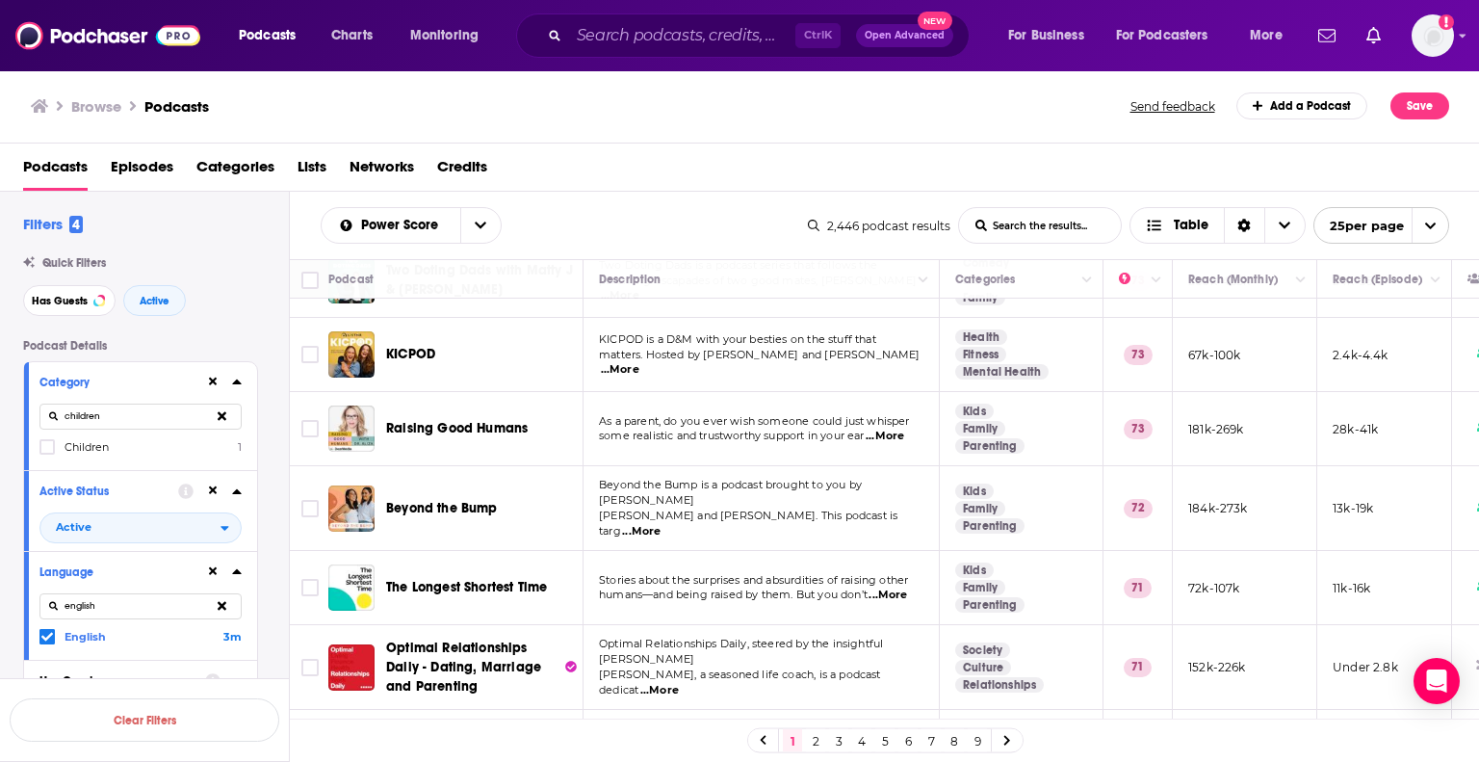
click at [47, 453] on input "multiSelectOption-children-0" at bounding box center [47, 453] width 0 height 0
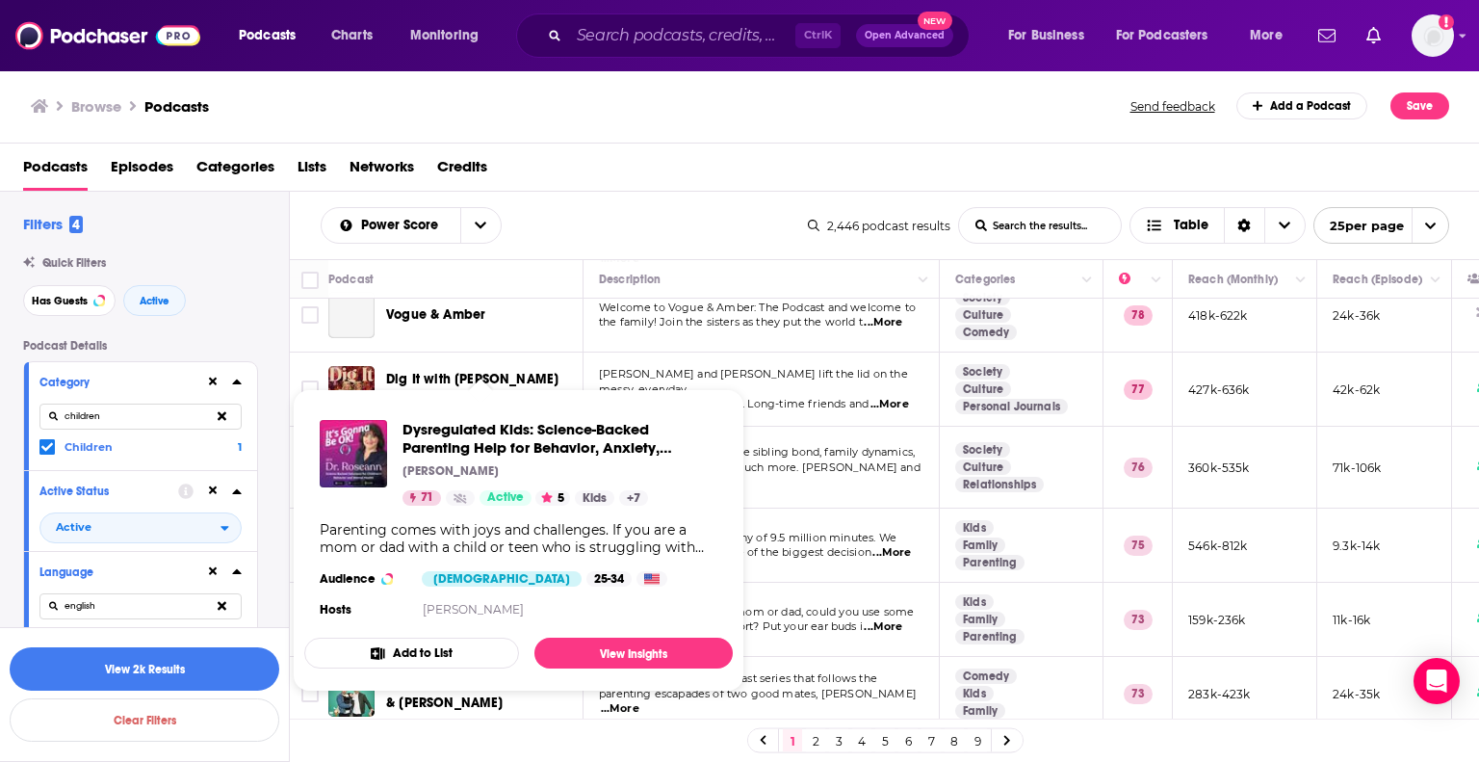
scroll to position [193, 0]
